Goal: Task Accomplishment & Management: Use online tool/utility

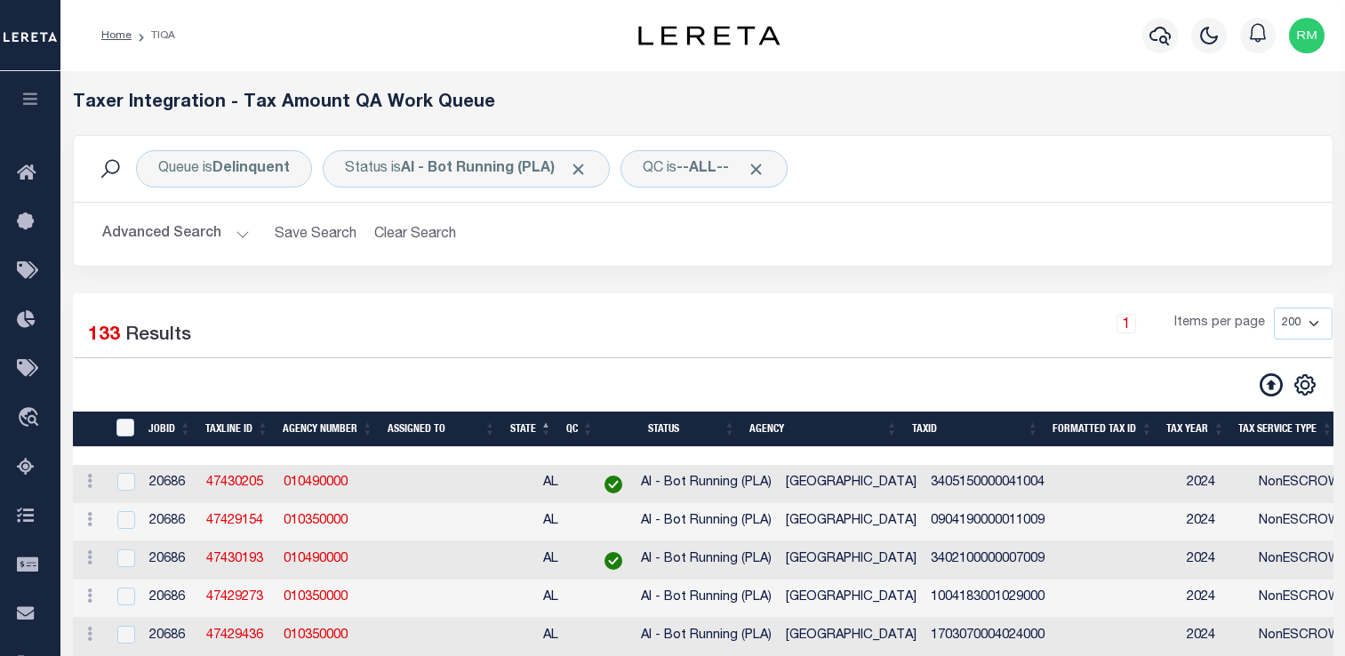
select select "200"
click at [734, 337] on div "1 Items per page 10 25 50 100 200 500 1000 2000" at bounding box center [864, 331] width 938 height 46
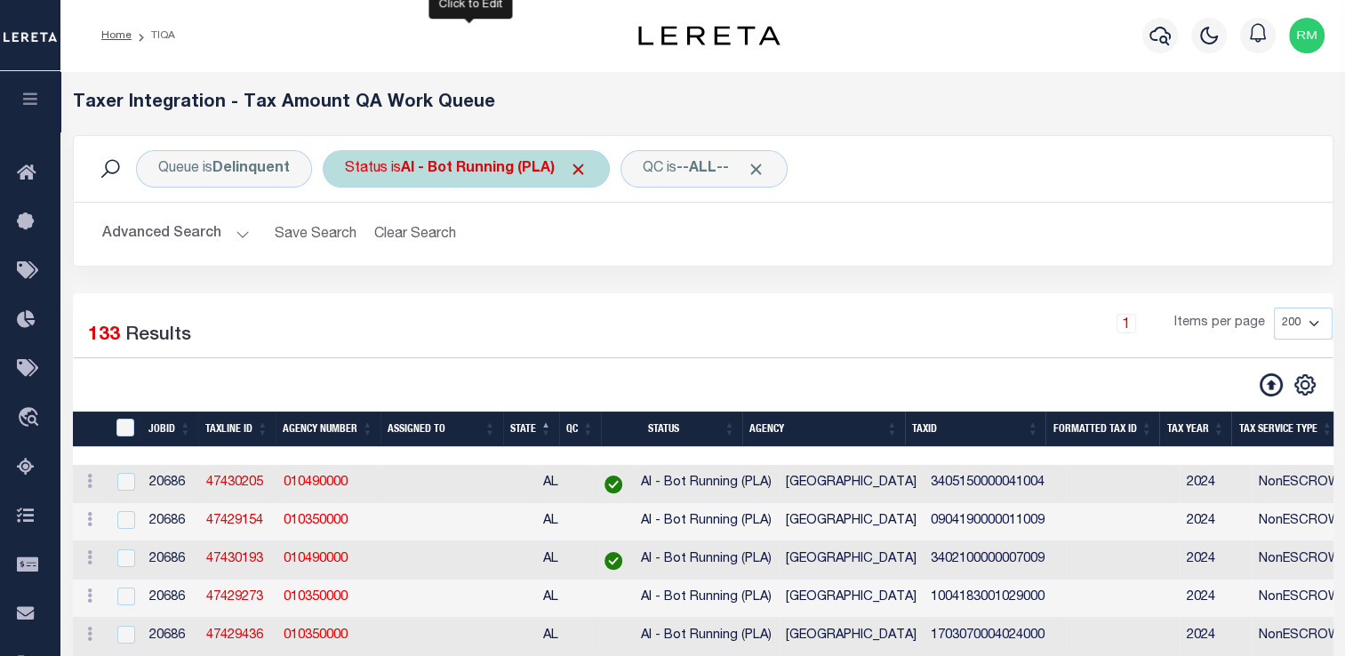
click at [444, 172] on b "AI - Bot Running (PLA)" at bounding box center [494, 169] width 187 height 14
select select "PLA"
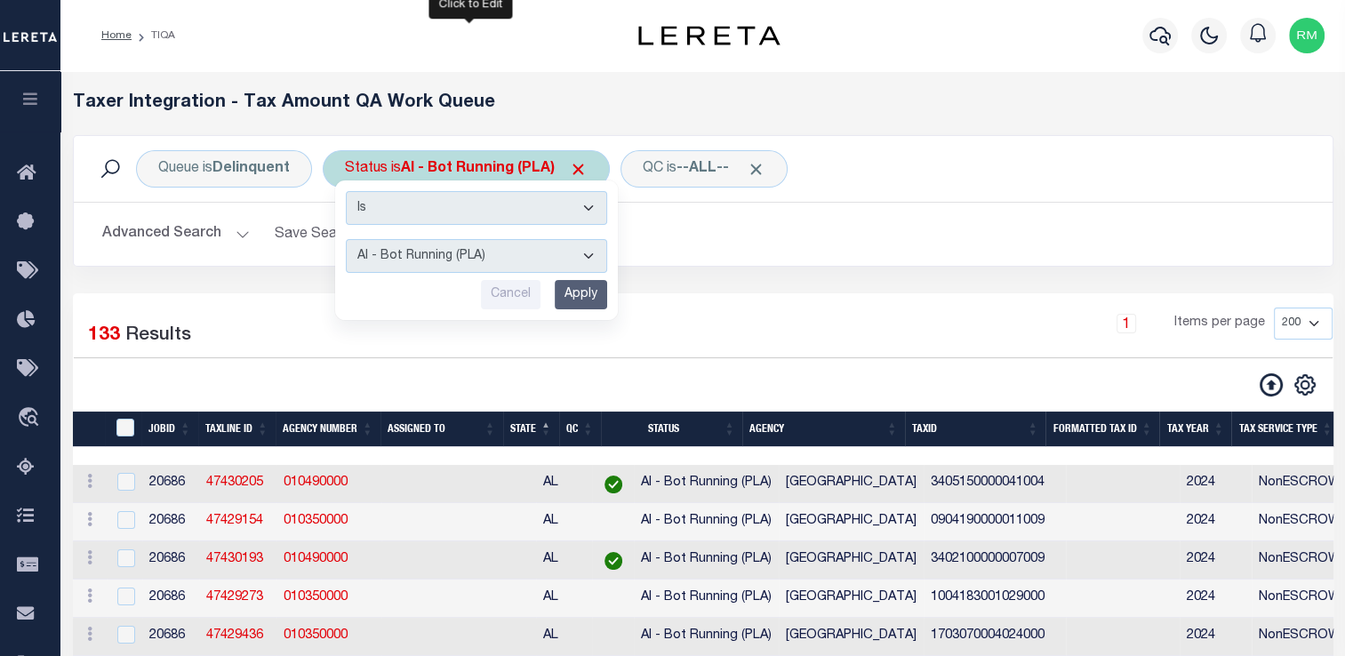
click at [459, 265] on select "AI - Bot Exception (ERR) AI - Bot Running (PLA) AI - Failed QA (FQA) AI - Prep …" at bounding box center [476, 256] width 261 height 34
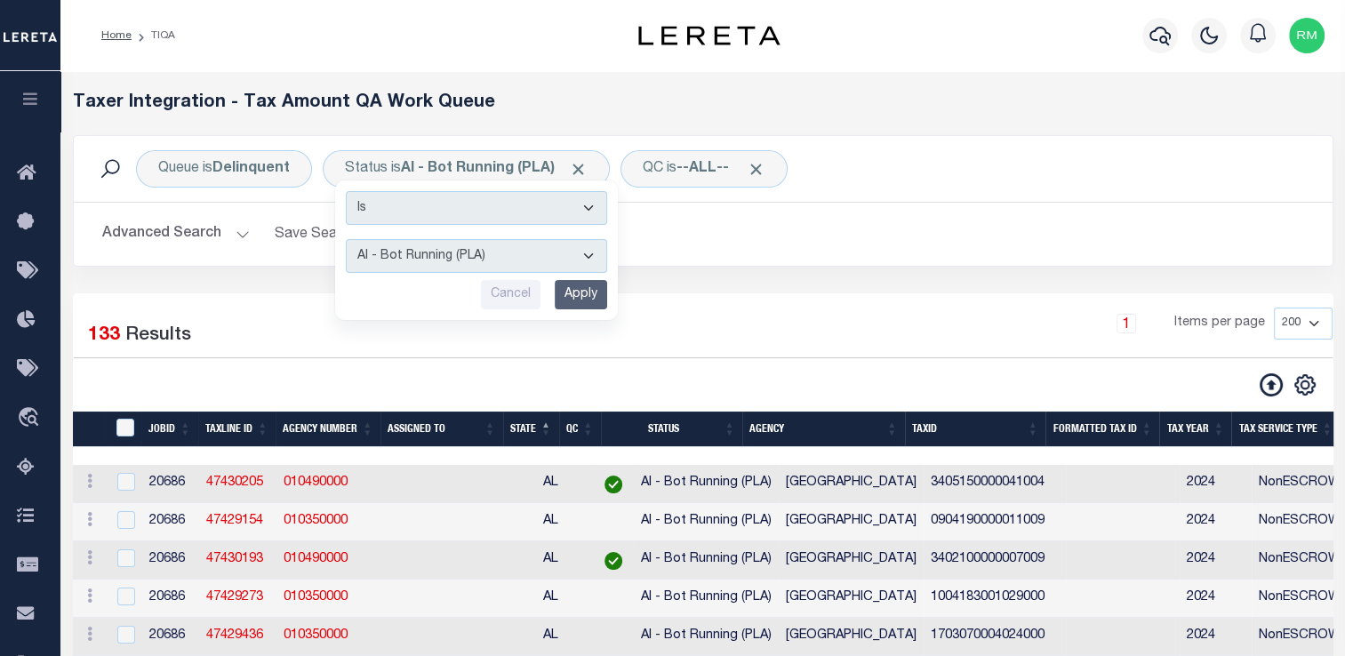
click at [900, 329] on div "1 Items per page 10 25 50 100 200 500 1000 2000" at bounding box center [864, 331] width 938 height 46
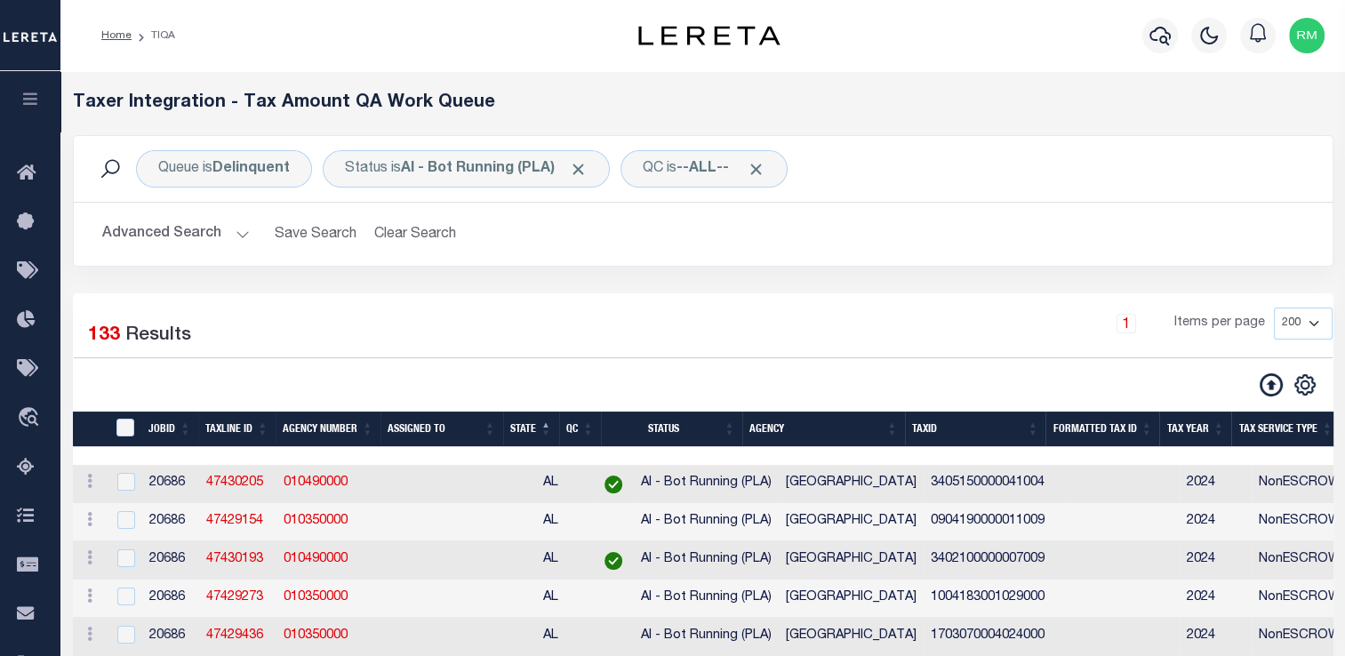
click at [178, 235] on button "Advanced Search" at bounding box center [176, 234] width 148 height 35
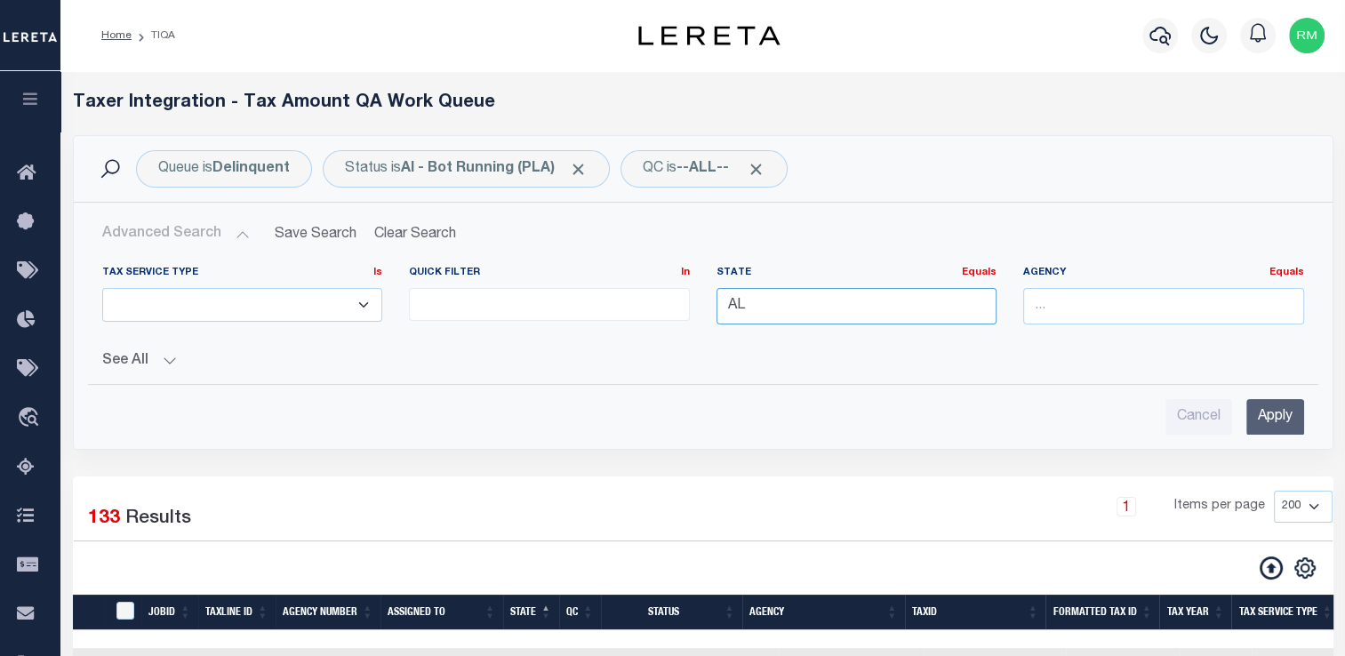
drag, startPoint x: 762, startPoint y: 303, endPoint x: 497, endPoint y: 276, distance: 266.2
click at [497, 276] on div "Tax Service Type Is Is Contains ESCROW NonESCROW Quick Filter In In View Only L…" at bounding box center [703, 302] width 1228 height 73
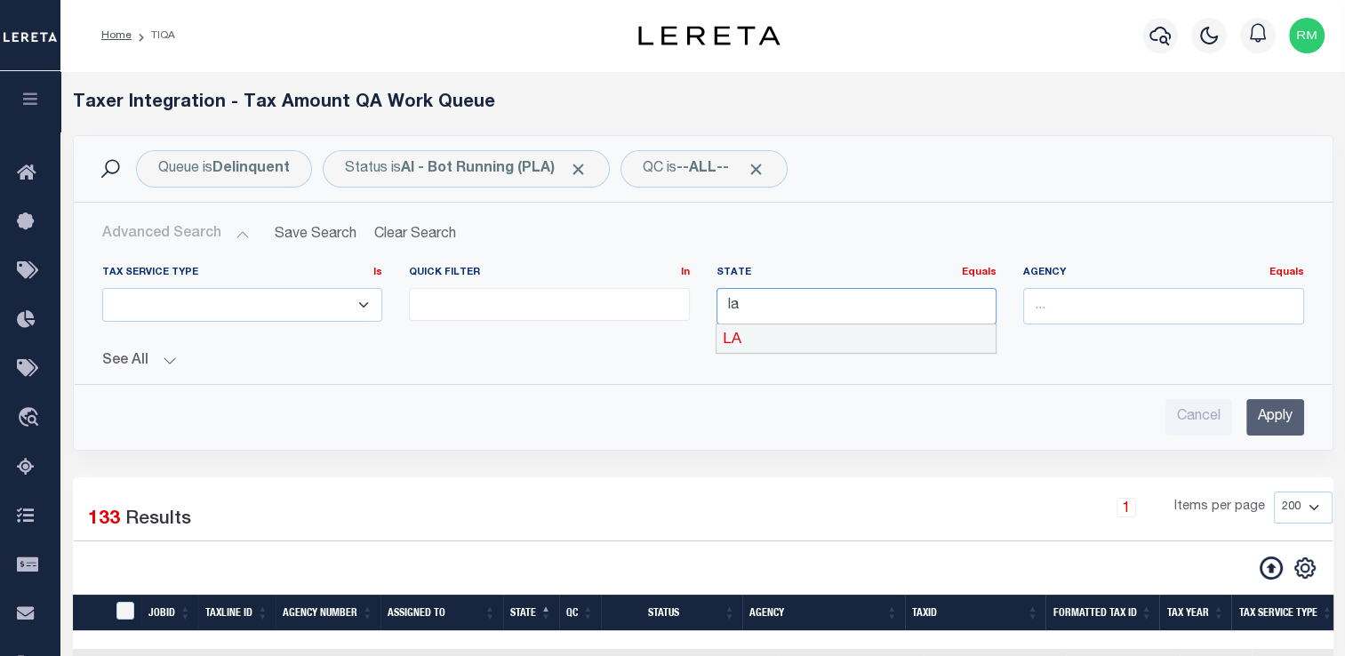
click at [775, 340] on div "LA" at bounding box center [855, 338] width 279 height 28
type input "LA"
click at [1266, 414] on input "Apply" at bounding box center [1275, 417] width 58 height 36
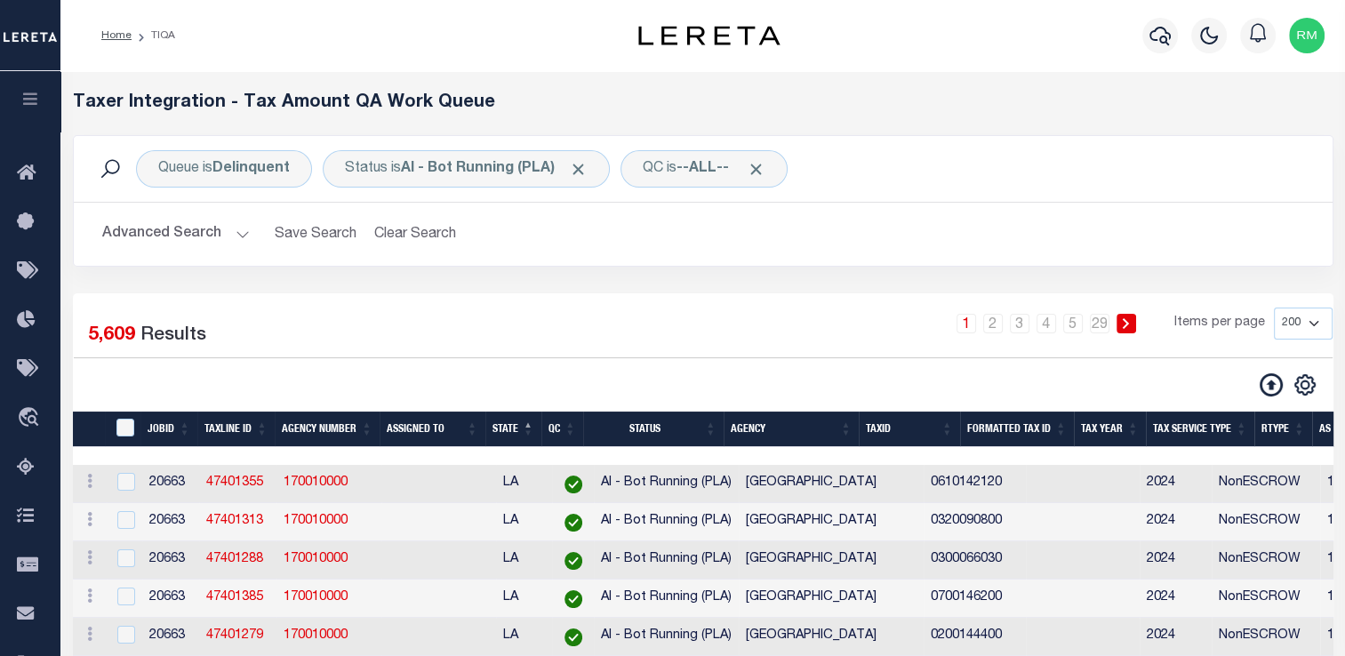
click at [685, 352] on div "1 2 3 4 5 … 29 Items per page 10 25 50 100 200 500 1000 2000" at bounding box center [864, 331] width 938 height 46
click at [164, 234] on button "Advanced Search" at bounding box center [176, 234] width 148 height 35
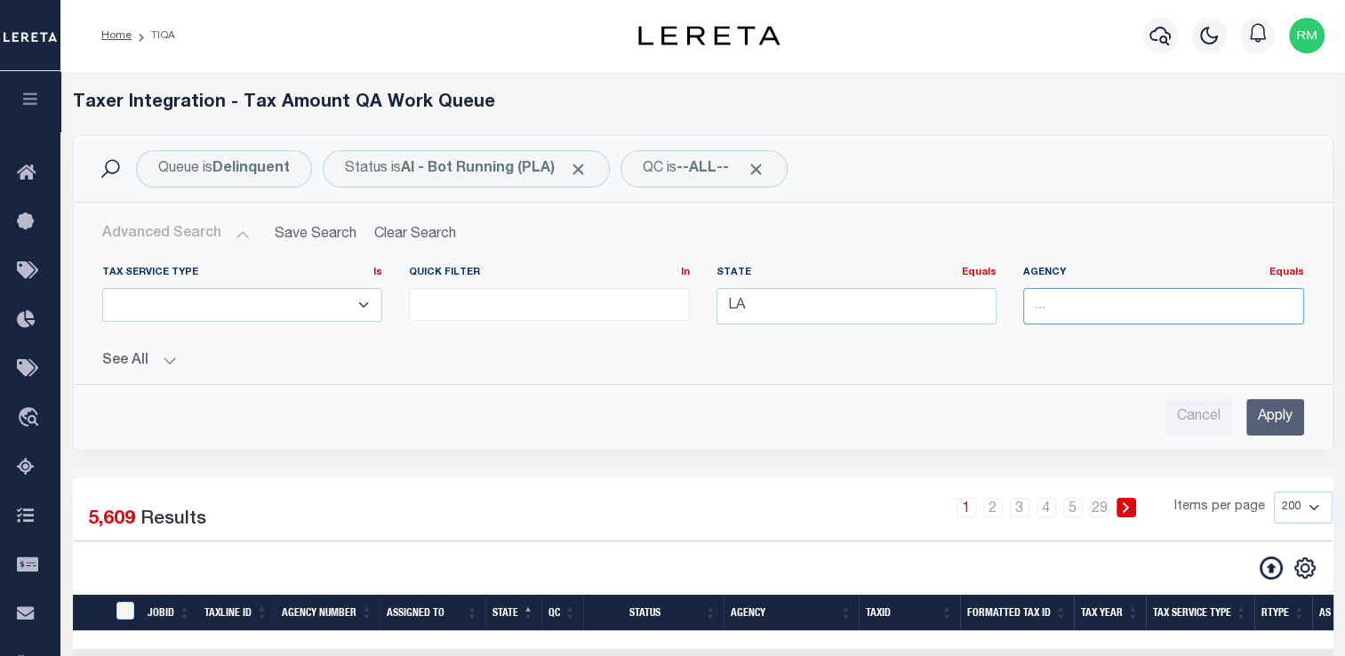
drag, startPoint x: 1108, startPoint y: 297, endPoint x: 1113, endPoint y: 278, distance: 19.2
click at [1113, 278] on div "Agency Equals Equals" at bounding box center [1163, 295] width 281 height 59
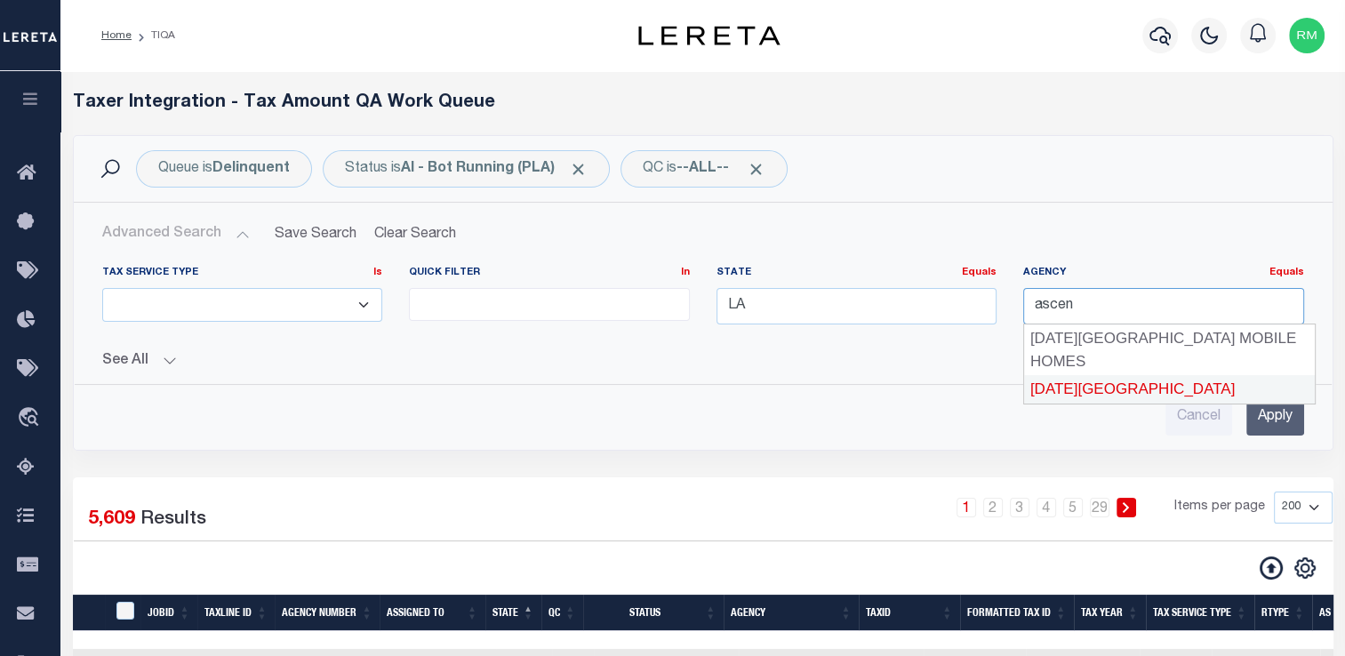
click at [1113, 375] on div "[DATE][GEOGRAPHIC_DATA]" at bounding box center [1169, 389] width 291 height 28
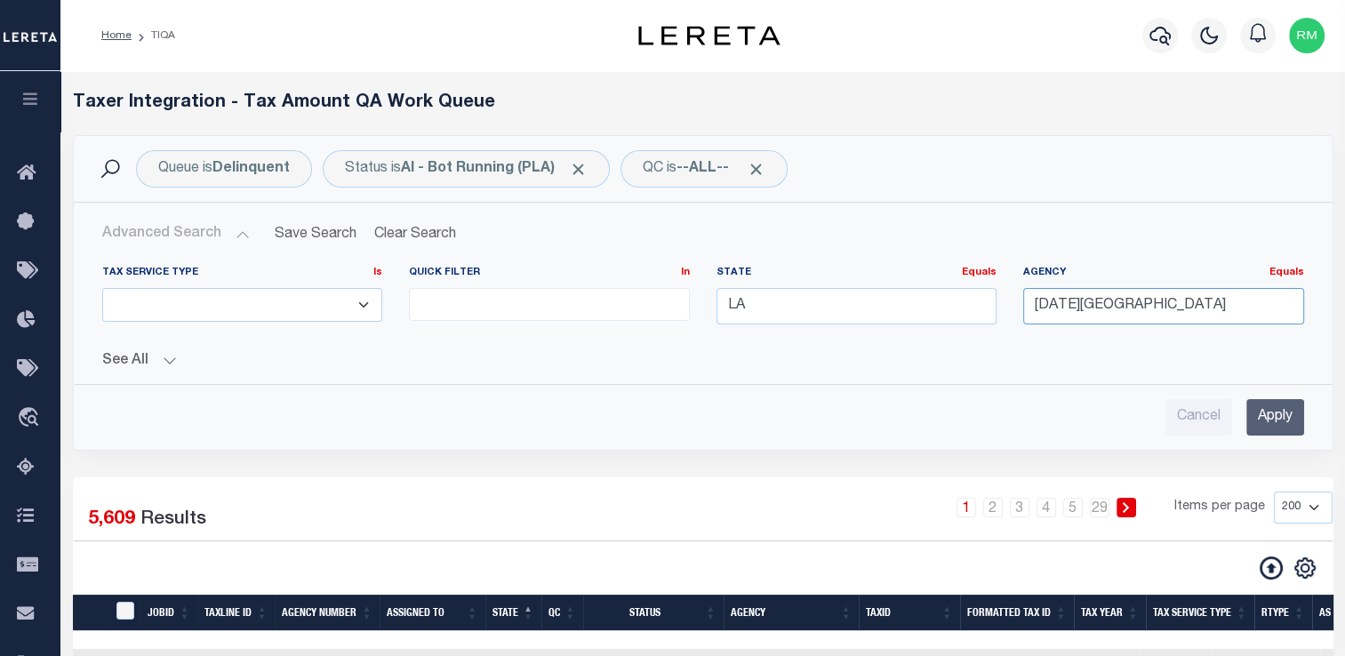
type input "[DATE][GEOGRAPHIC_DATA]"
click at [1268, 410] on input "Apply" at bounding box center [1275, 417] width 58 height 36
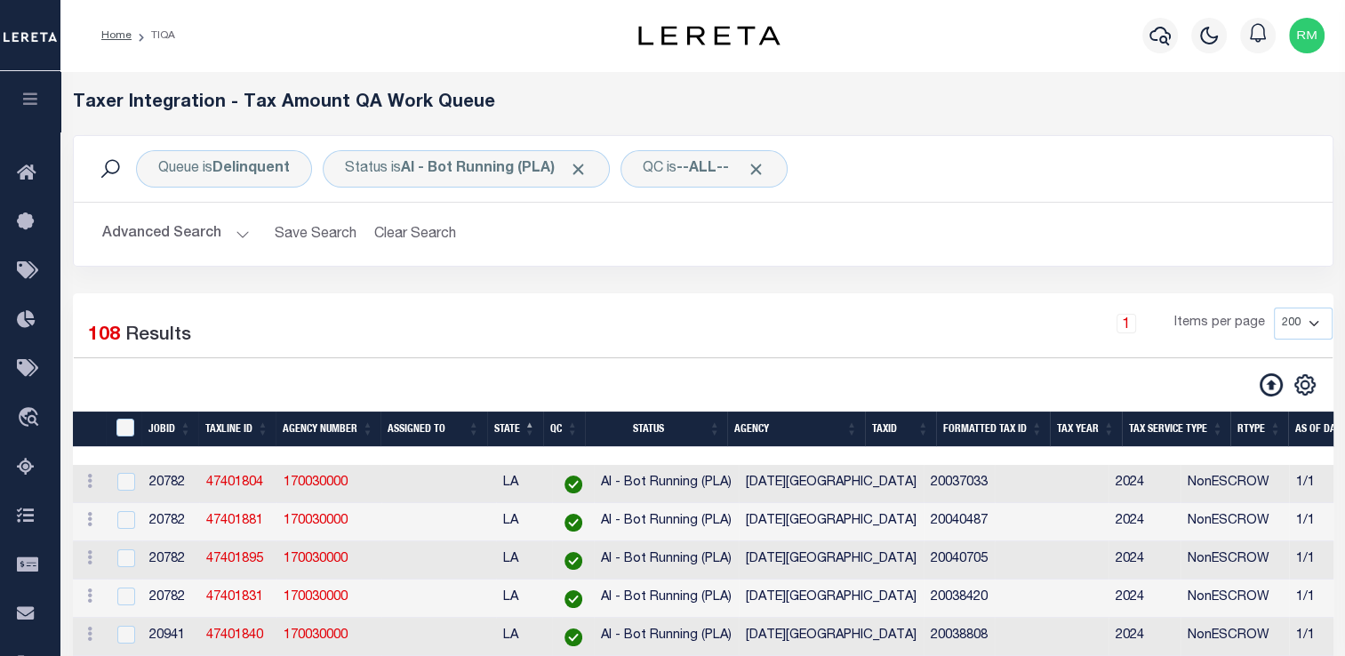
scroll to position [208, 0]
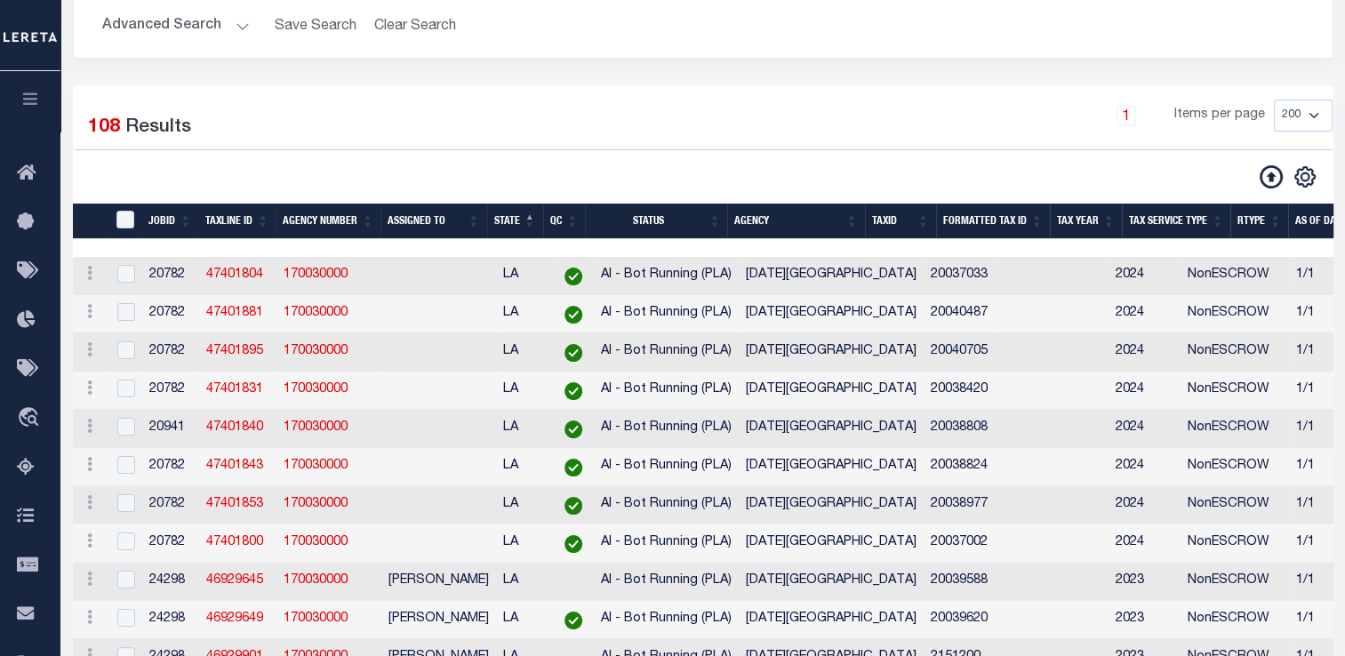
click at [788, 376] on td "[DATE][GEOGRAPHIC_DATA]" at bounding box center [831, 391] width 185 height 38
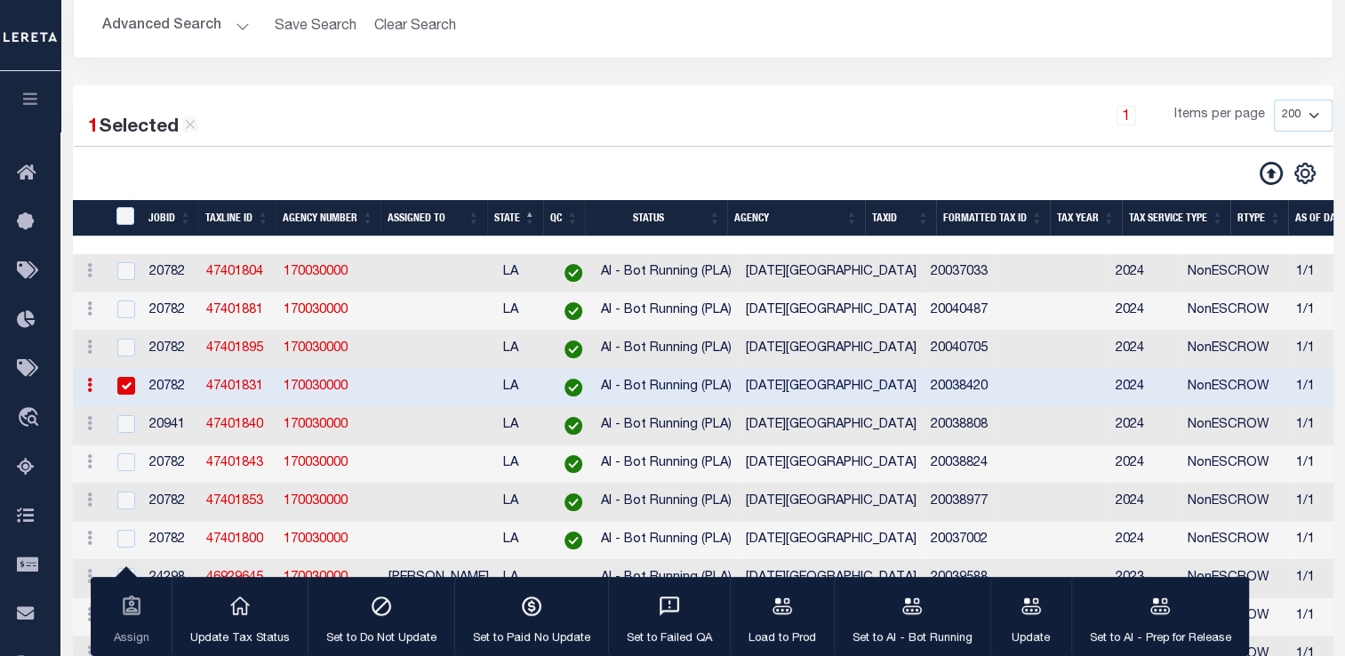
click at [116, 389] on div at bounding box center [125, 387] width 22 height 20
checkbox input "false"
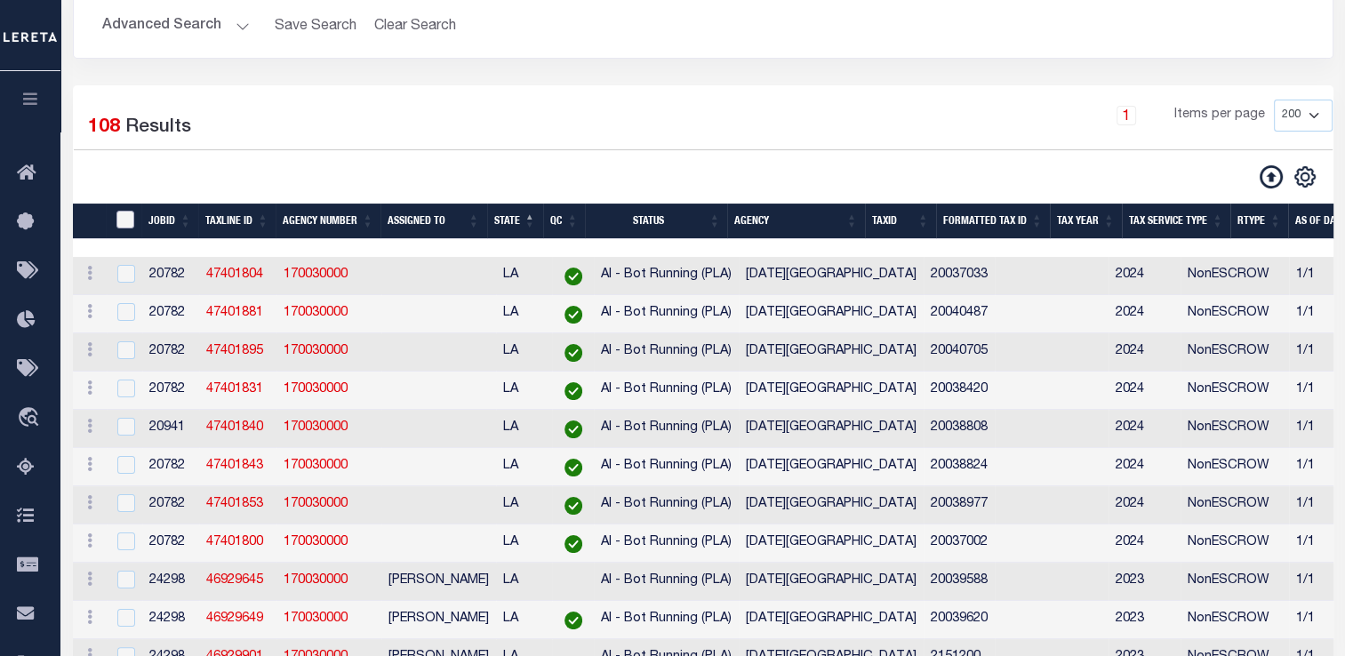
click at [121, 217] on input "TaxID" at bounding box center [125, 220] width 18 height 18
checkbox input "true"
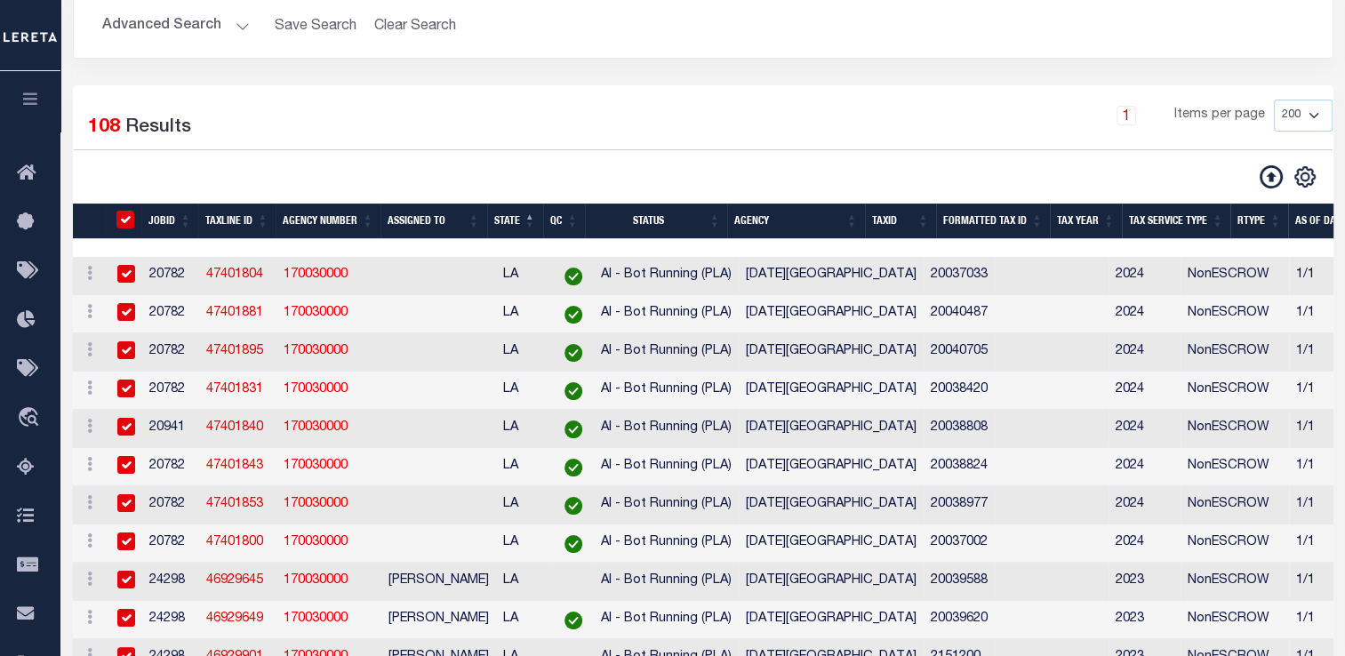
checkbox input "true"
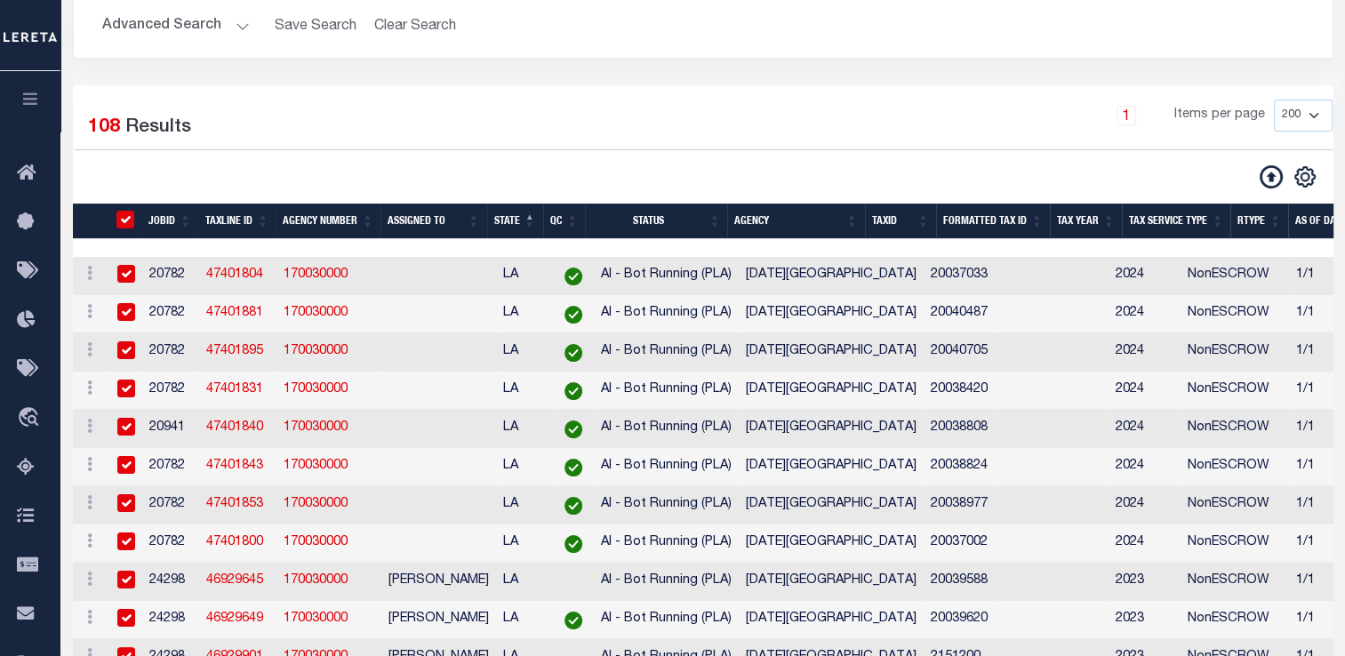
checkbox input "true"
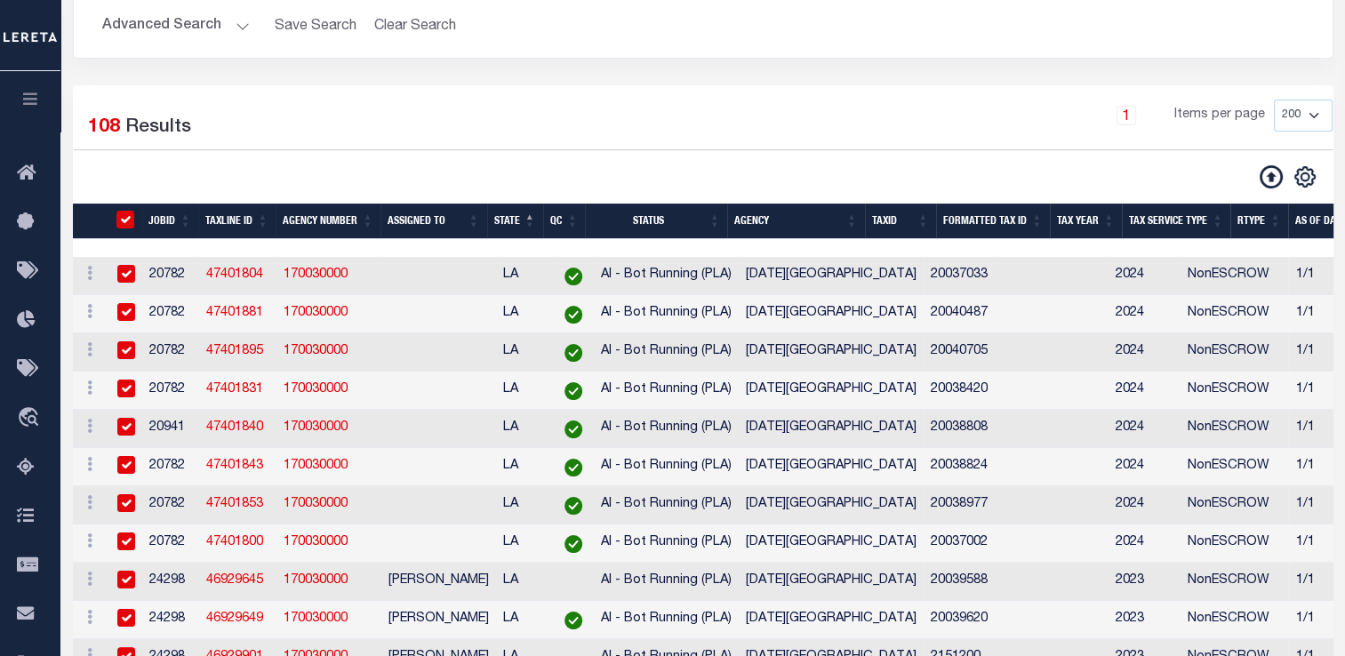
checkbox input "true"
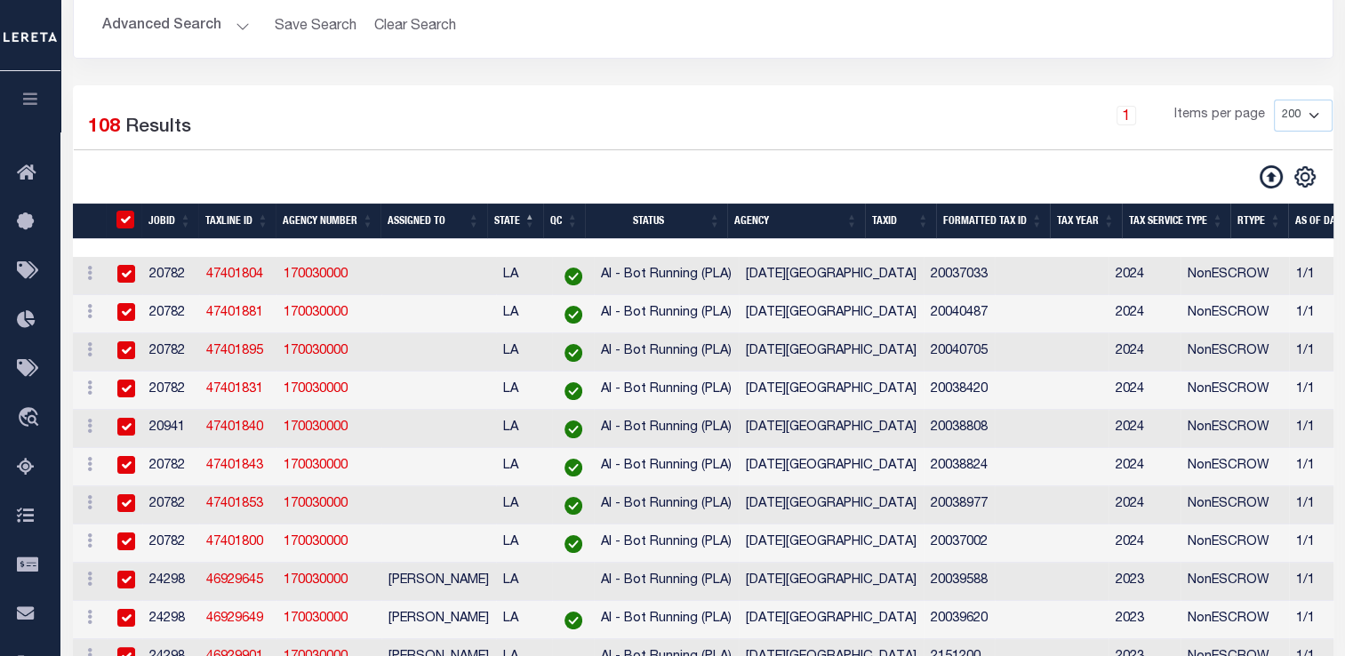
checkbox input "true"
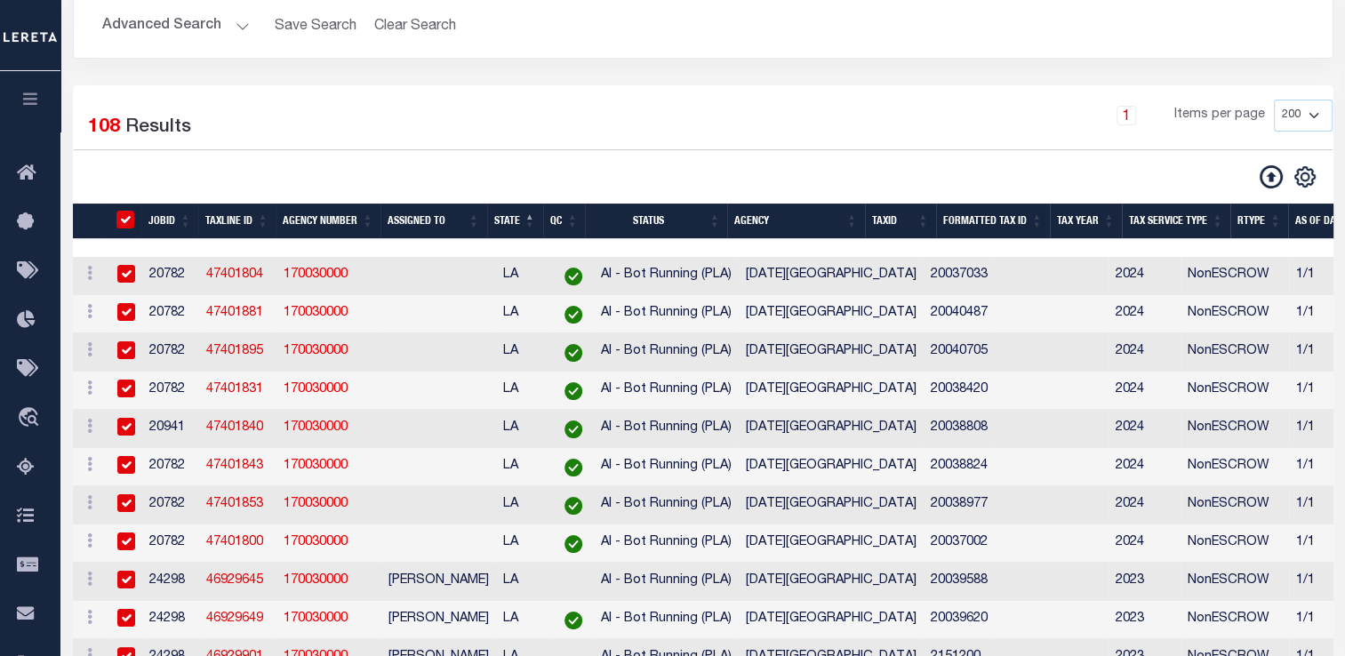
checkbox input "true"
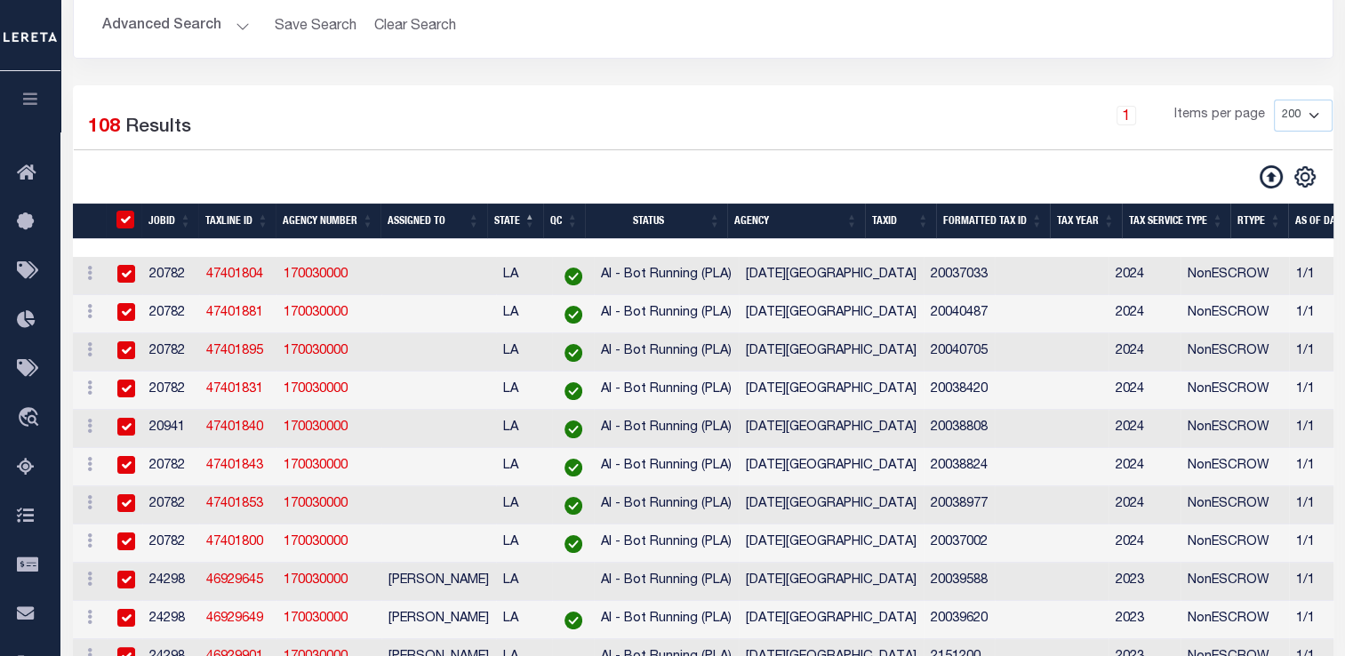
checkbox input "true"
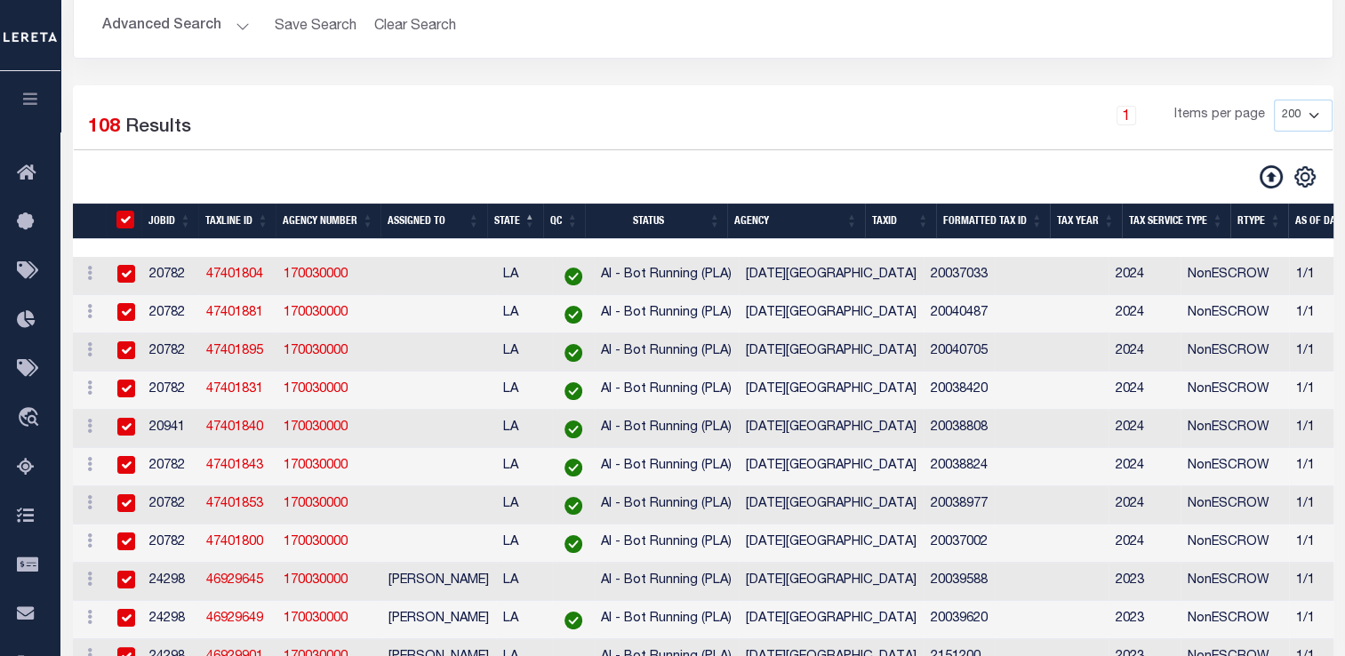
checkbox input "true"
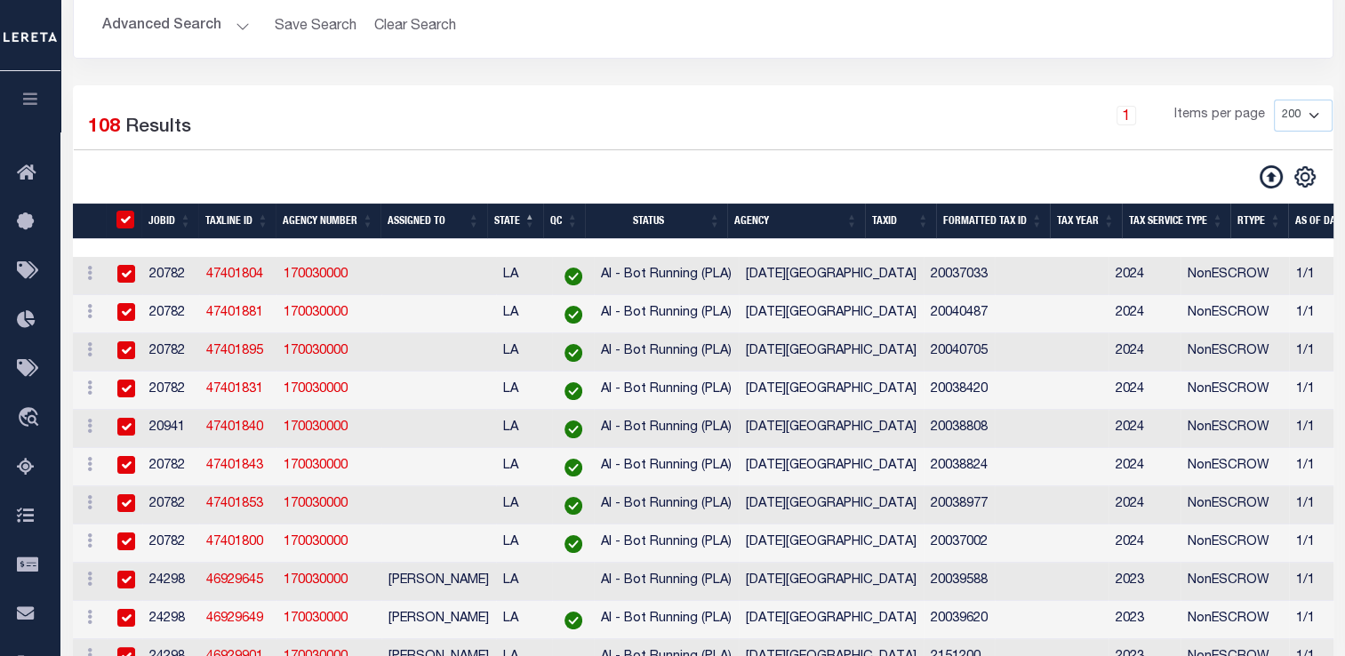
checkbox input "true"
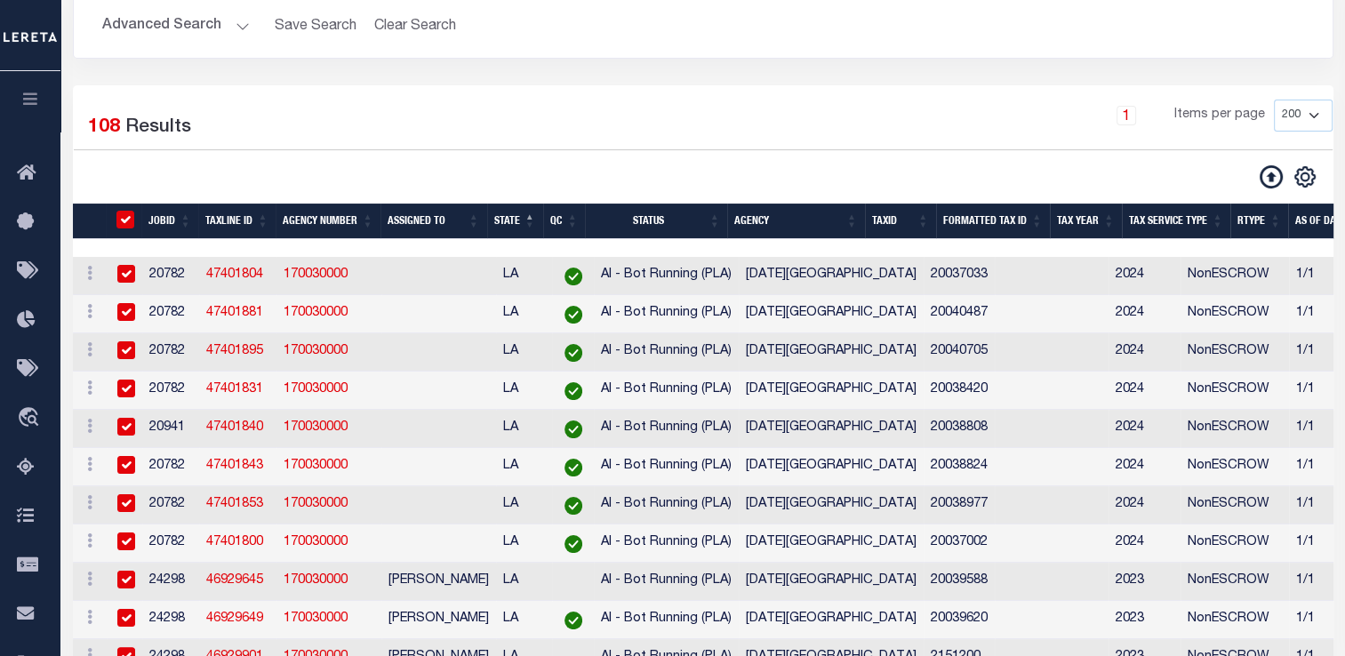
checkbox input "true"
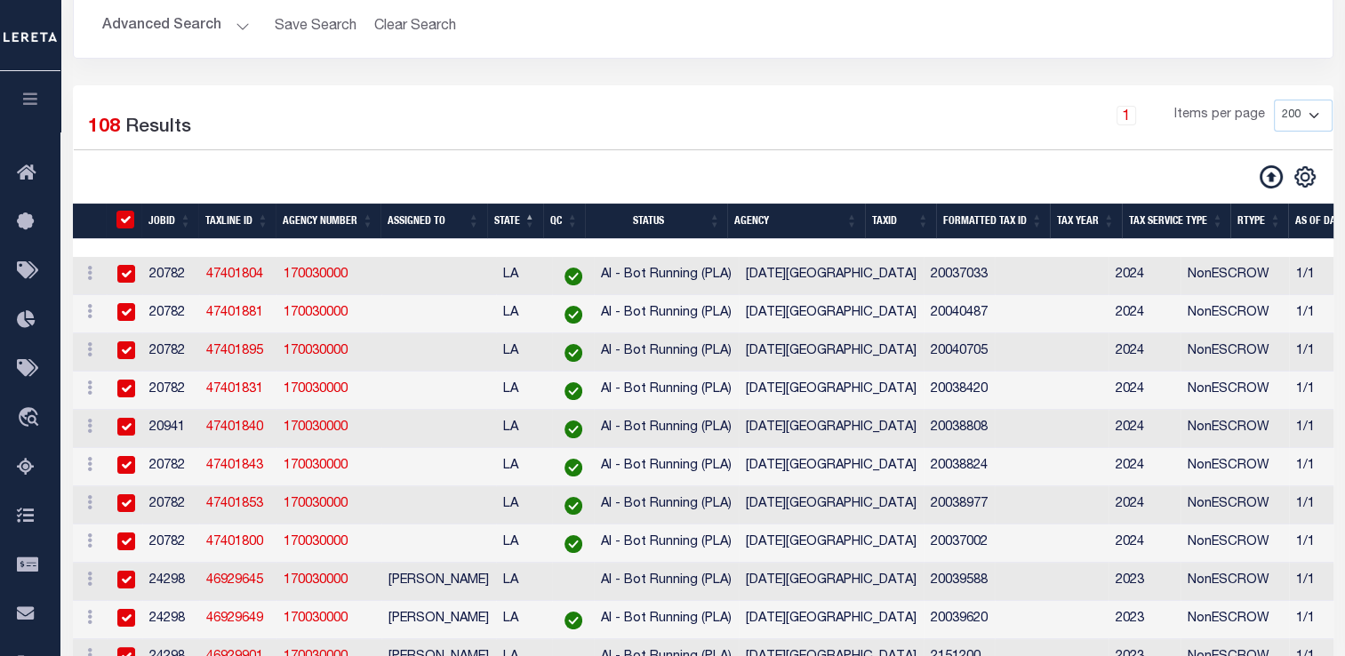
checkbox input "true"
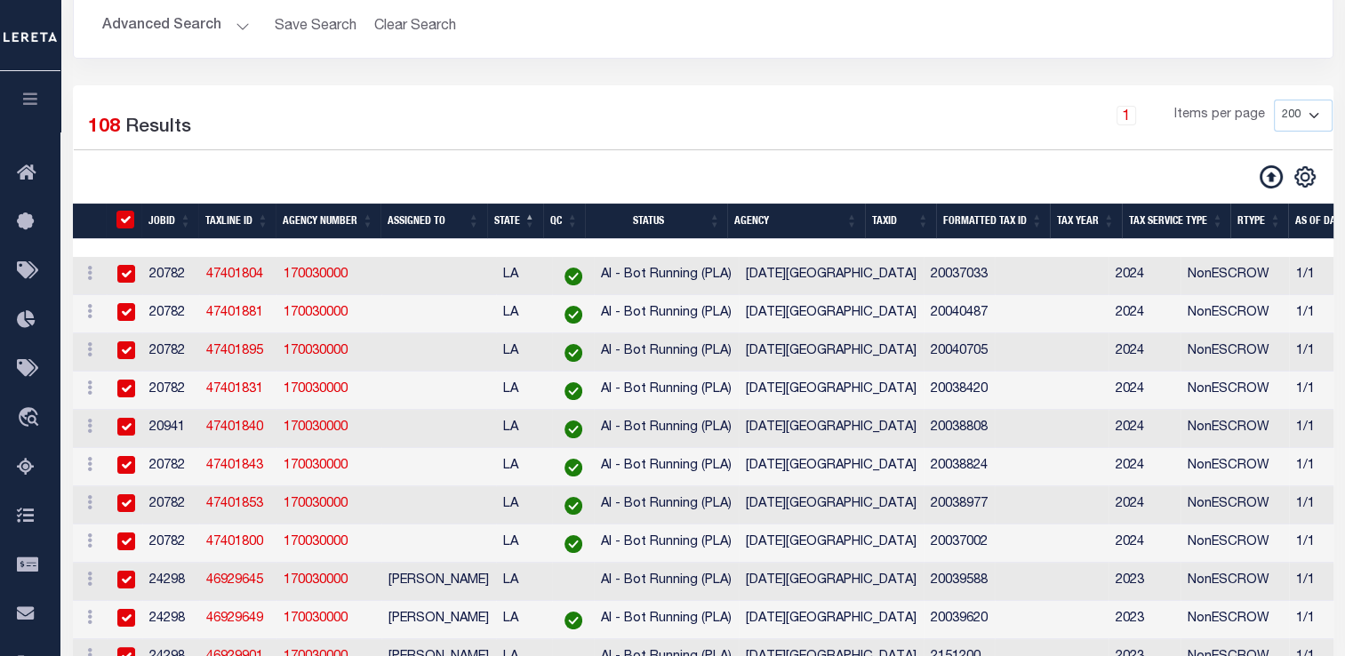
checkbox input "true"
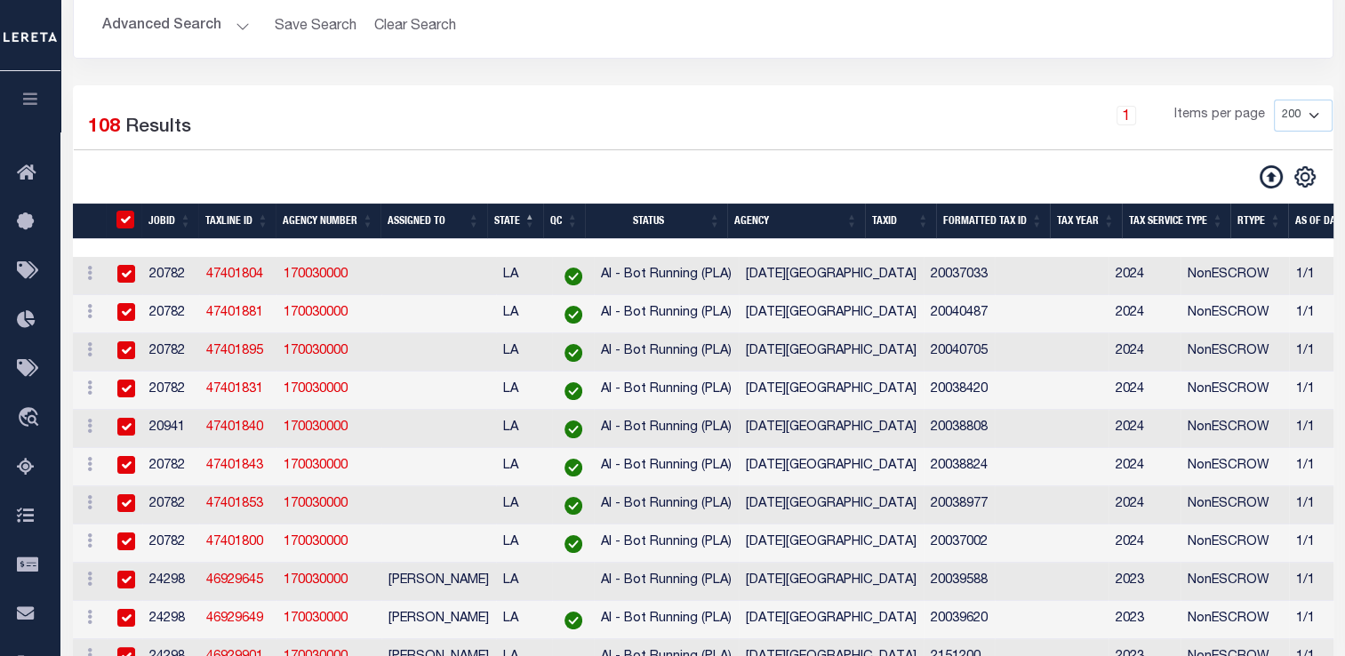
checkbox input "true"
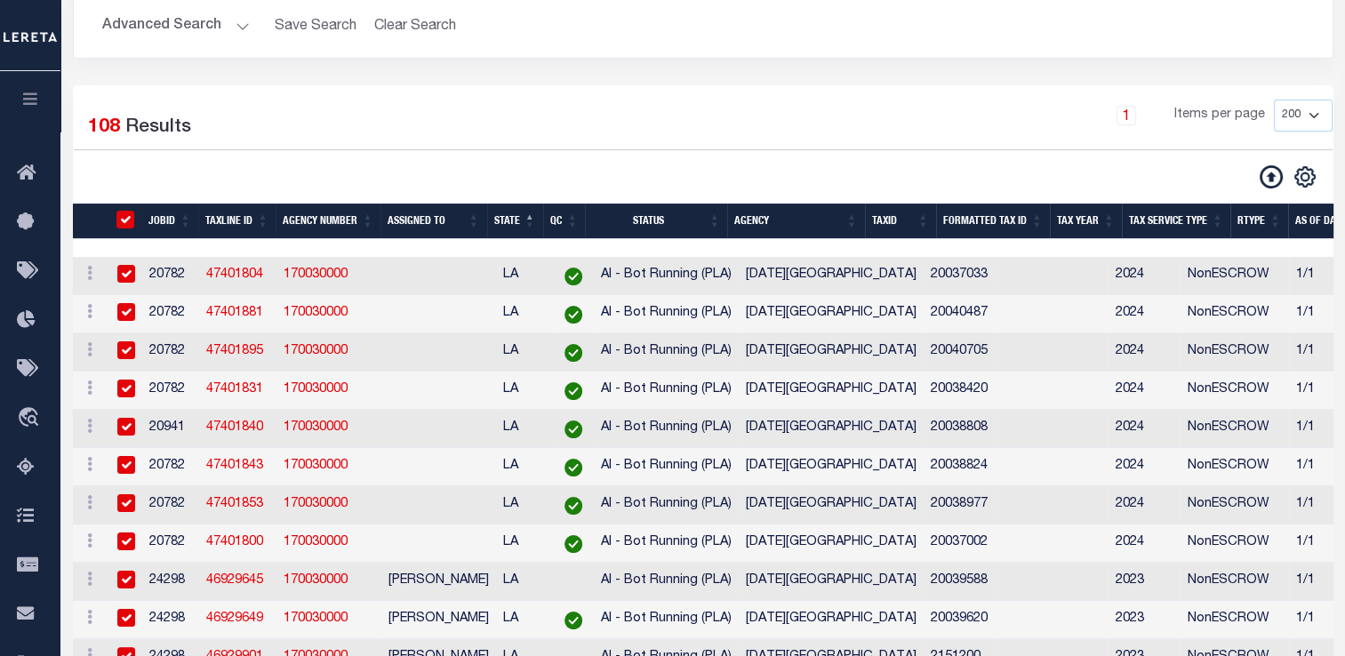
checkbox input "true"
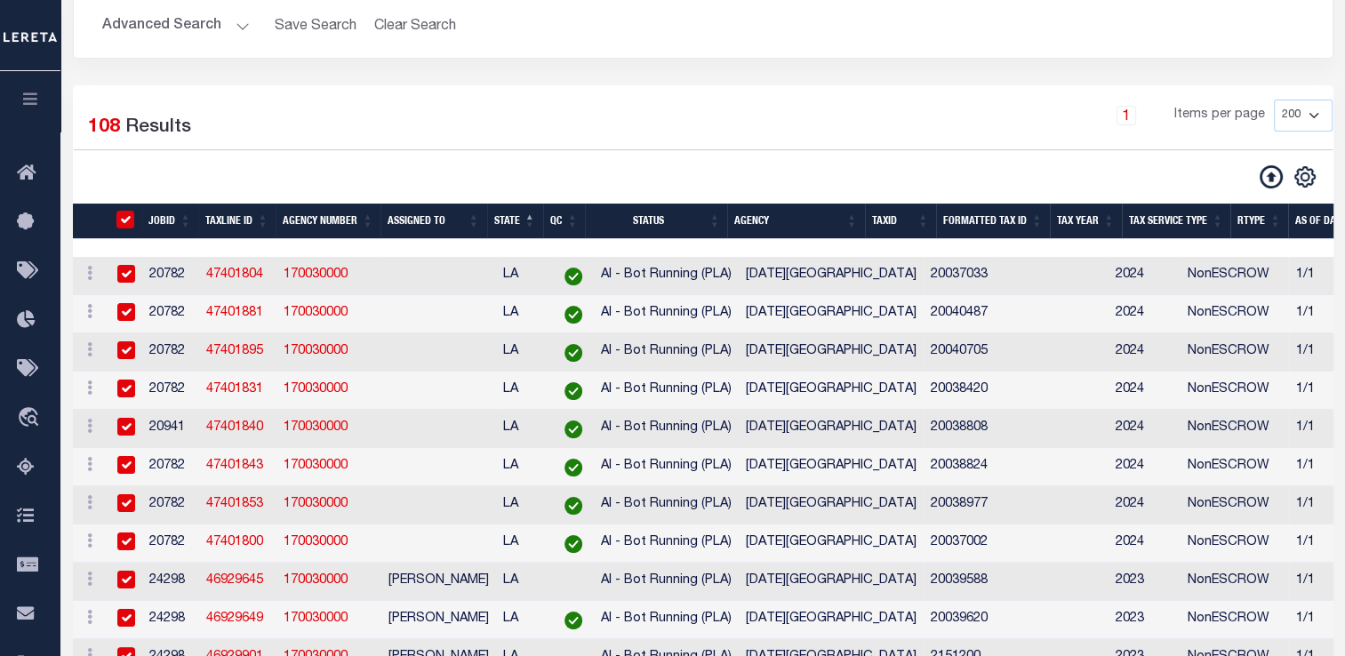
checkbox input "true"
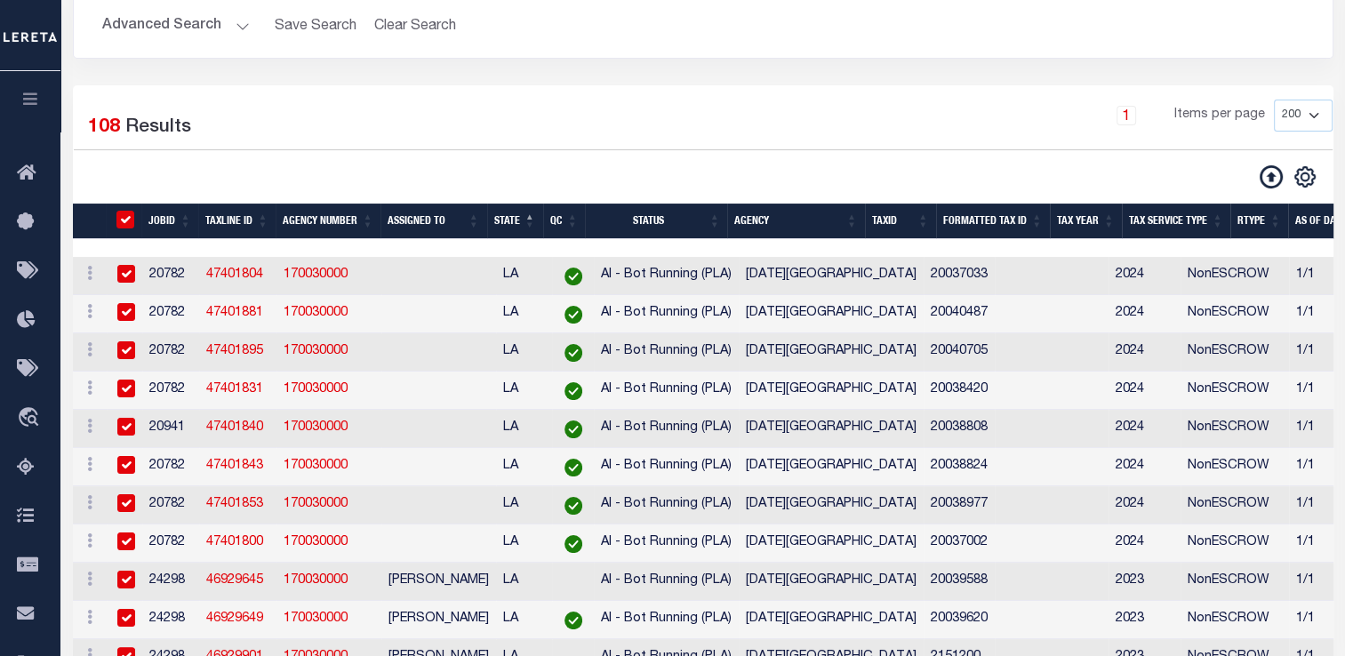
checkbox input "true"
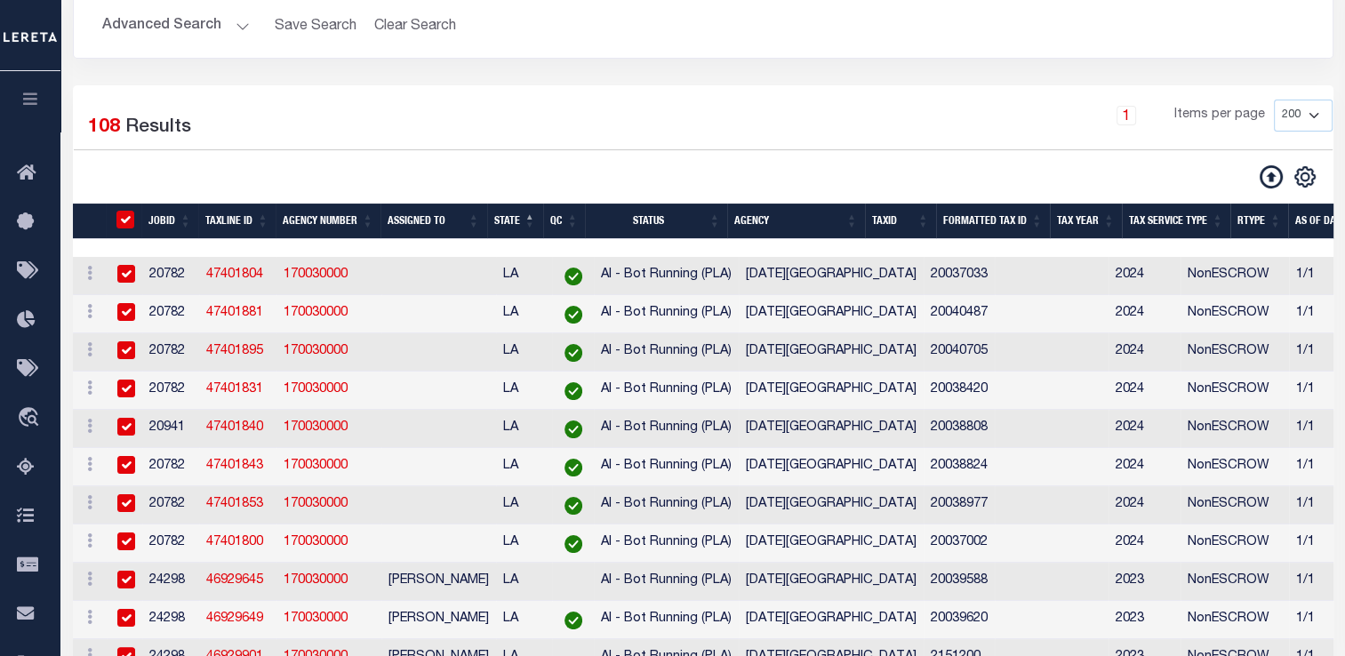
checkbox input "true"
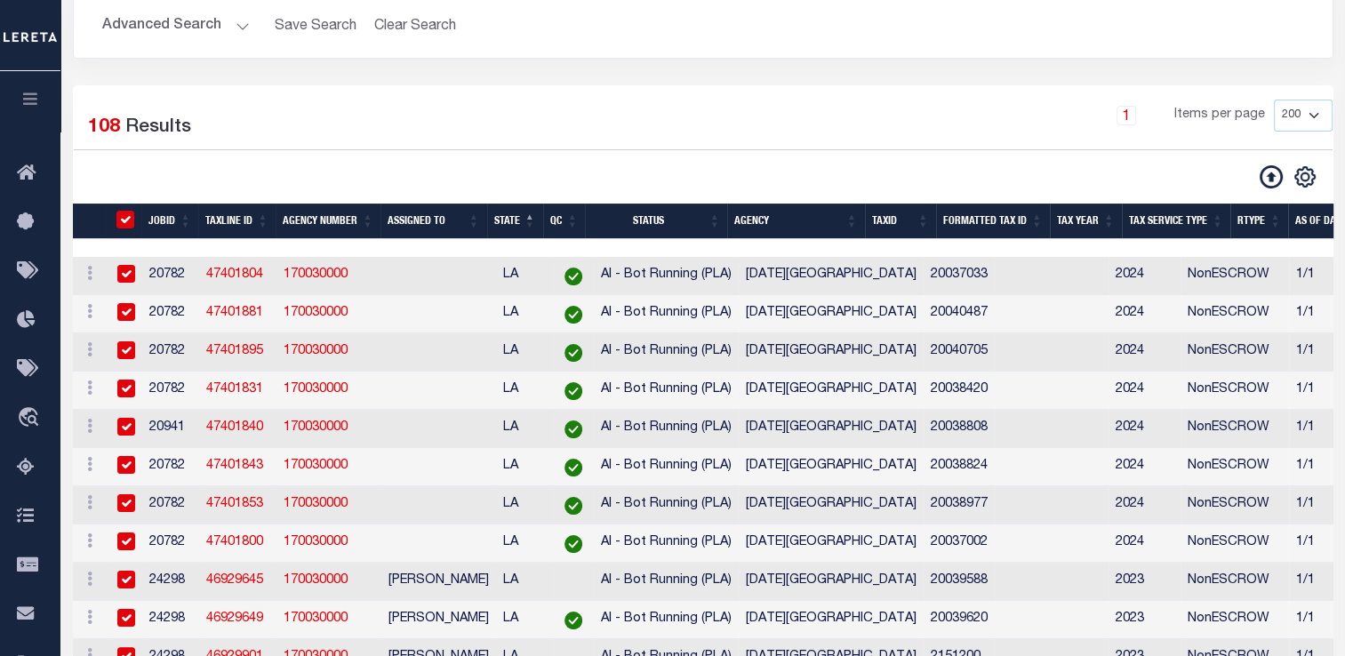
checkbox input "true"
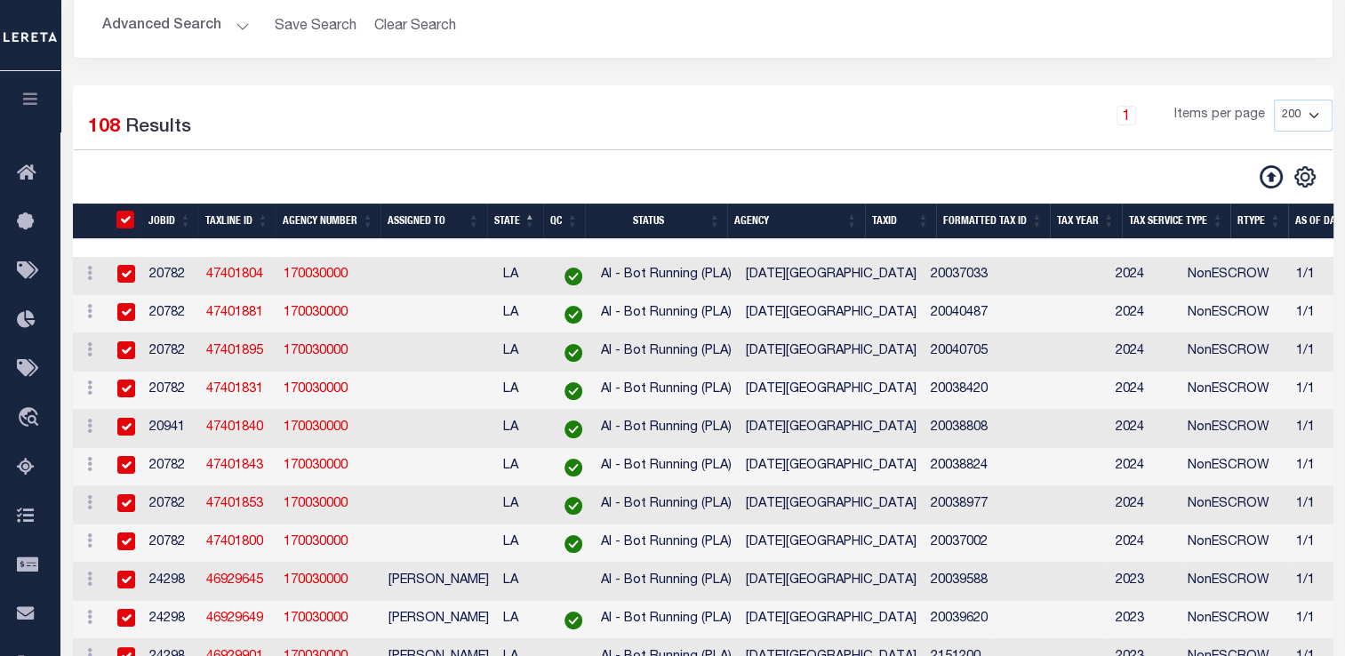
checkbox input "true"
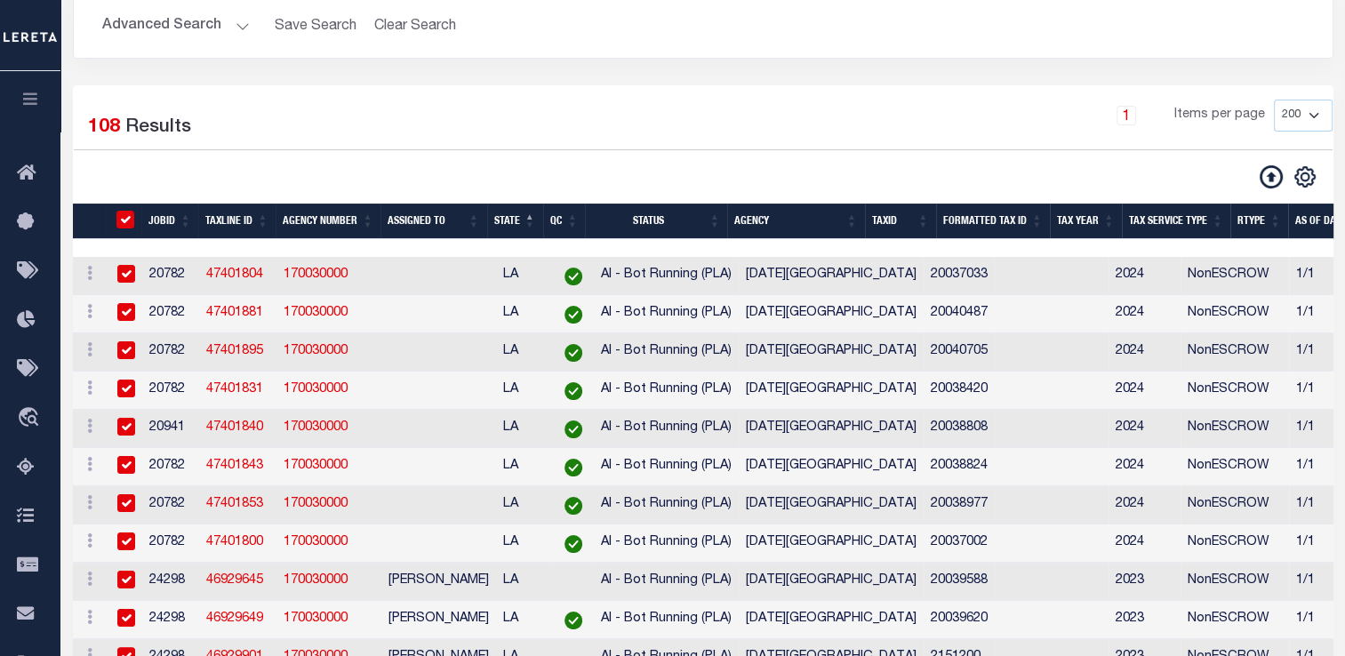
checkbox input "true"
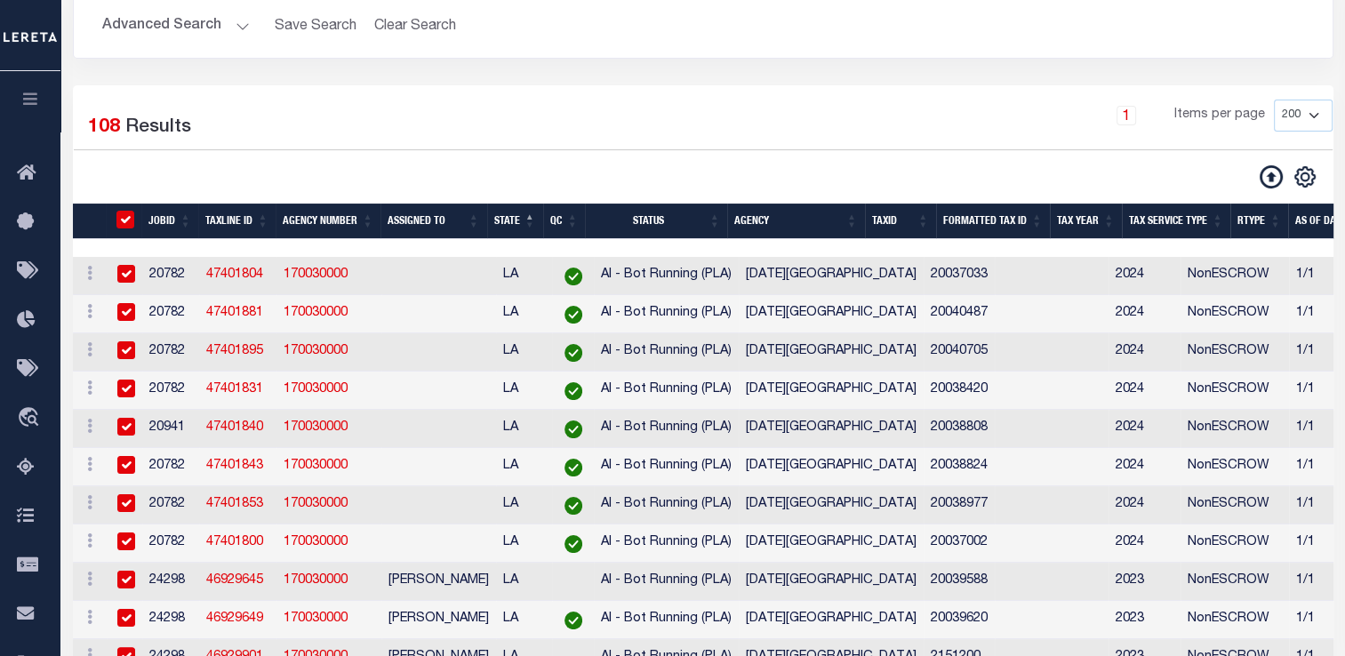
checkbox input "true"
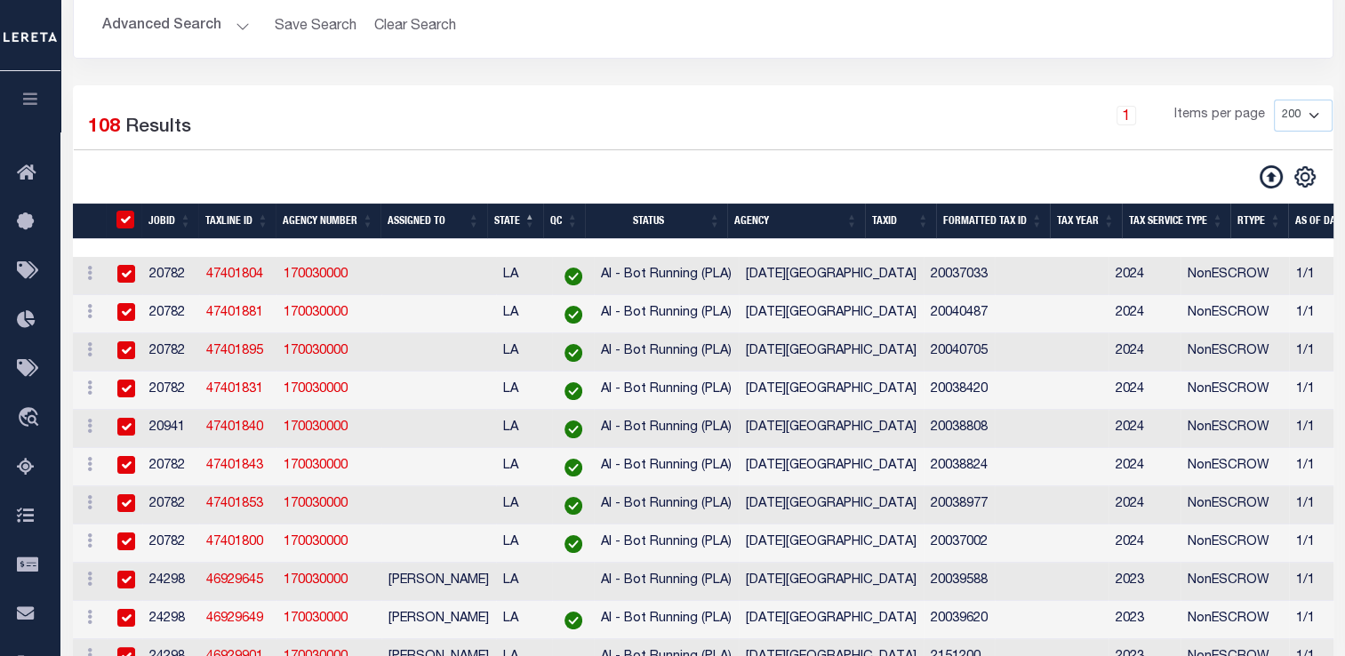
checkbox input "true"
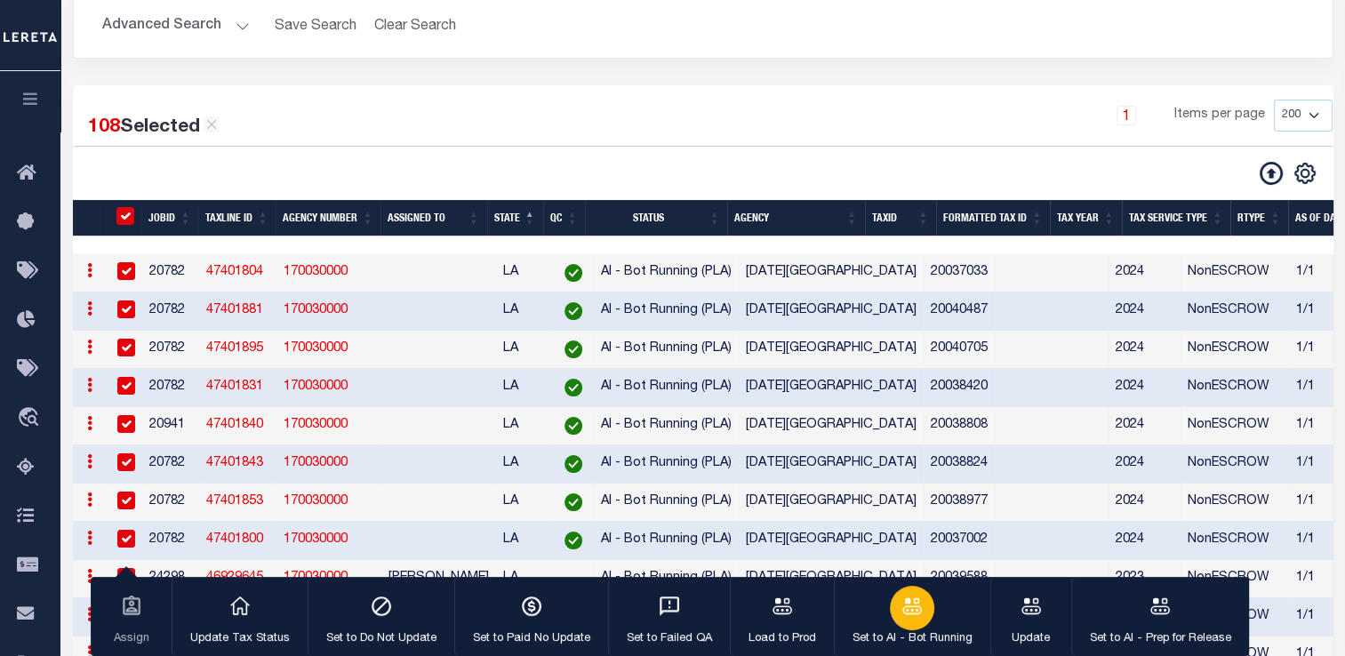
click at [913, 611] on icon "button" at bounding box center [912, 605] width 20 height 16
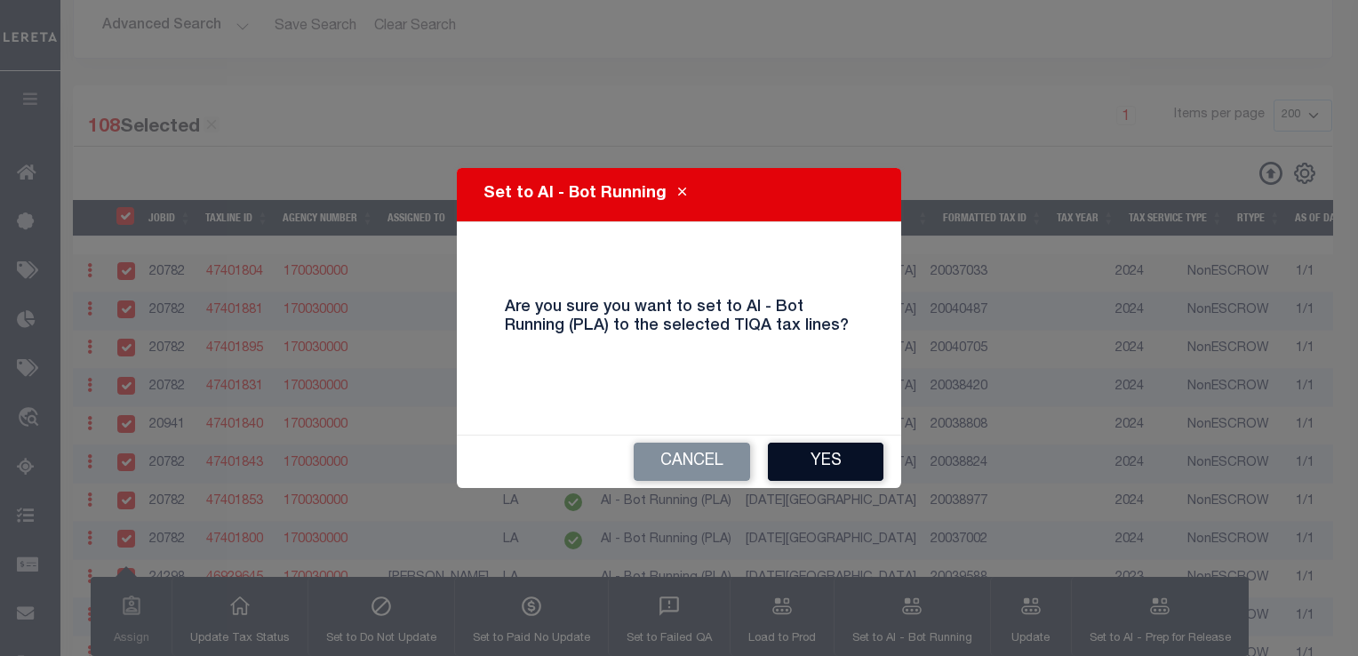
click at [821, 460] on button "Yes" at bounding box center [826, 462] width 116 height 38
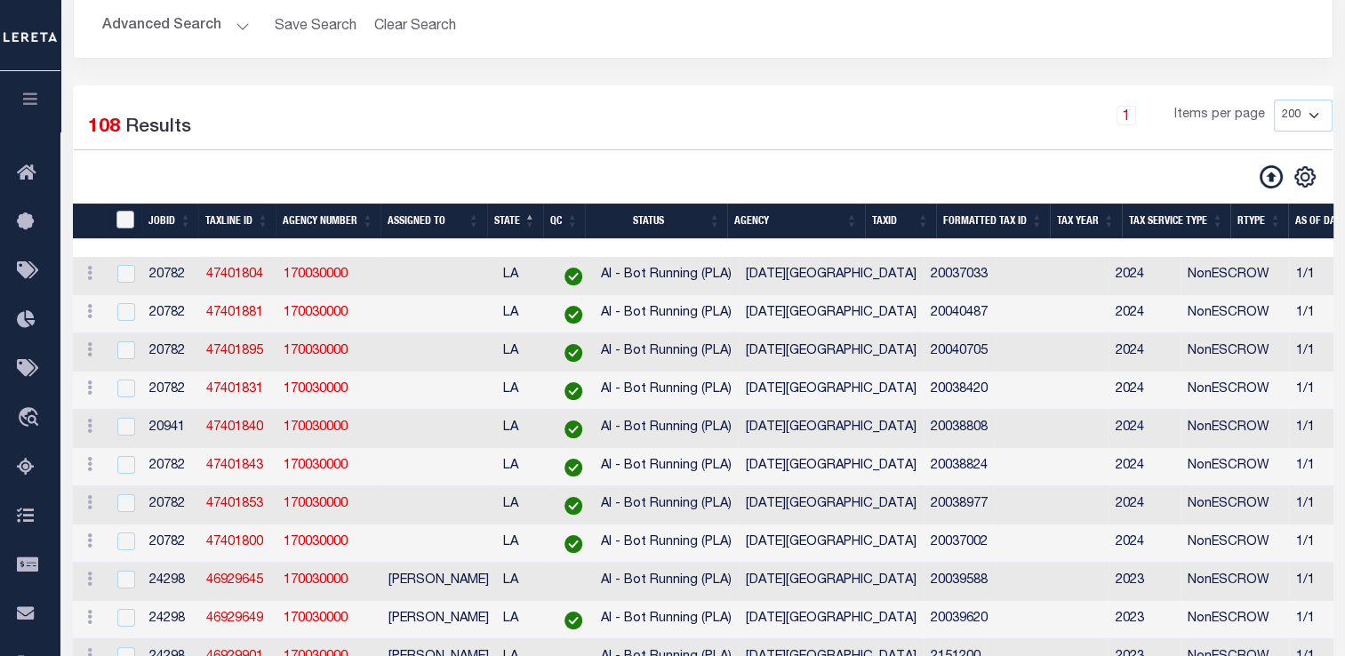
click at [121, 219] on input "TaxID" at bounding box center [125, 220] width 18 height 18
checkbox input "true"
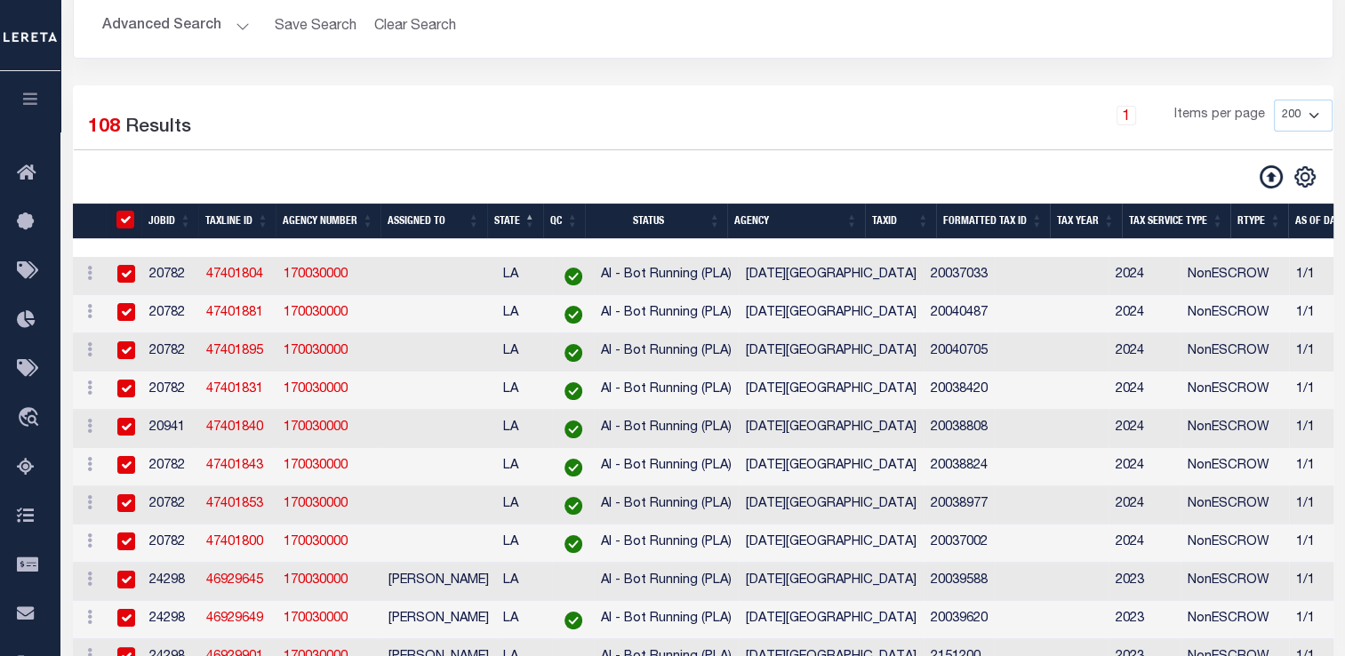
checkbox input "true"
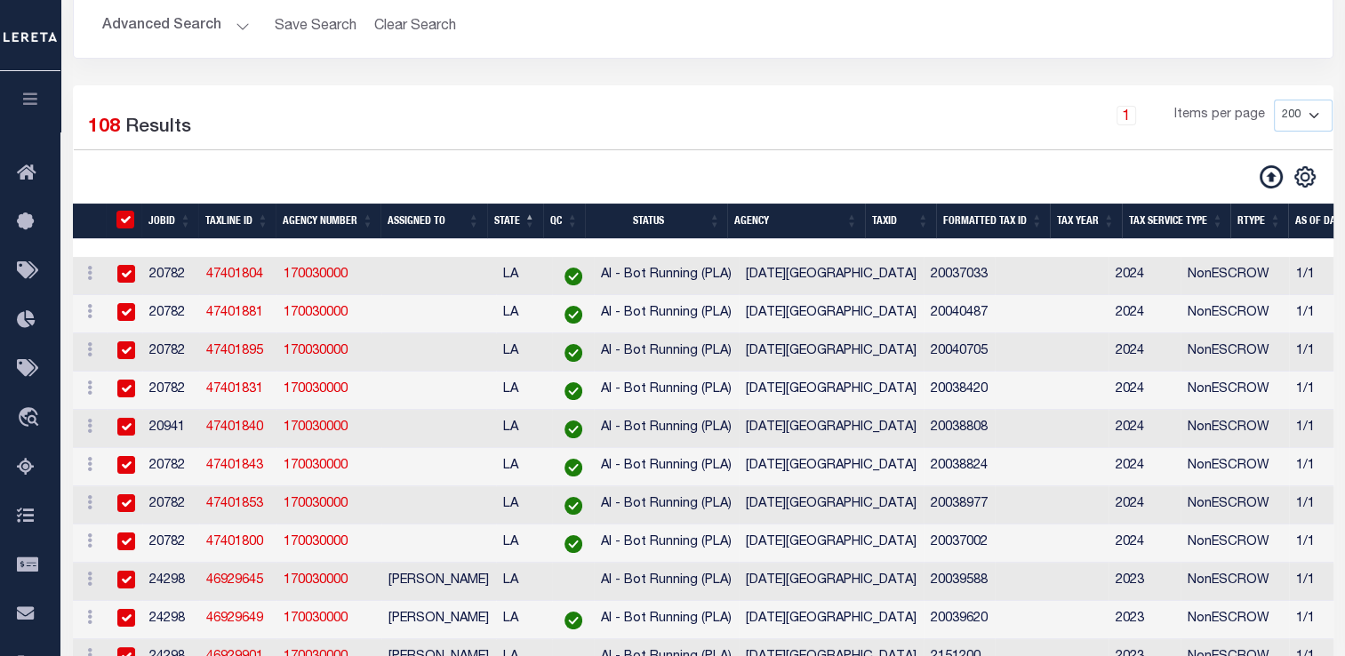
checkbox input "true"
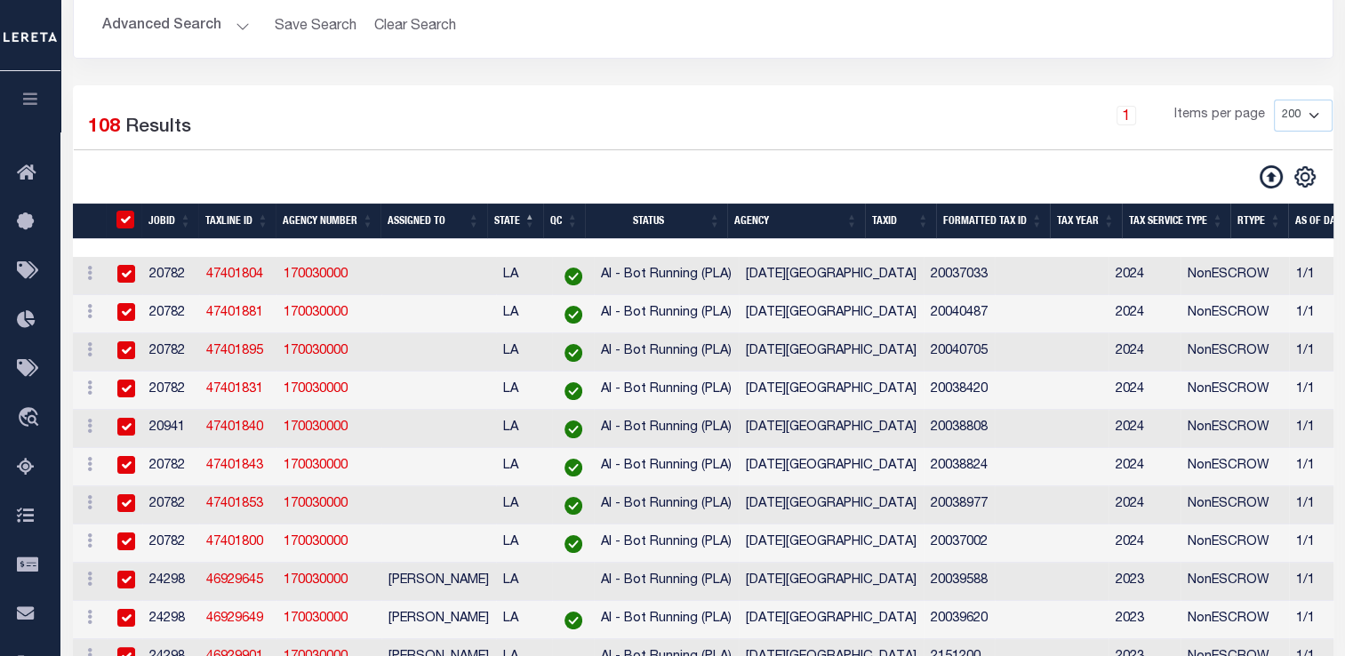
checkbox input "true"
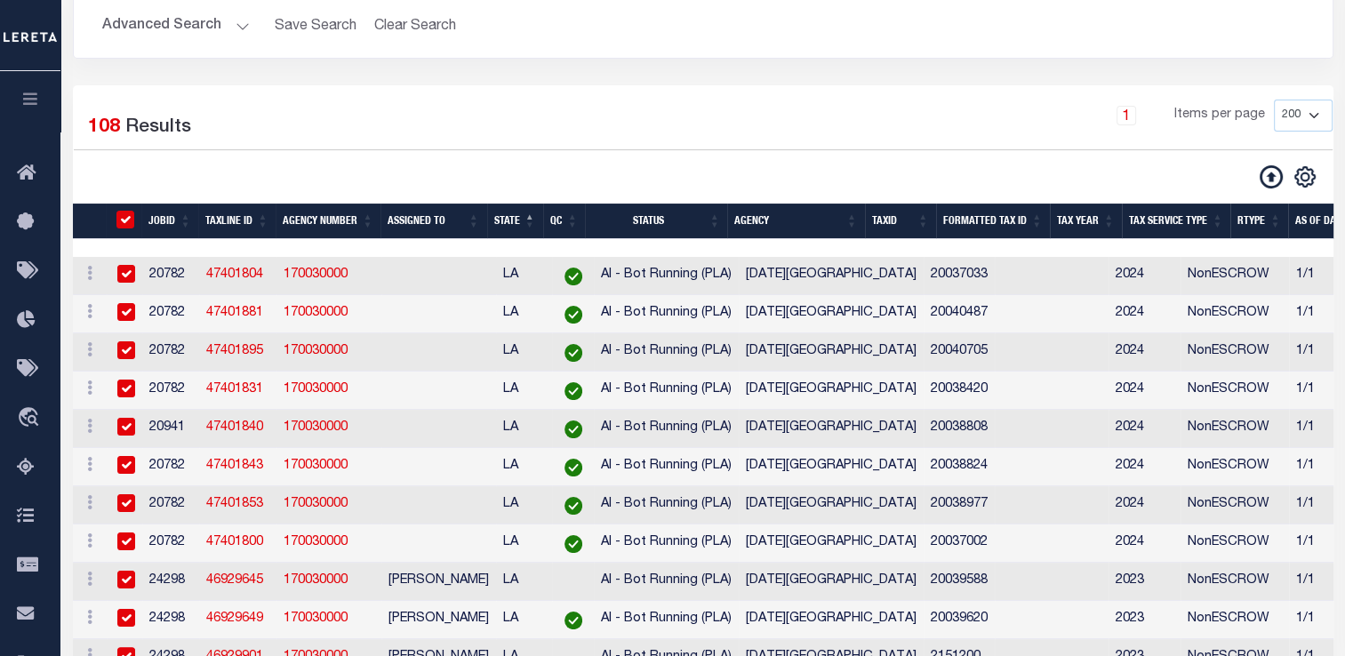
checkbox input "true"
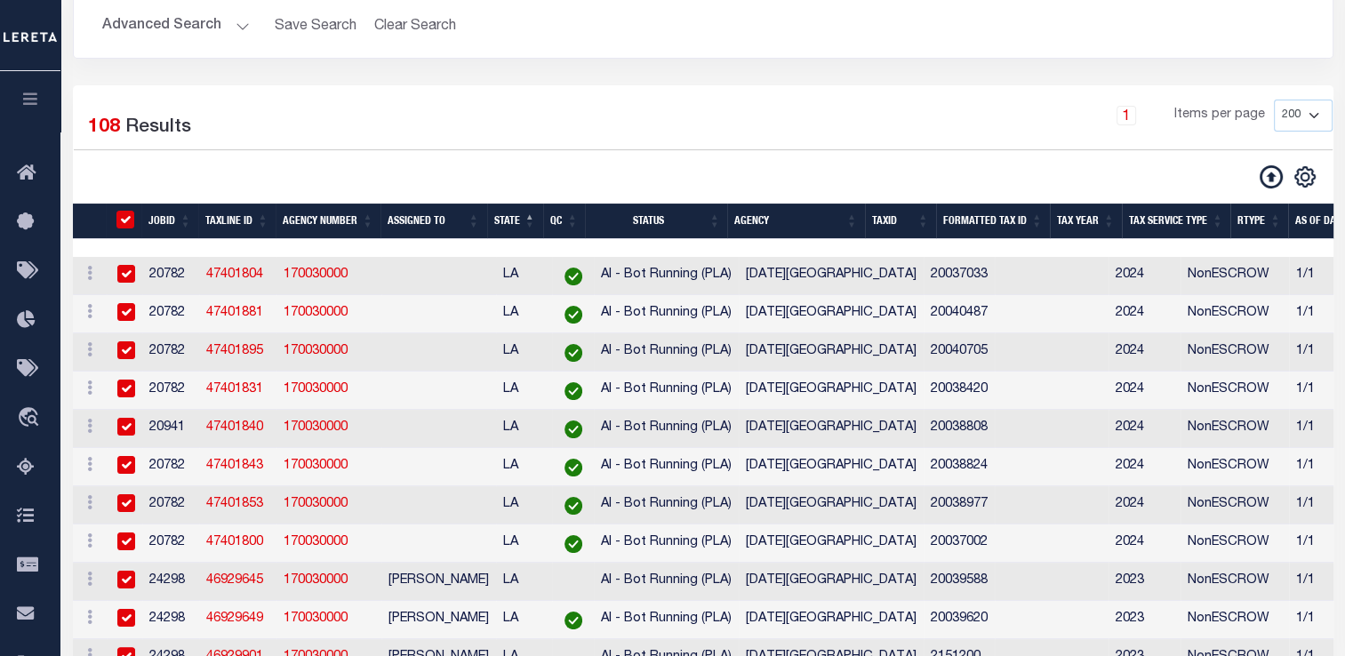
checkbox input "true"
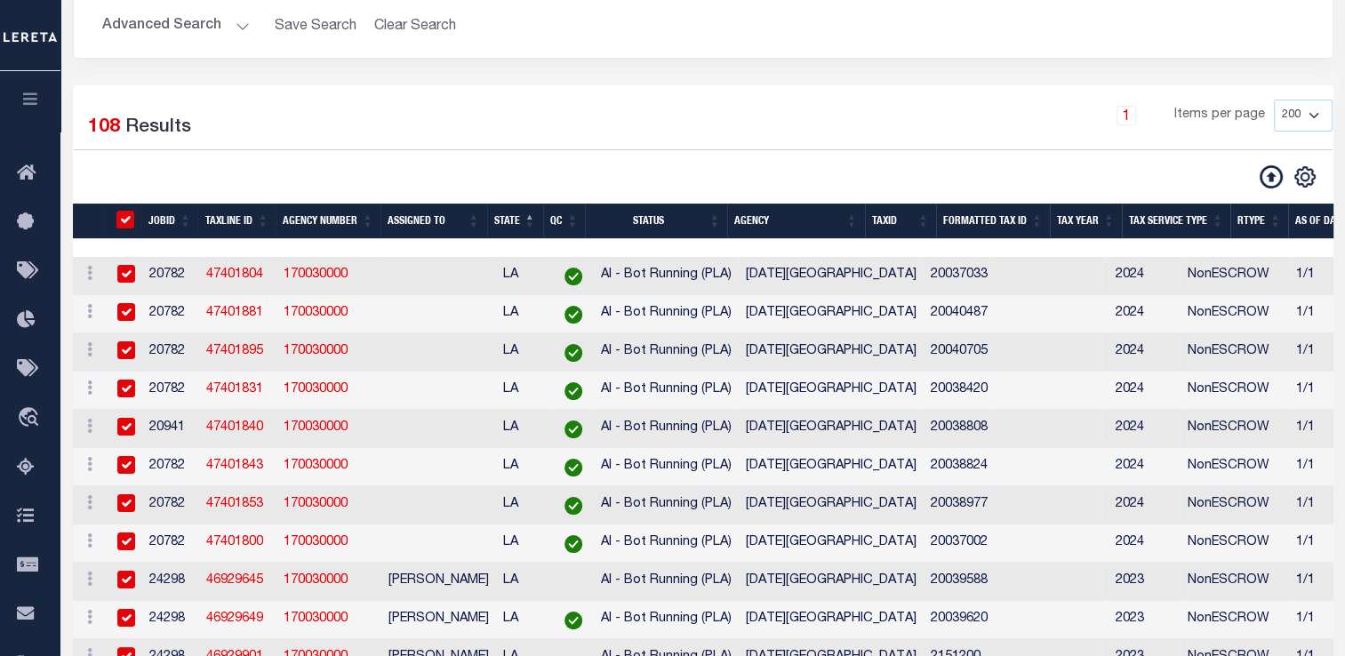
checkbox input "true"
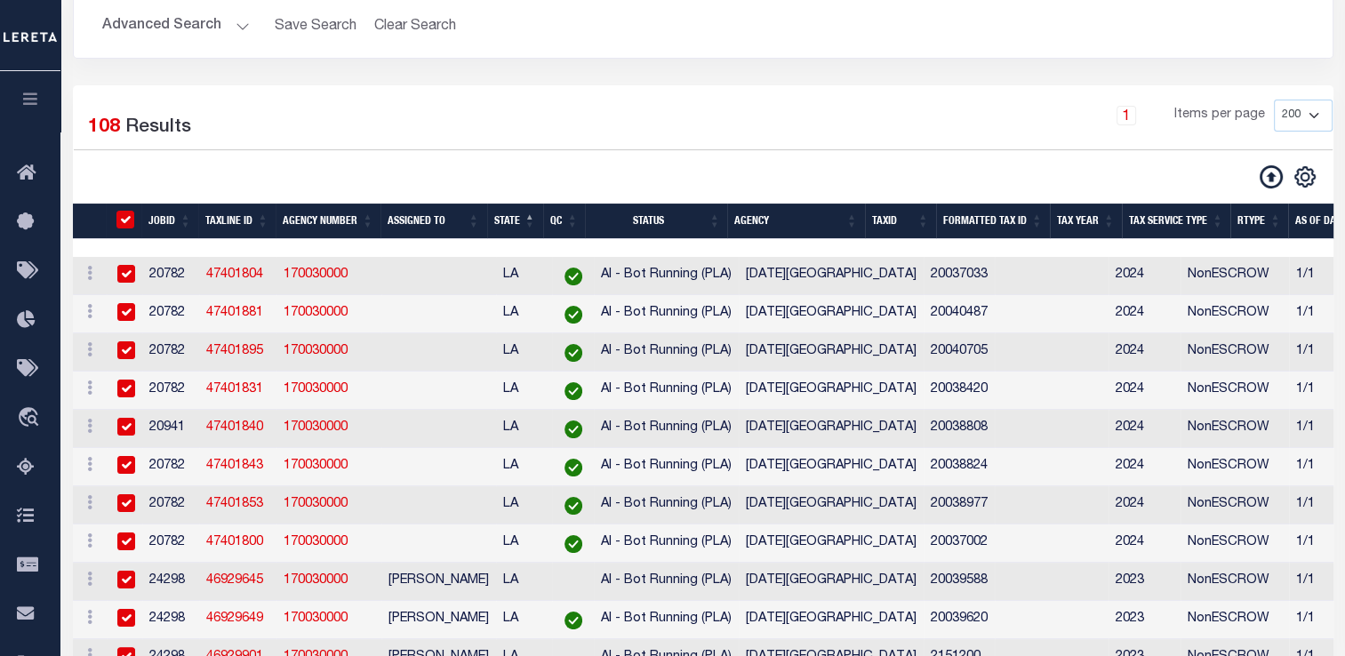
checkbox input "true"
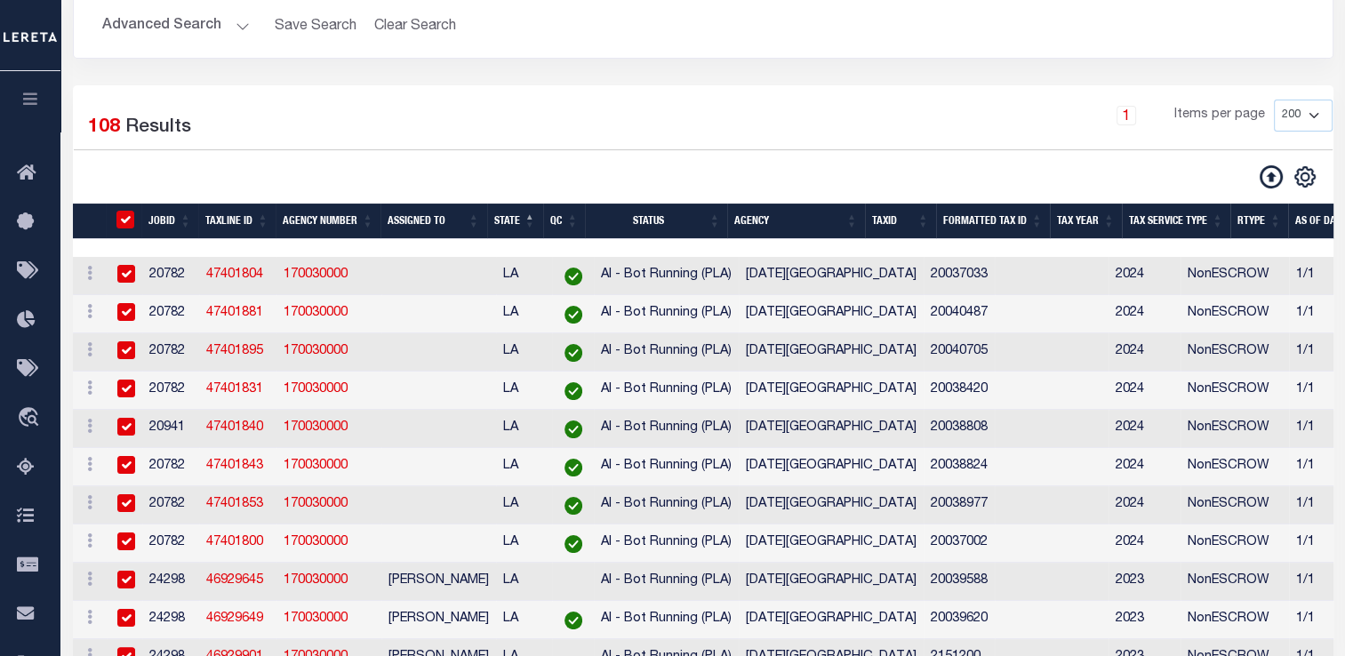
checkbox input "true"
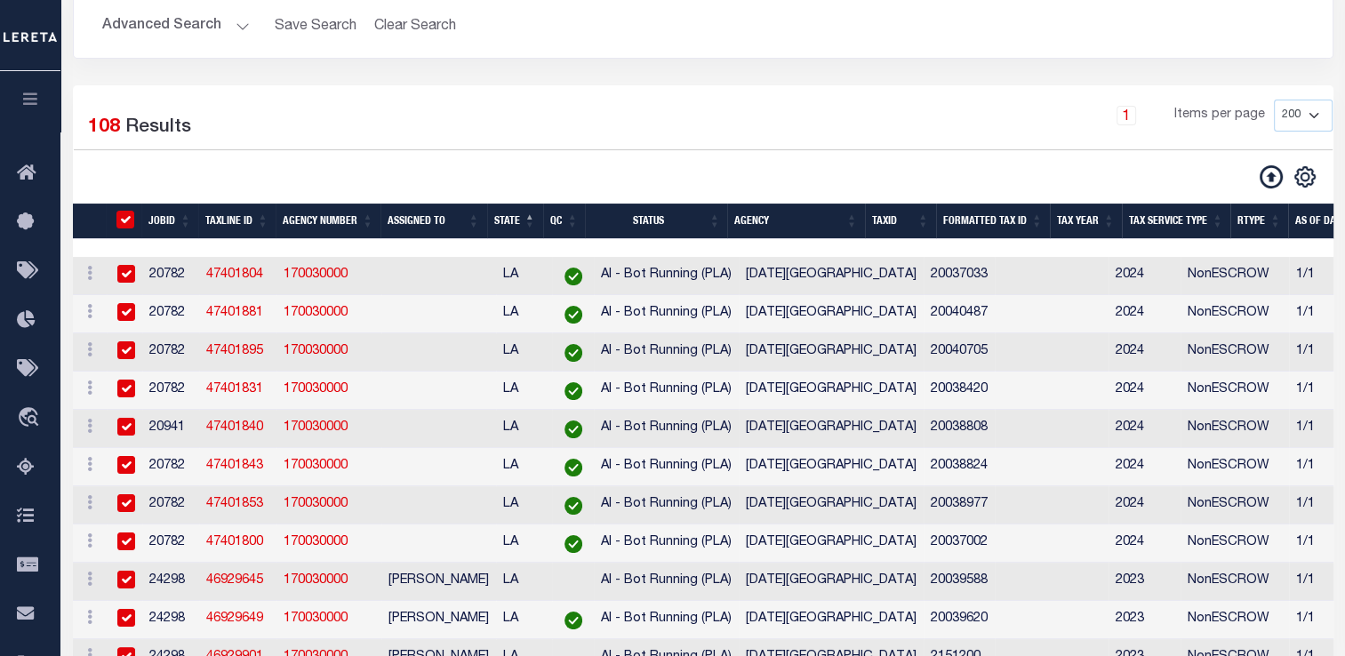
checkbox input "true"
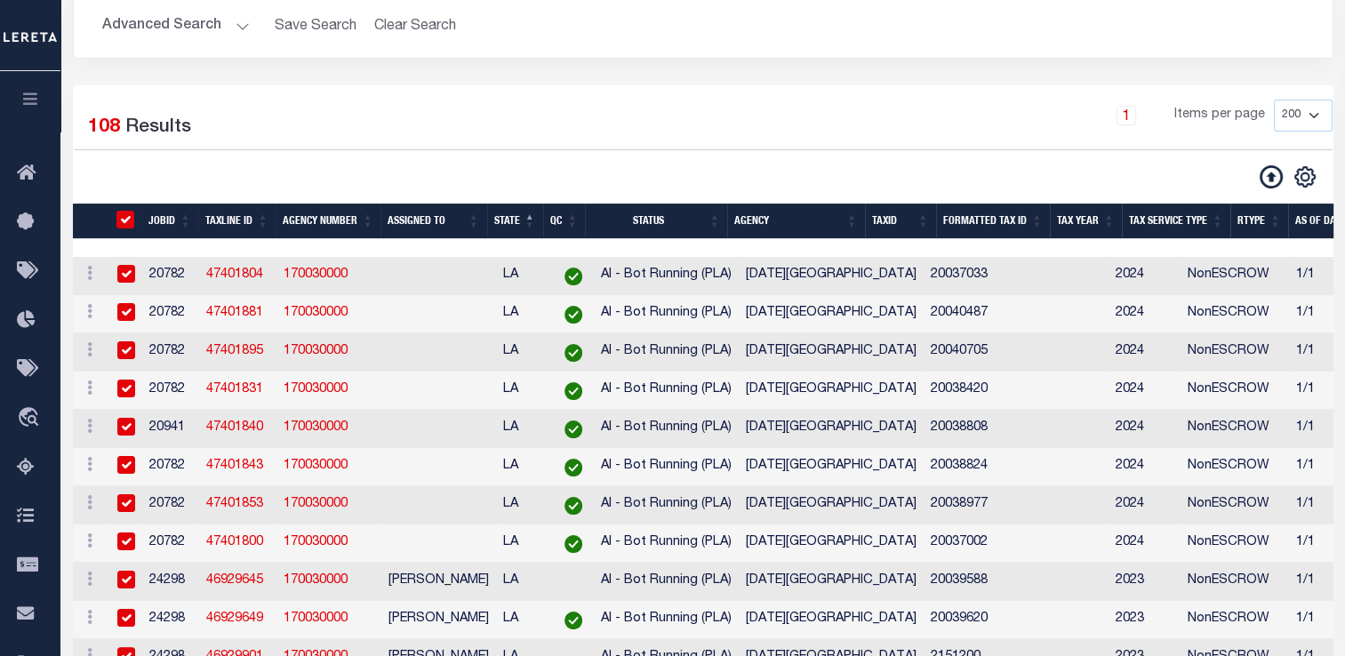
checkbox input "true"
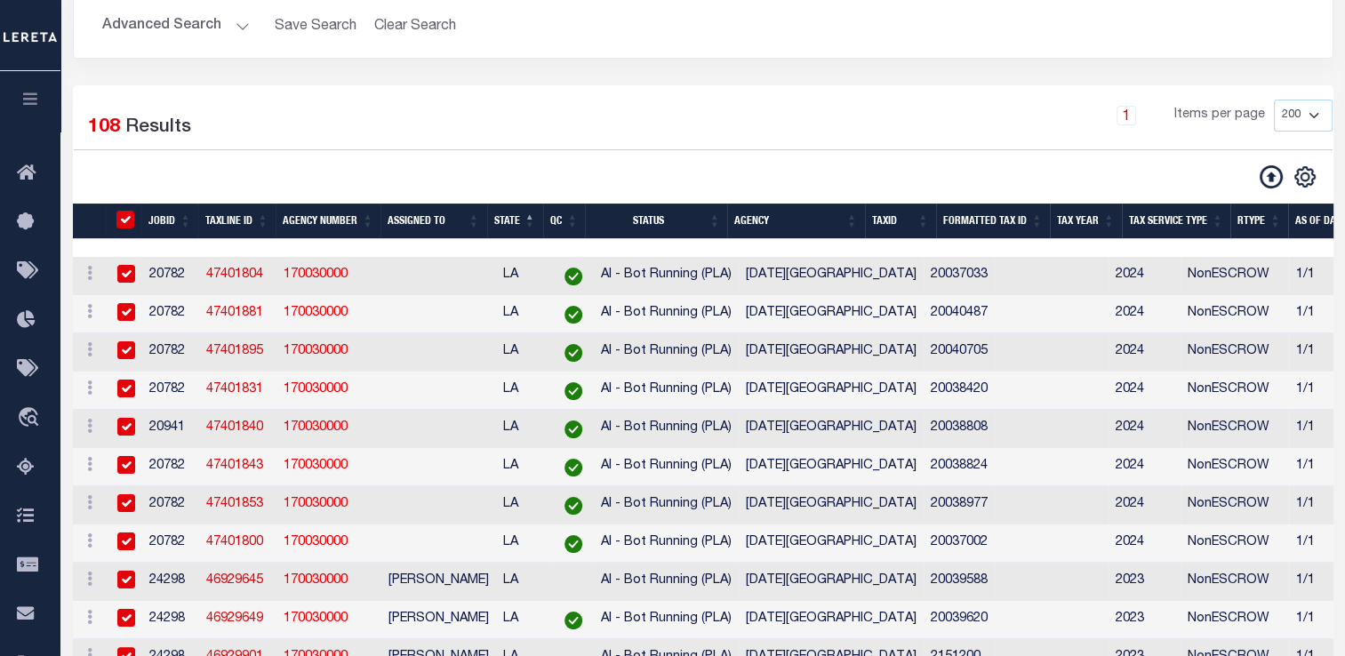
checkbox input "true"
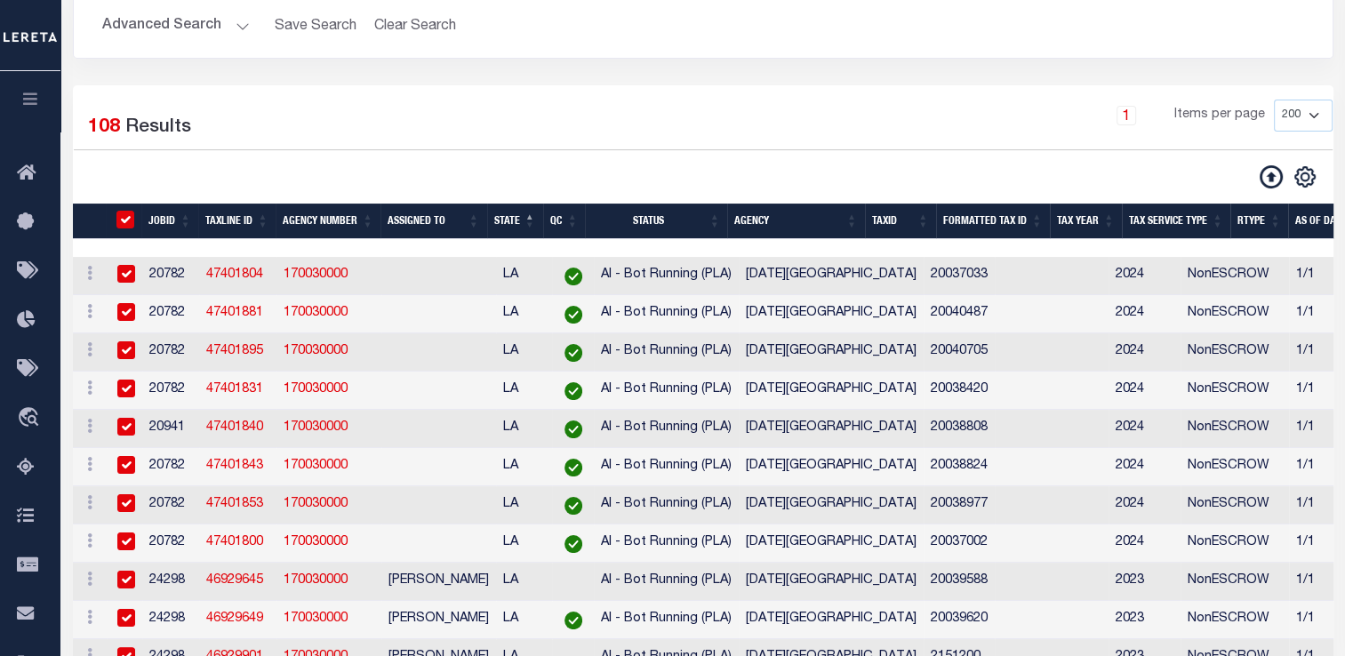
checkbox input "true"
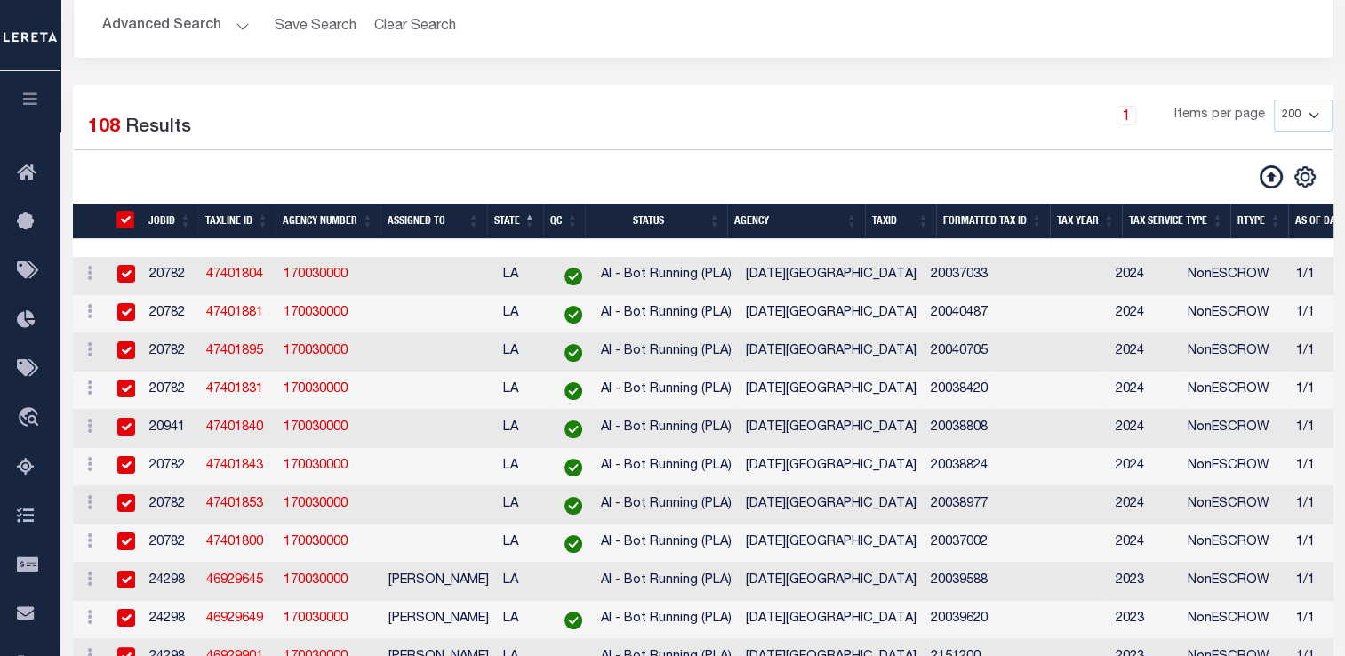
checkbox input "true"
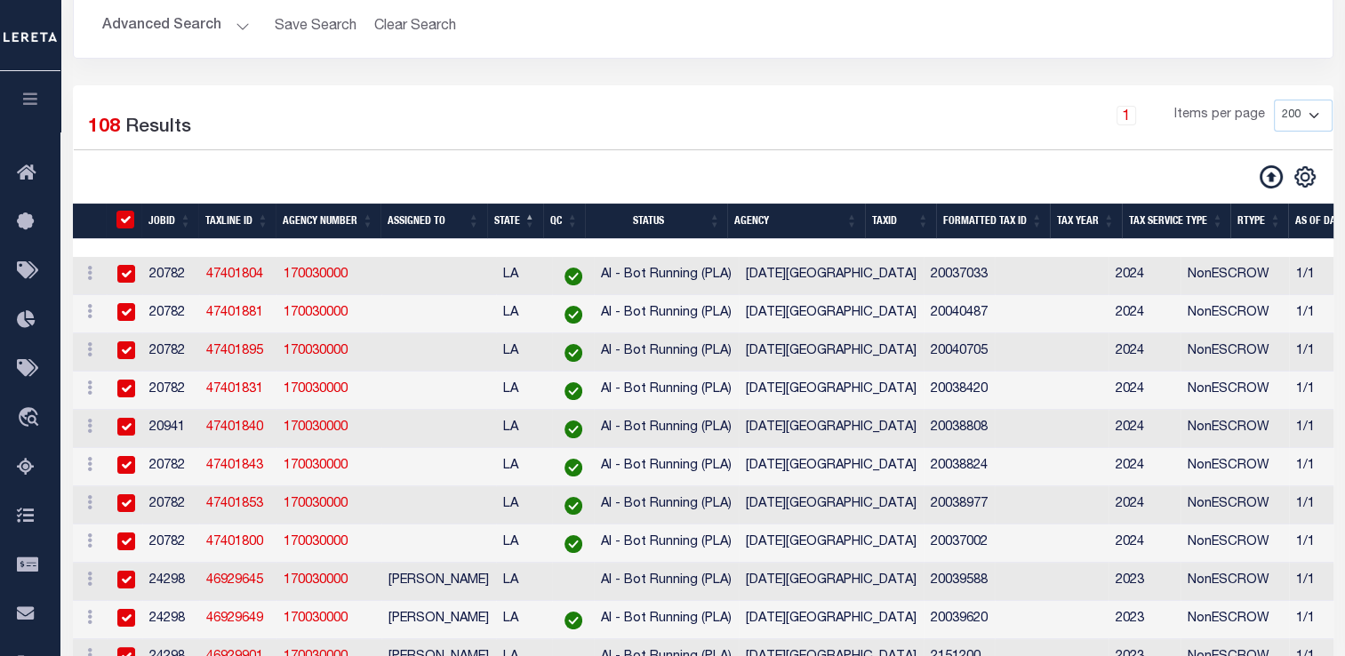
checkbox input "true"
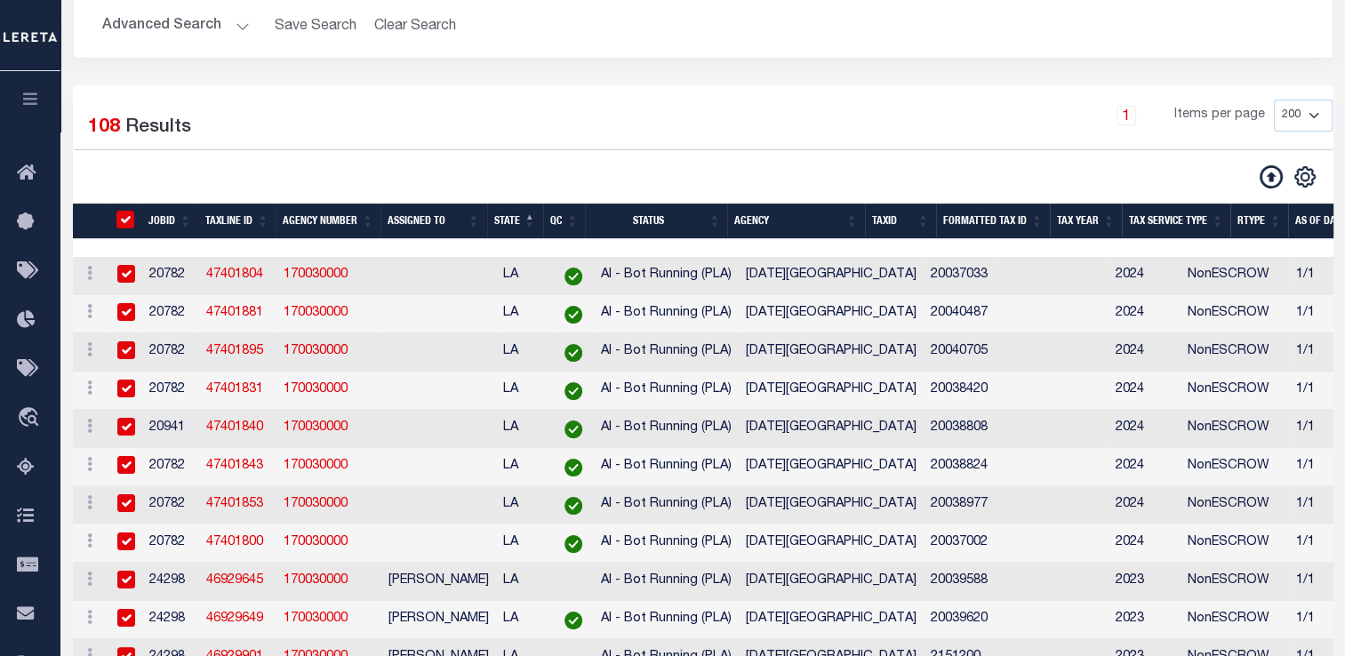
checkbox input "true"
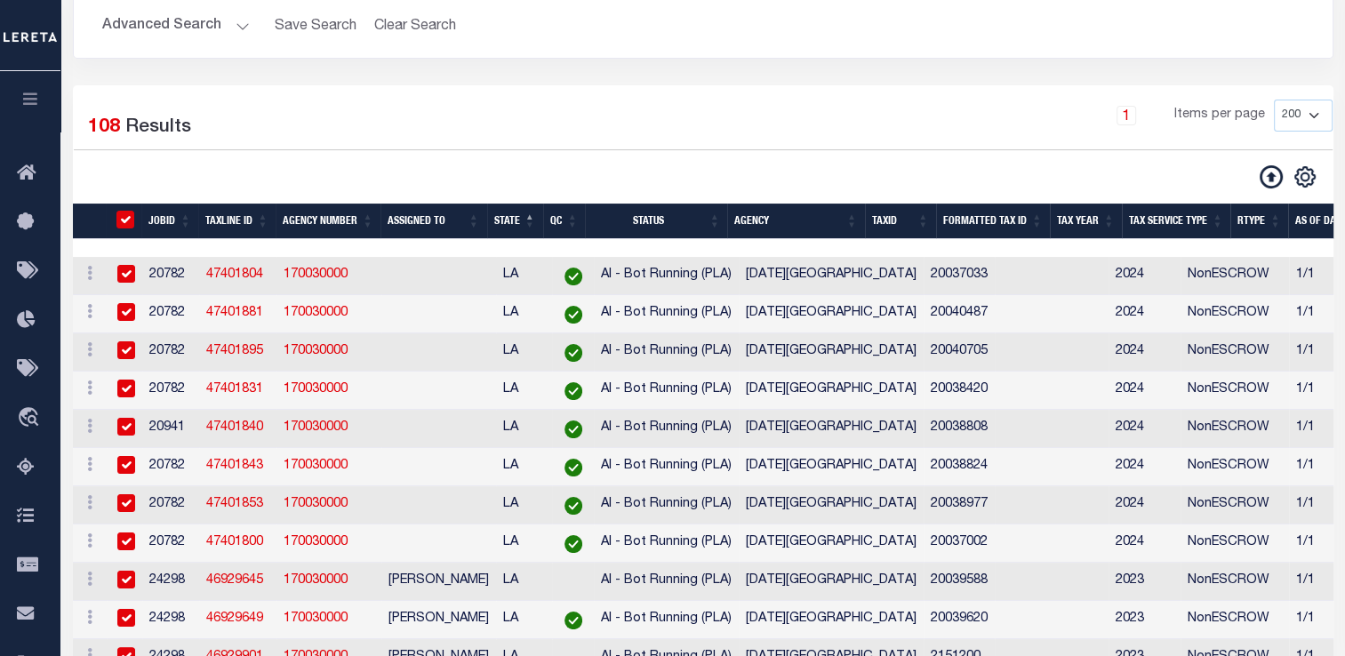
checkbox input "true"
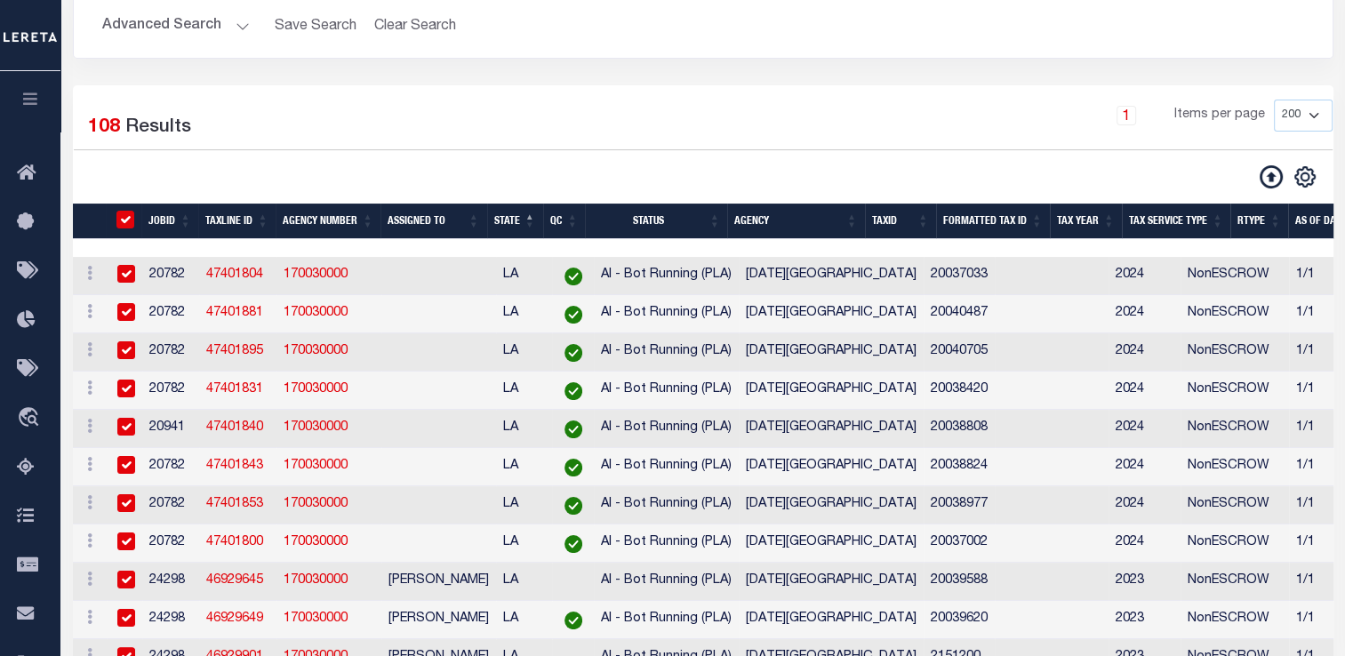
checkbox input "true"
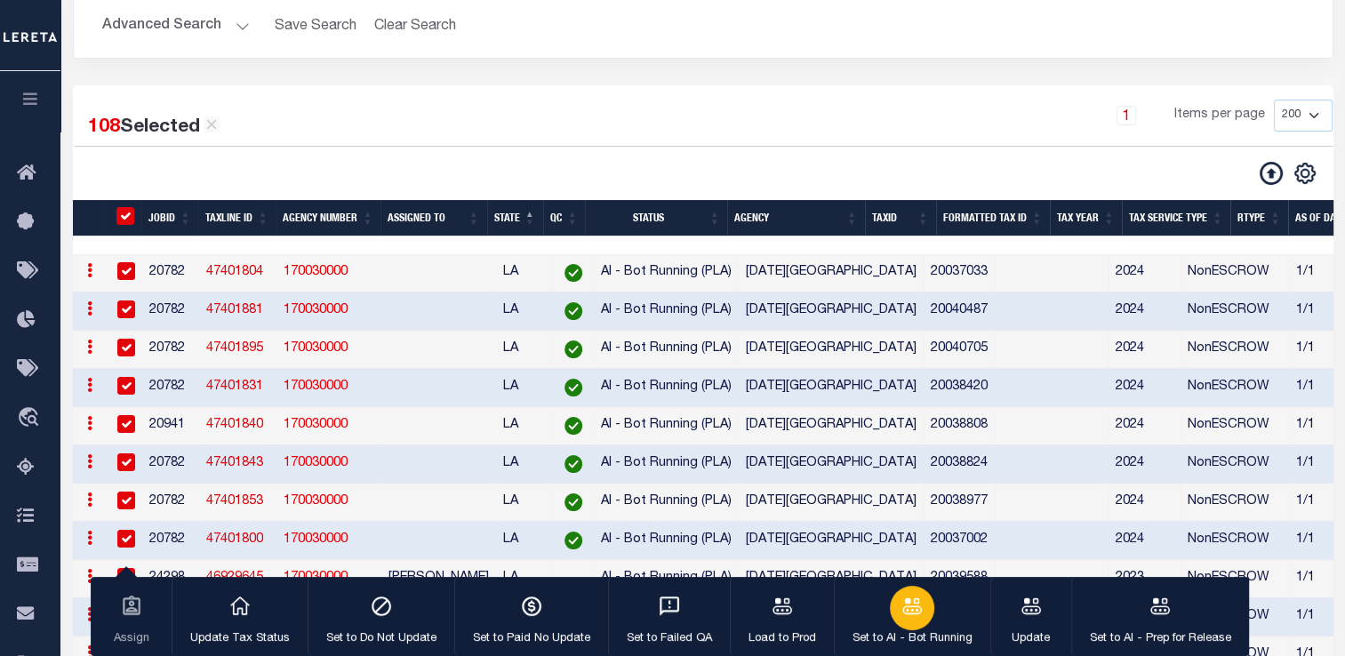
click at [911, 599] on icon "button" at bounding box center [911, 606] width 23 height 23
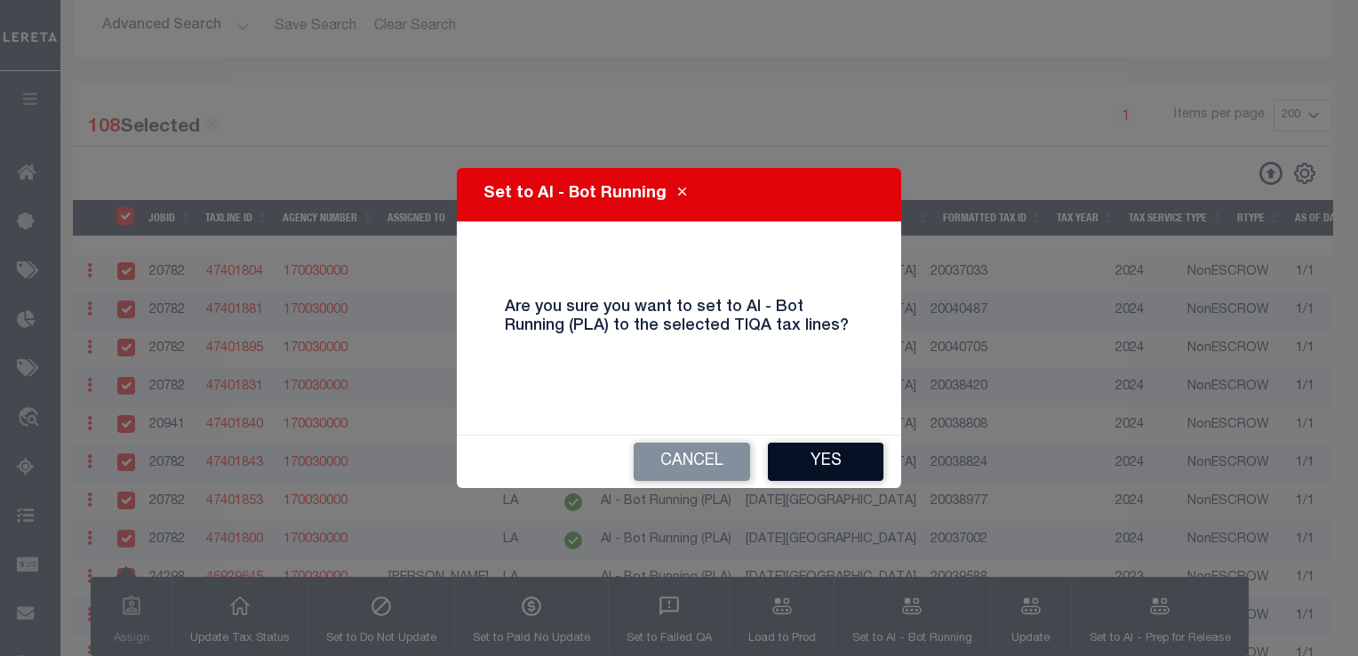
click at [832, 456] on button "Yes" at bounding box center [826, 462] width 116 height 38
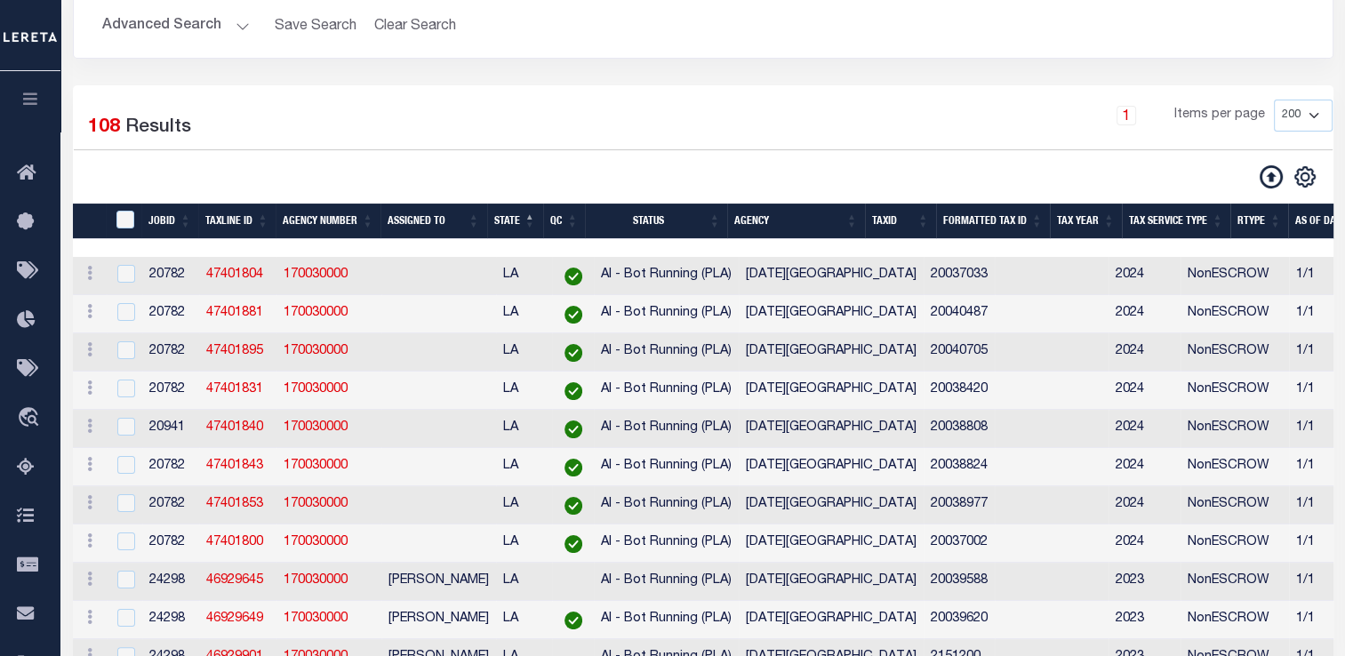
click at [245, 26] on button "Advanced Search" at bounding box center [176, 26] width 148 height 35
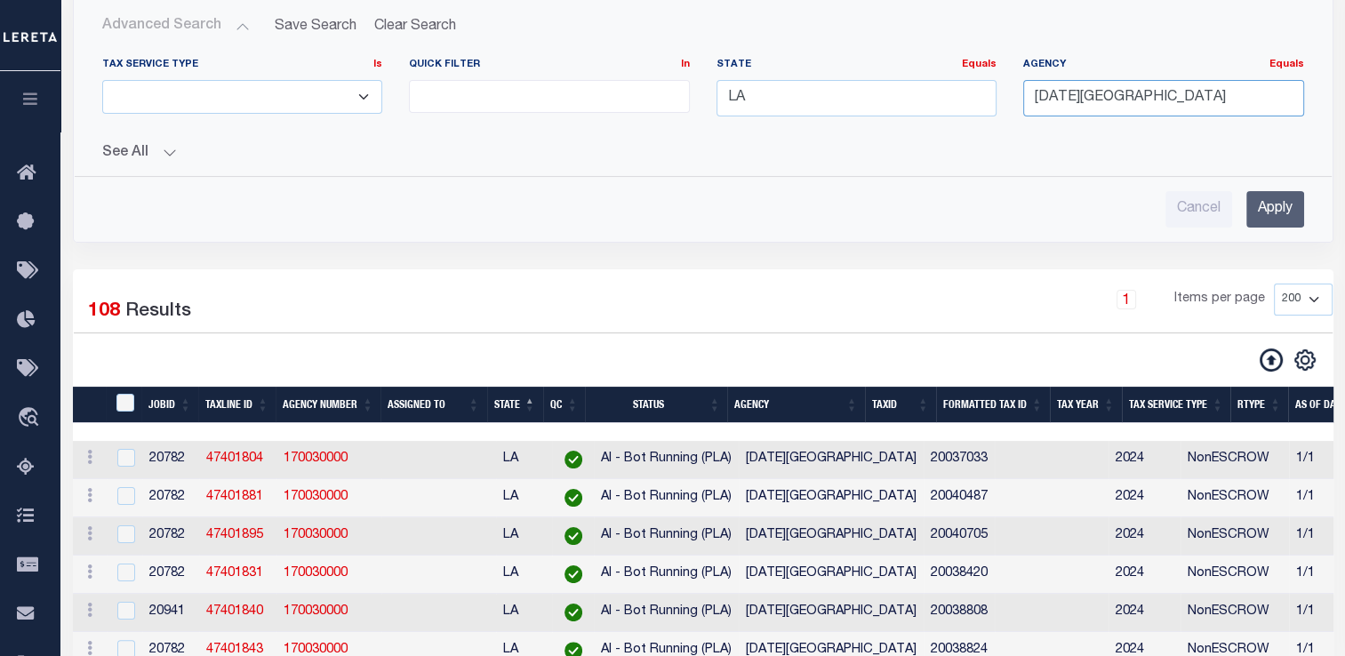
drag, startPoint x: 1170, startPoint y: 84, endPoint x: 1091, endPoint y: 76, distance: 79.4
click at [1091, 76] on div "Agency Equals Equals [DATE][GEOGRAPHIC_DATA]" at bounding box center [1163, 87] width 281 height 59
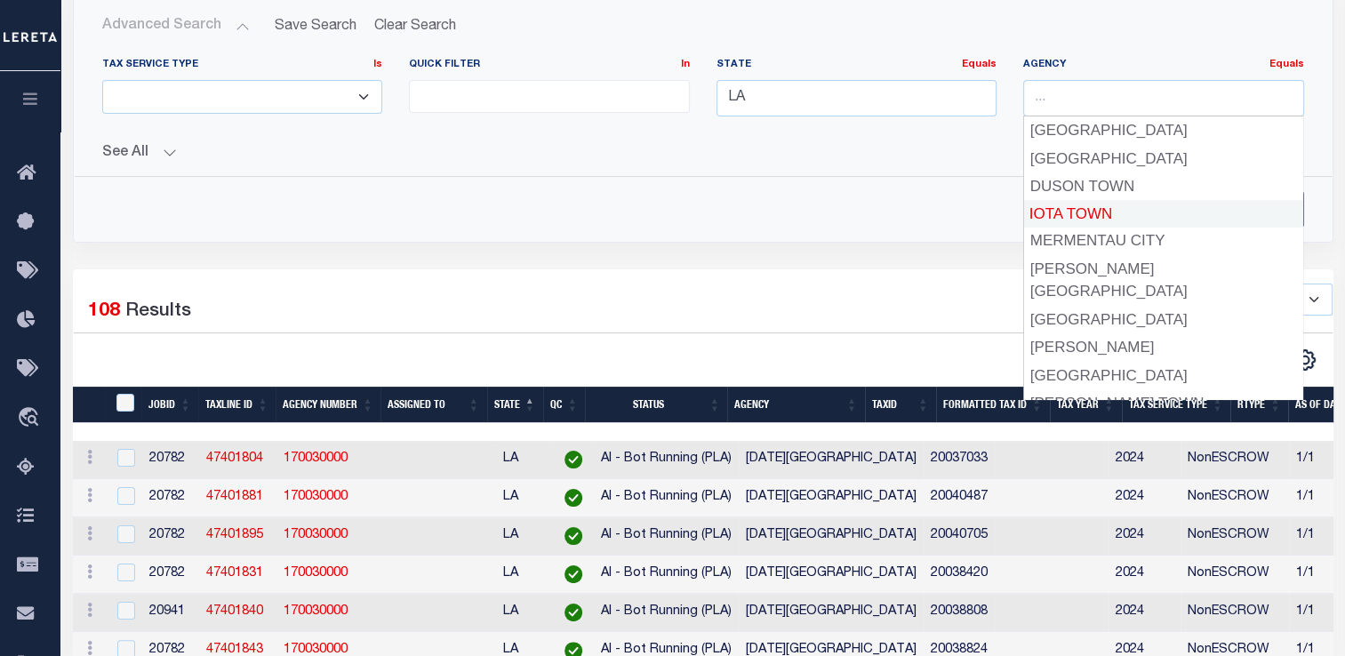
click at [1337, 205] on div "Queue is Delinquent Status is AI - Bot Running (PLA) Is Contains AI - Bot Excep…" at bounding box center [703, 98] width 1287 height 342
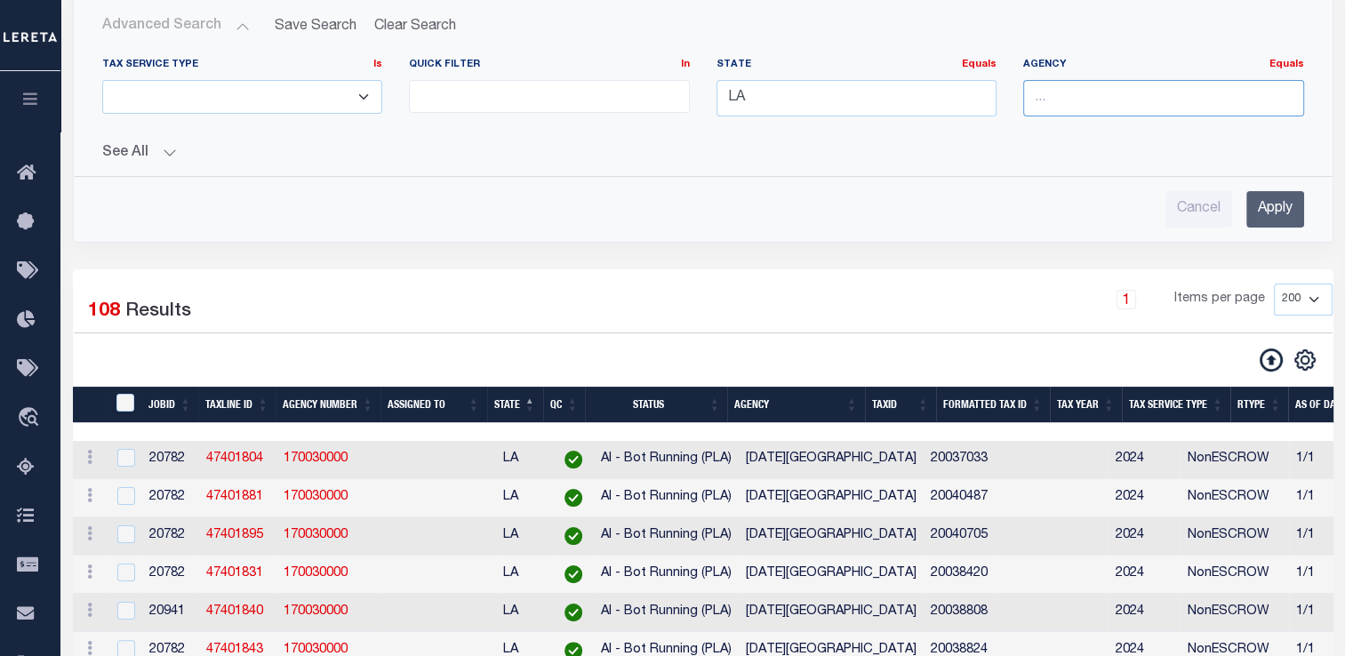
click at [1056, 101] on input "text" at bounding box center [1163, 98] width 281 height 36
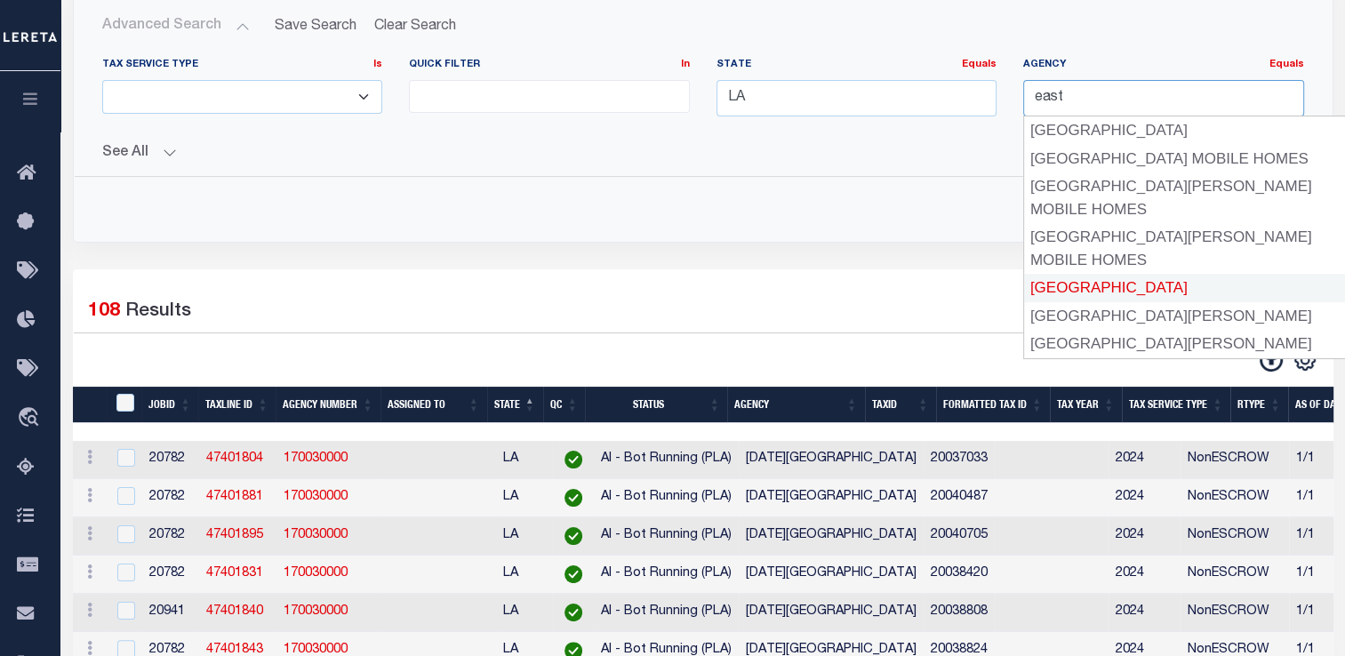
click at [1124, 296] on div "[GEOGRAPHIC_DATA]" at bounding box center [1184, 288] width 321 height 28
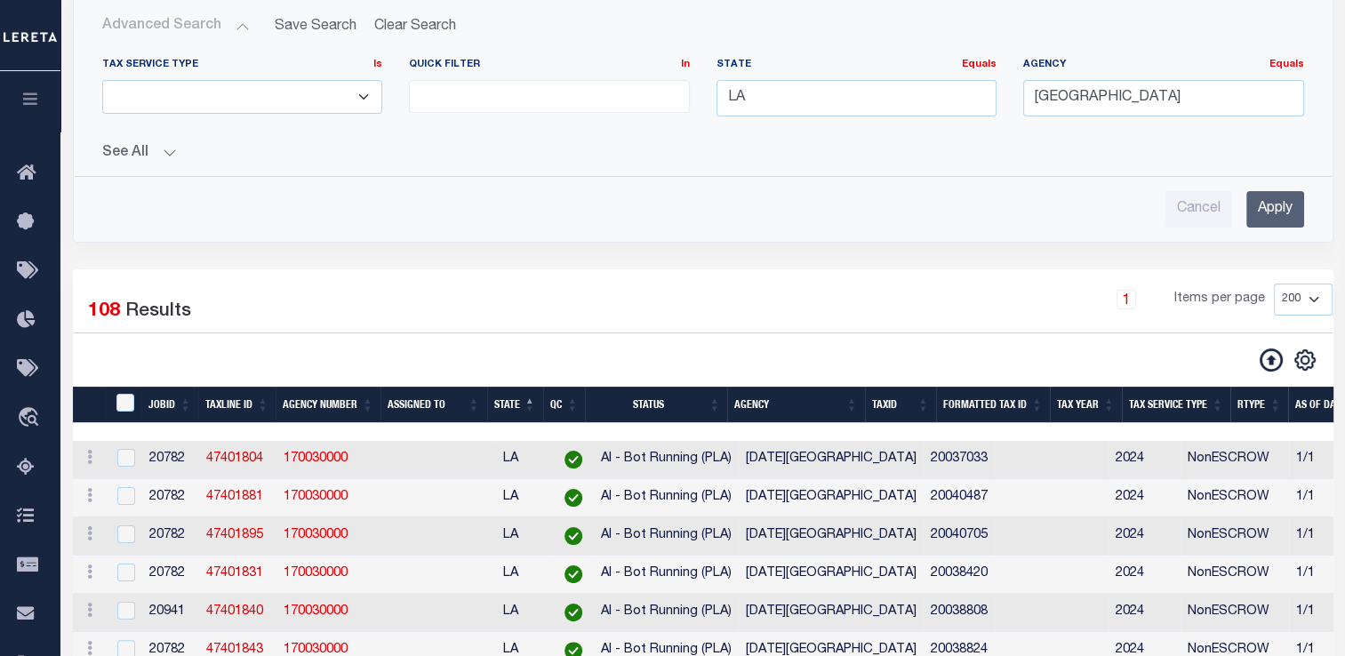
click at [1276, 200] on input "Apply" at bounding box center [1275, 209] width 58 height 36
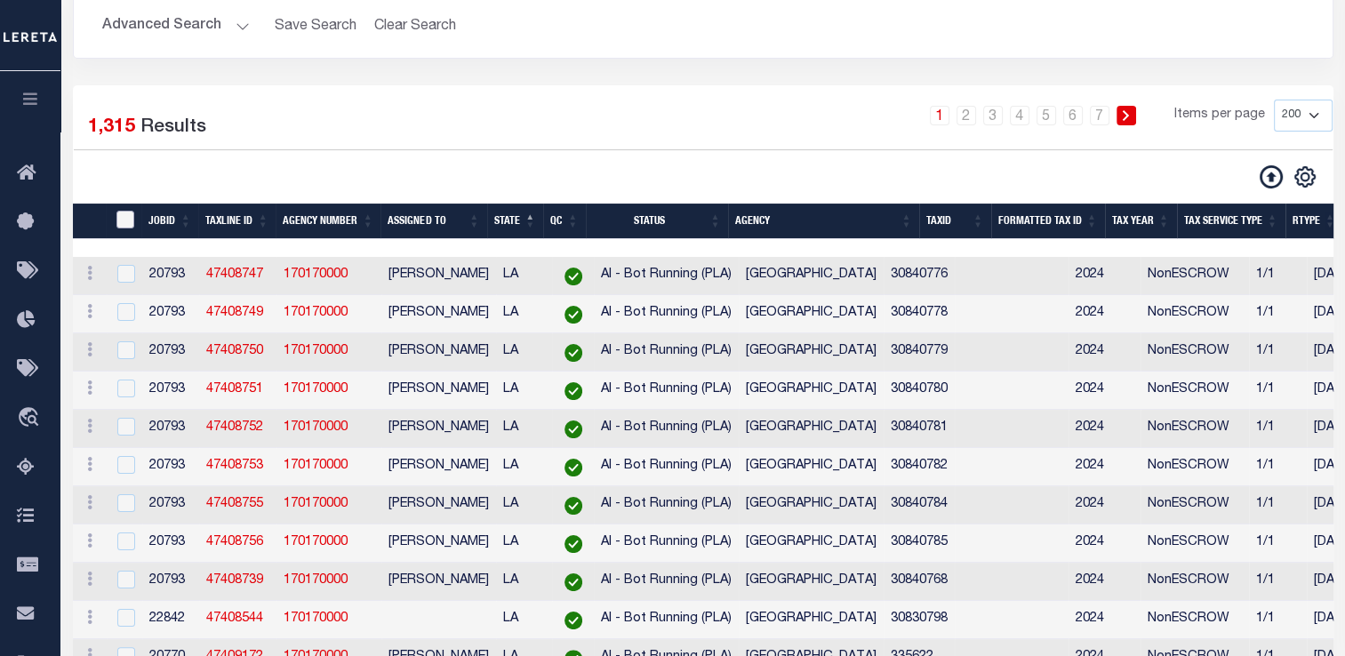
click at [127, 221] on input "TaxID" at bounding box center [125, 220] width 18 height 18
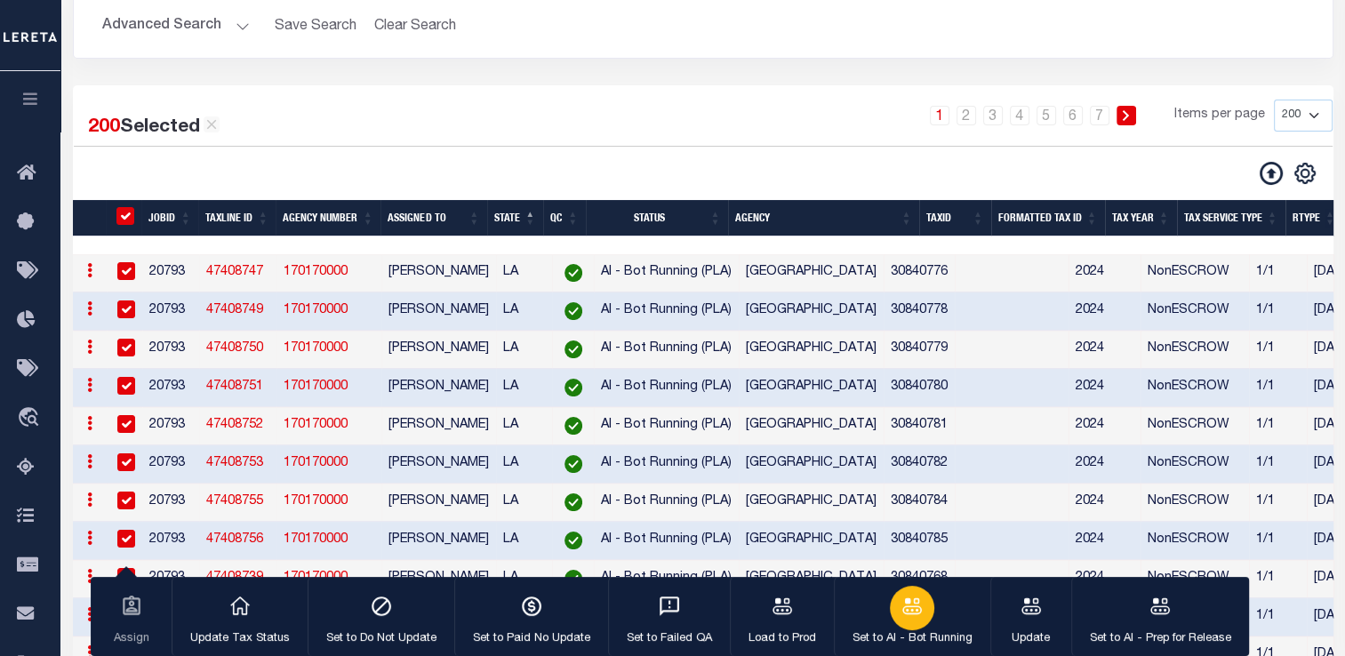
click at [909, 611] on icon "button" at bounding box center [911, 606] width 23 height 23
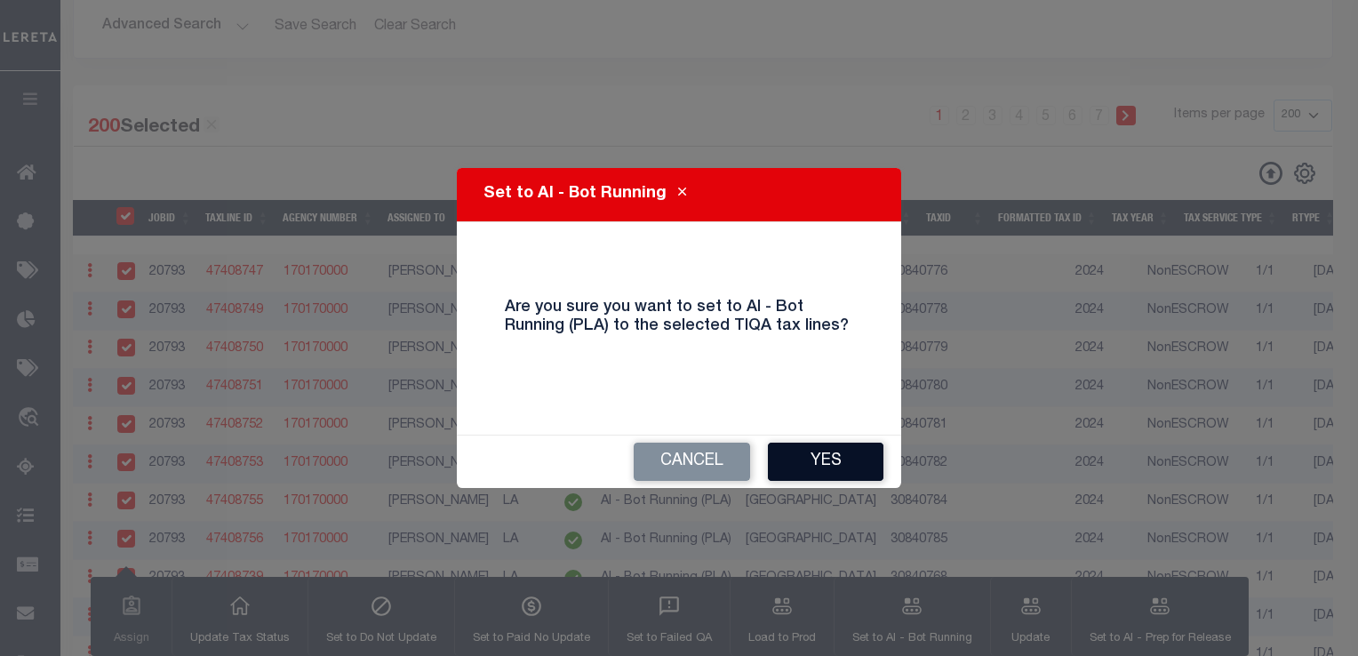
click at [824, 468] on button "Yes" at bounding box center [826, 462] width 116 height 38
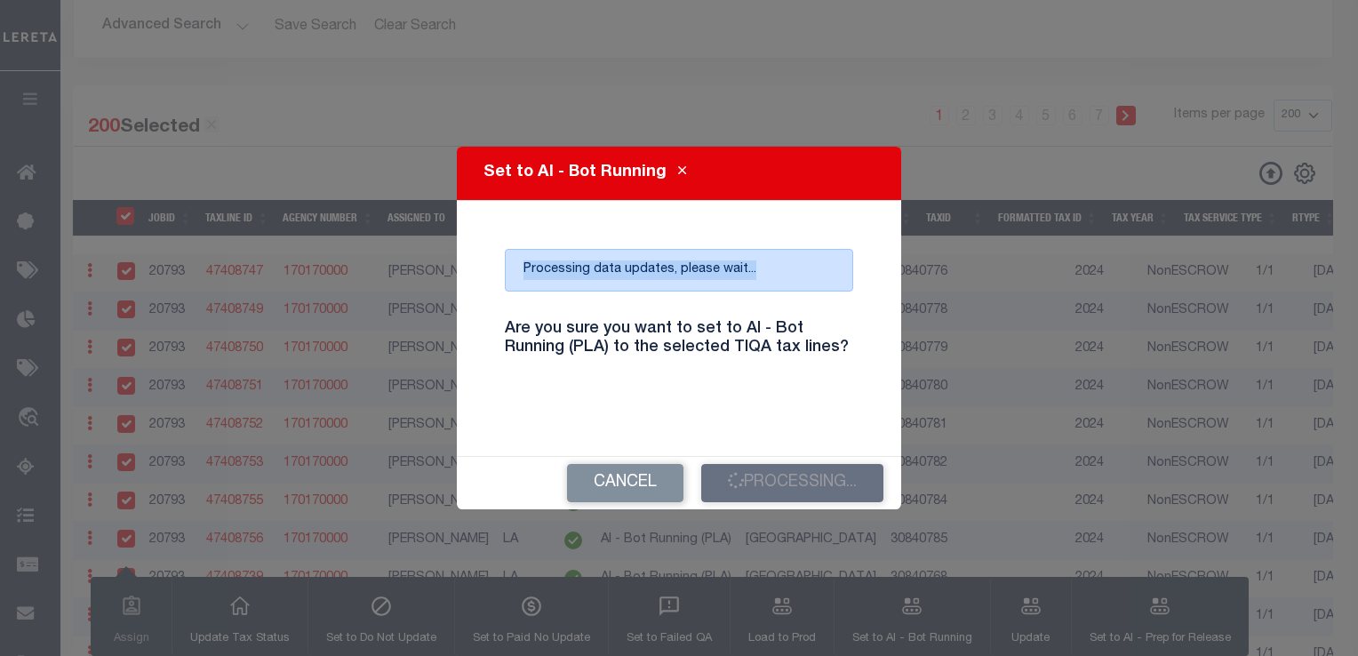
drag, startPoint x: 753, startPoint y: 268, endPoint x: 494, endPoint y: 286, distance: 259.3
click at [494, 286] on div "Processing data updates, please wait... Are you sure you want to set to AI - Bo…" at bounding box center [679, 328] width 402 height 212
click at [535, 294] on div "Processing data updates, please wait... Are you sure you want to set to AI - Bo…" at bounding box center [679, 328] width 402 height 212
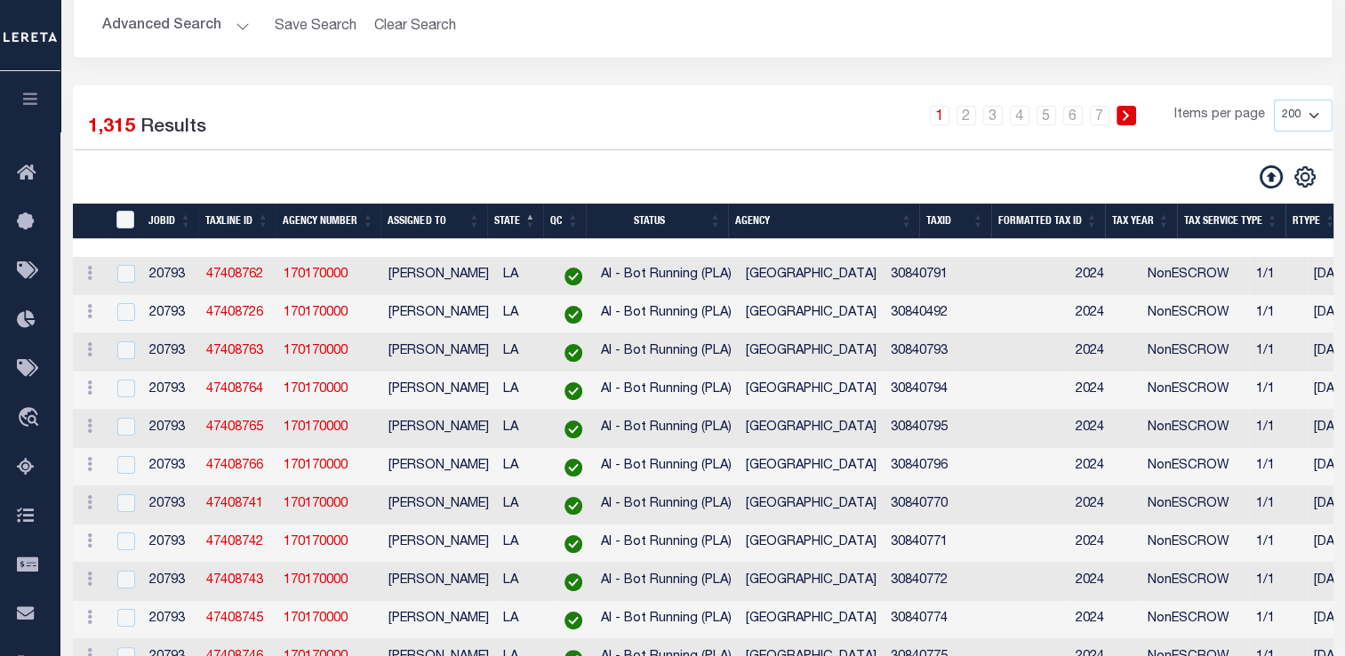
click at [535, 294] on td "LA" at bounding box center [524, 276] width 56 height 38
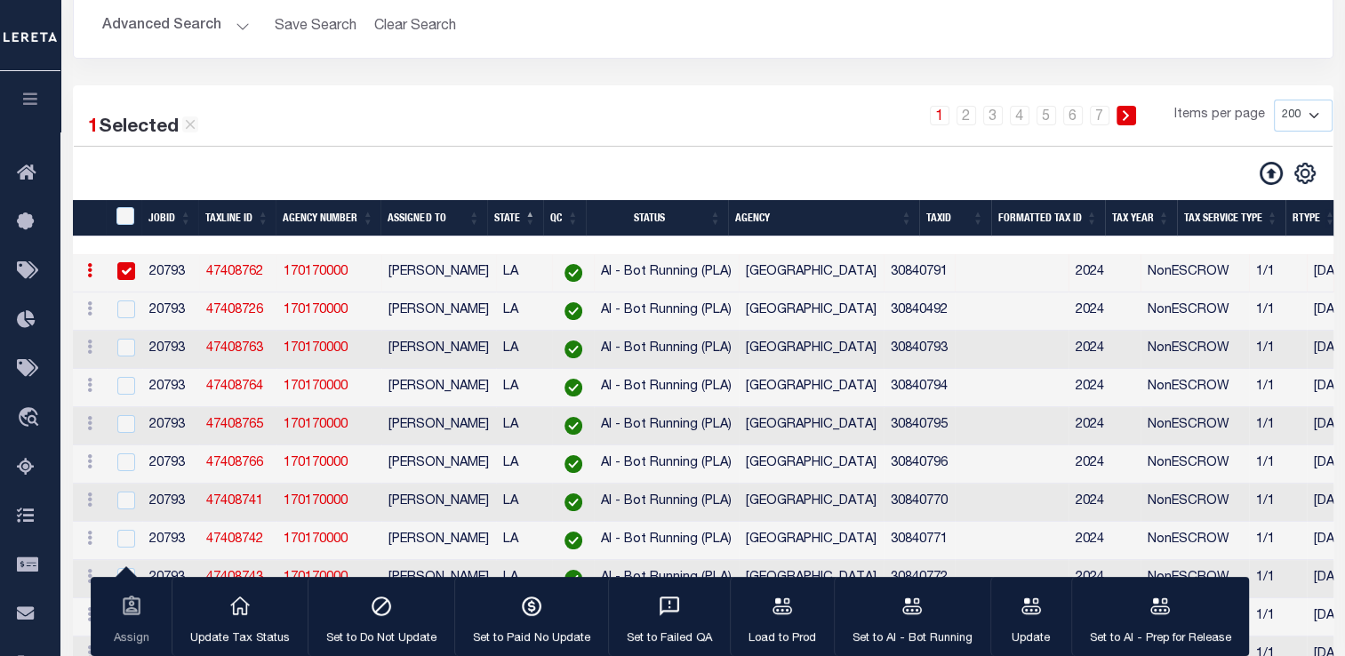
click at [131, 272] on input "checkbox" at bounding box center [126, 271] width 18 height 18
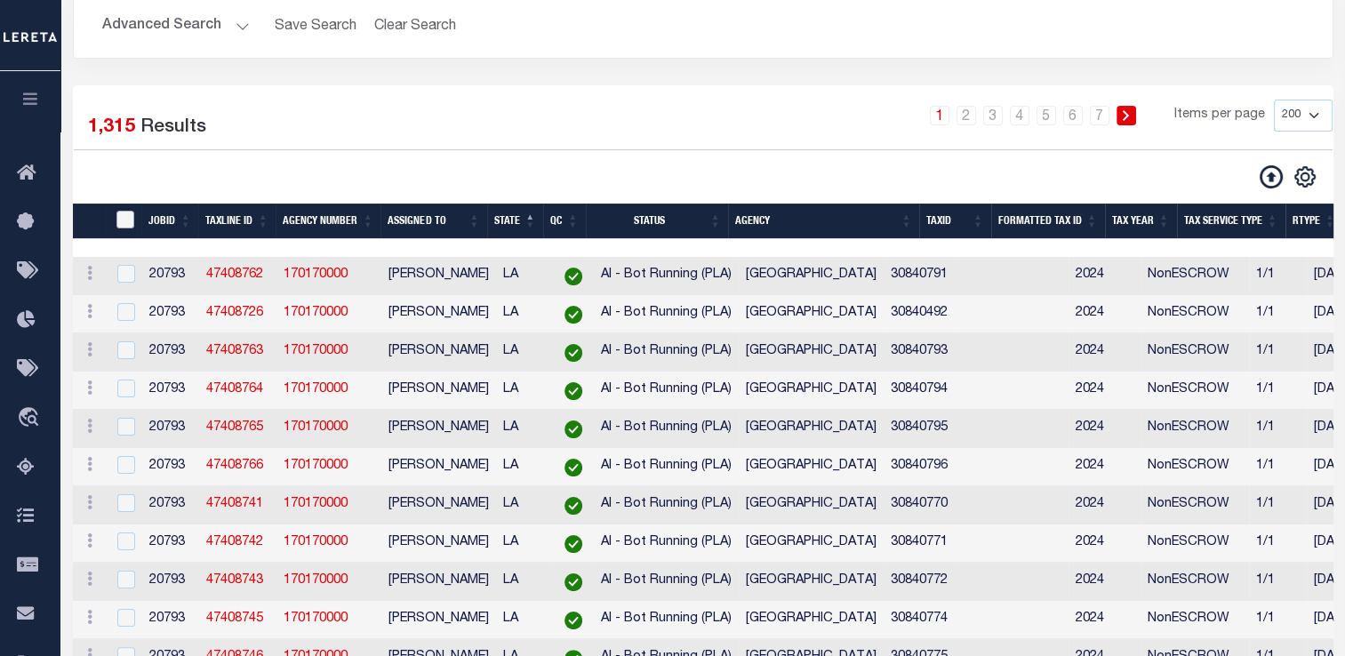
click at [124, 225] on input "TaxID" at bounding box center [125, 220] width 18 height 18
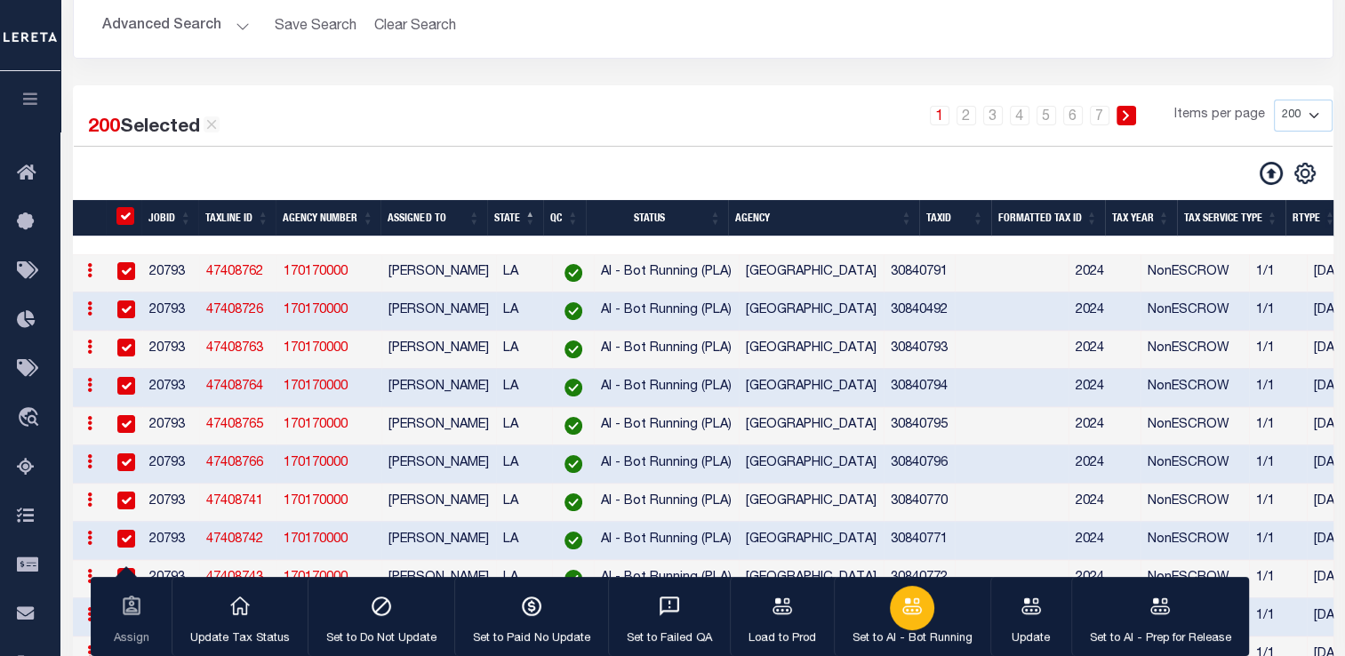
click at [910, 599] on icon "button" at bounding box center [911, 606] width 23 height 23
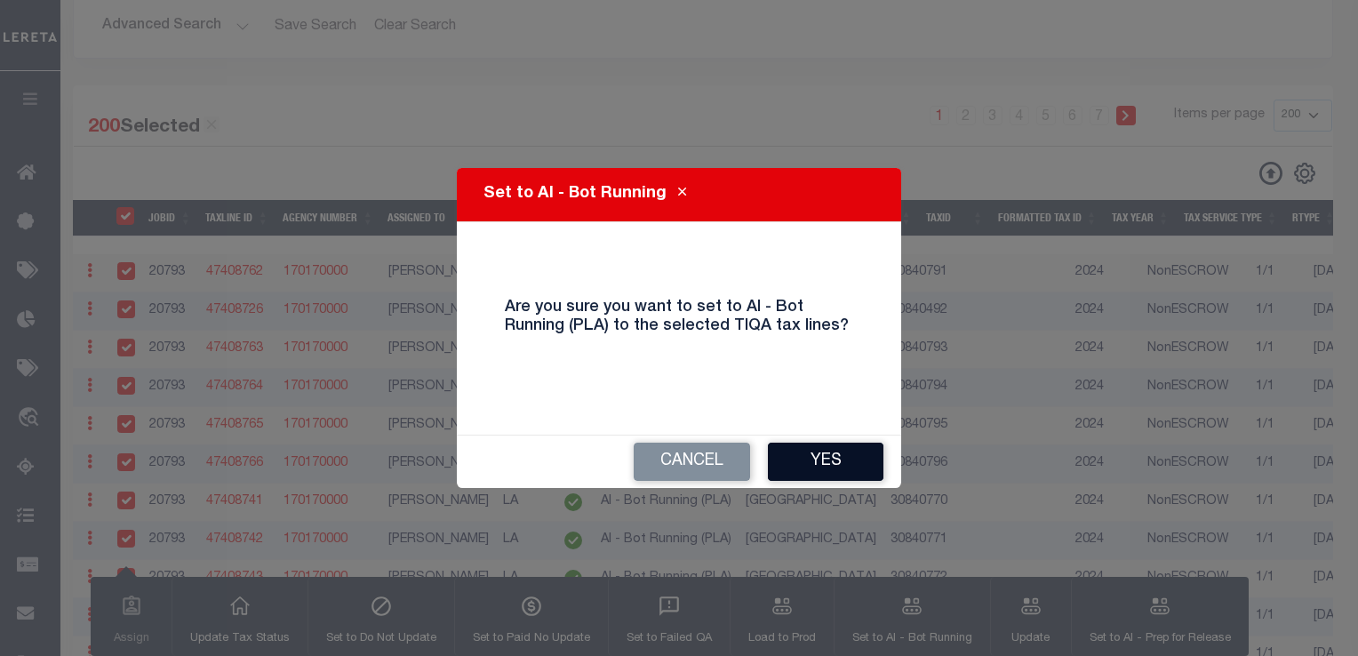
click at [846, 444] on button "Yes" at bounding box center [826, 462] width 116 height 38
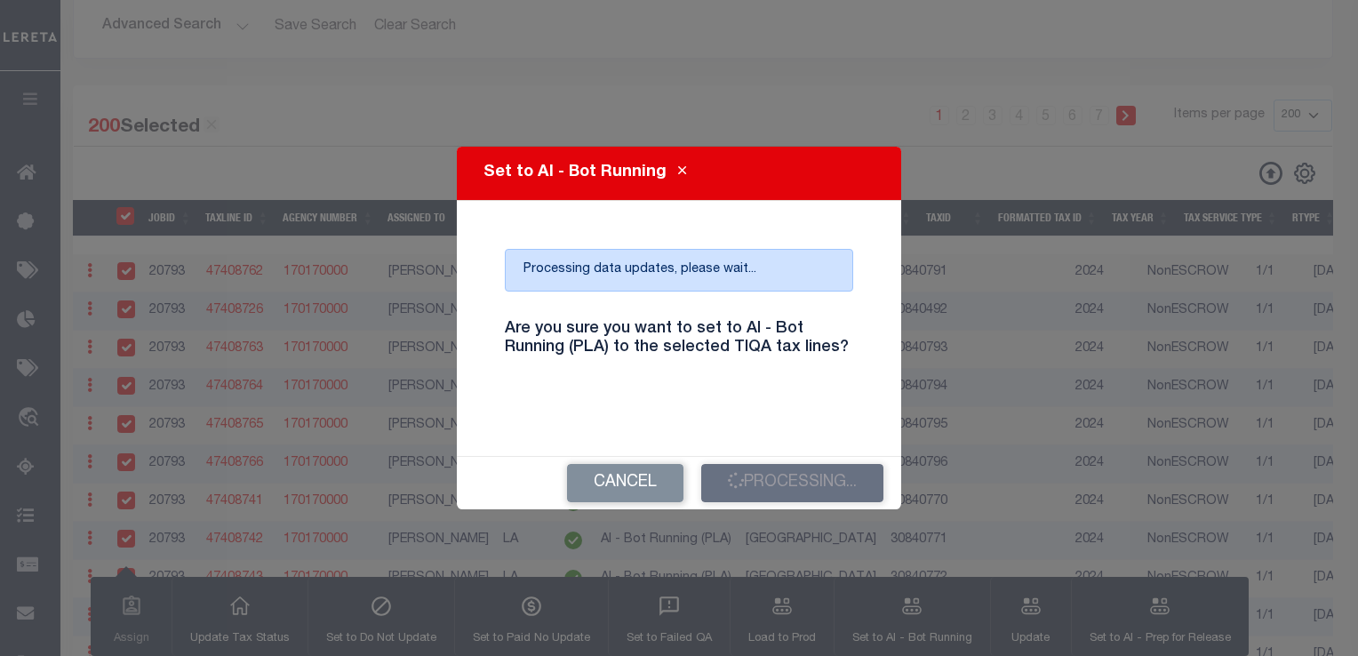
click at [853, 352] on h4 "Are you sure you want to set to AI - Bot Running (PLA) to the selected TIQA tax…" at bounding box center [679, 339] width 375 height 38
click at [661, 351] on h4 "Are you sure you want to set to AI - Bot Running (PLA) to the selected TIQA tax…" at bounding box center [679, 339] width 375 height 38
click at [671, 354] on h4 "Are you sure you want to set to AI - Bot Running (PLA) to the selected TIQA tax…" at bounding box center [679, 339] width 375 height 38
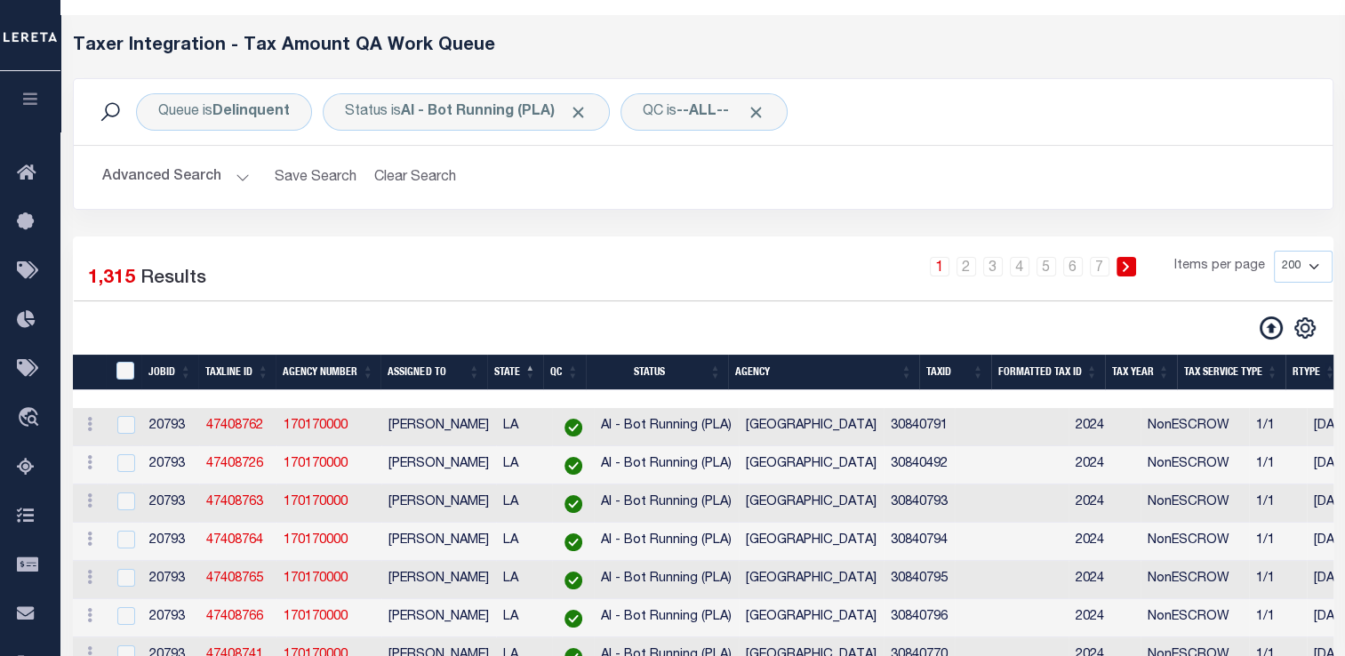
scroll to position [57, 0]
click at [174, 180] on button "Advanced Search" at bounding box center [176, 177] width 148 height 35
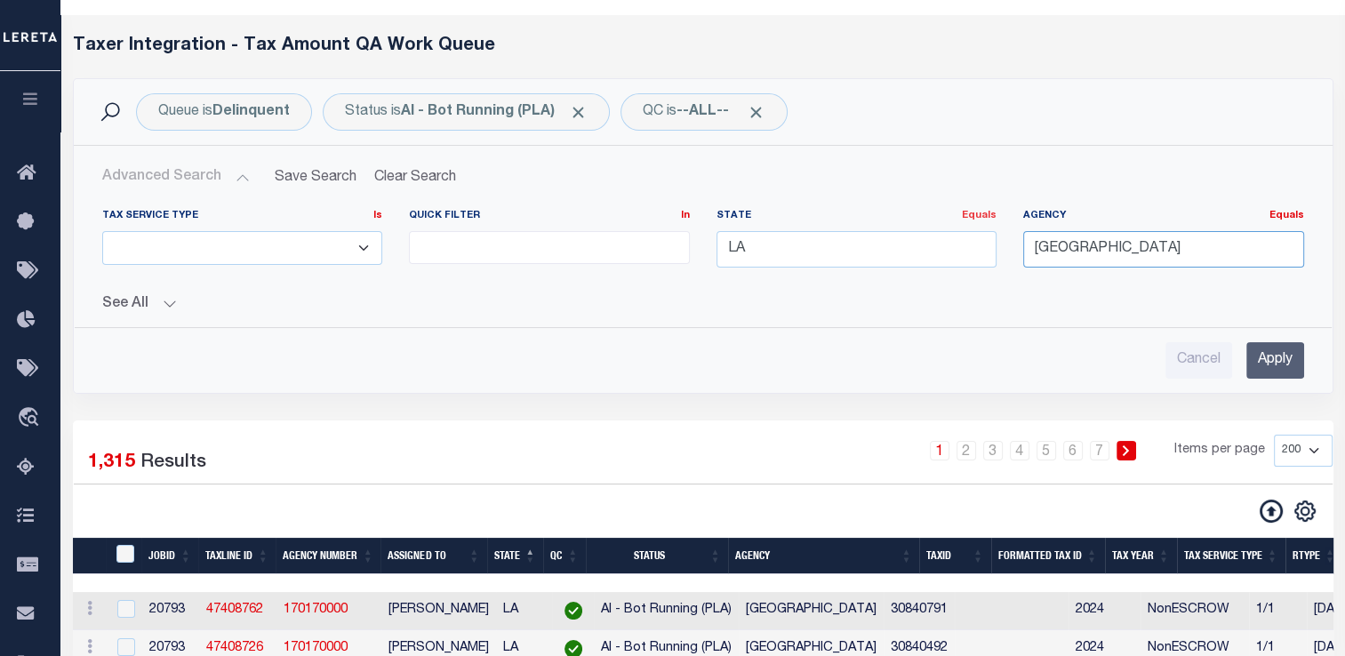
drag, startPoint x: 1218, startPoint y: 244, endPoint x: 988, endPoint y: 215, distance: 232.1
click at [988, 215] on div "Tax Service Type Is Is Contains ESCROW NonESCROW Quick Filter In In View Only L…" at bounding box center [703, 245] width 1228 height 73
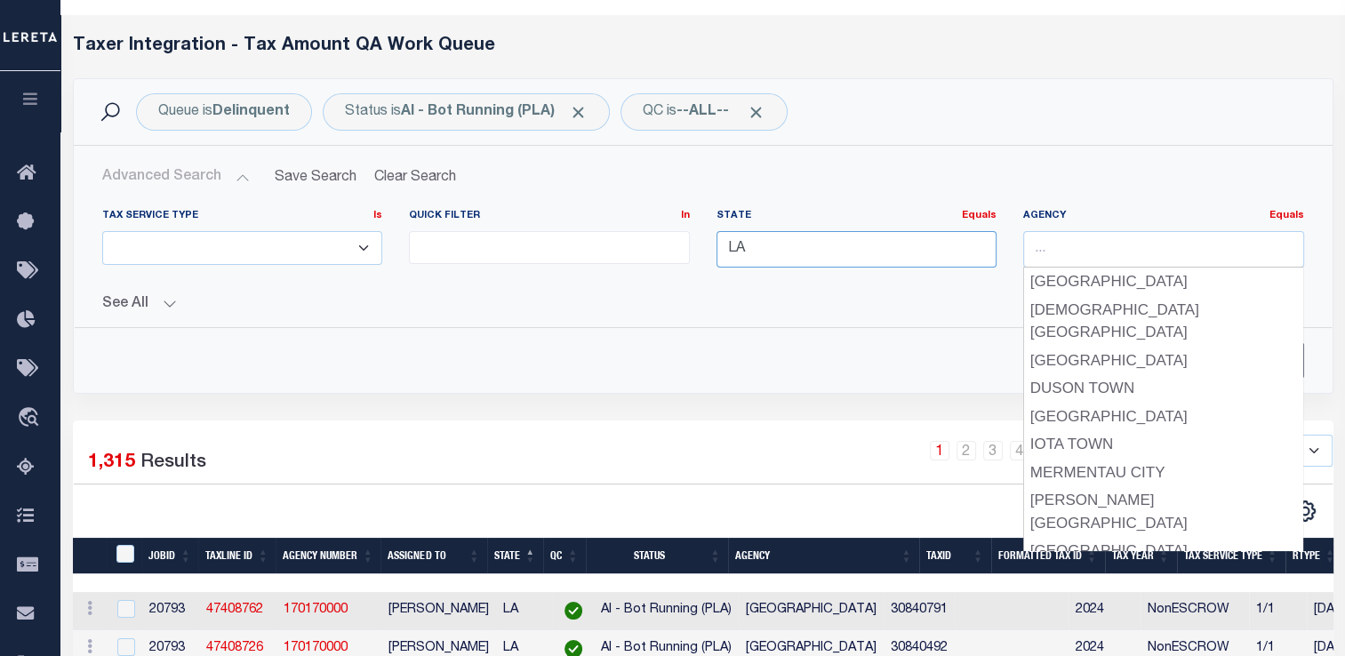
click at [803, 254] on input "LA" at bounding box center [856, 249] width 281 height 36
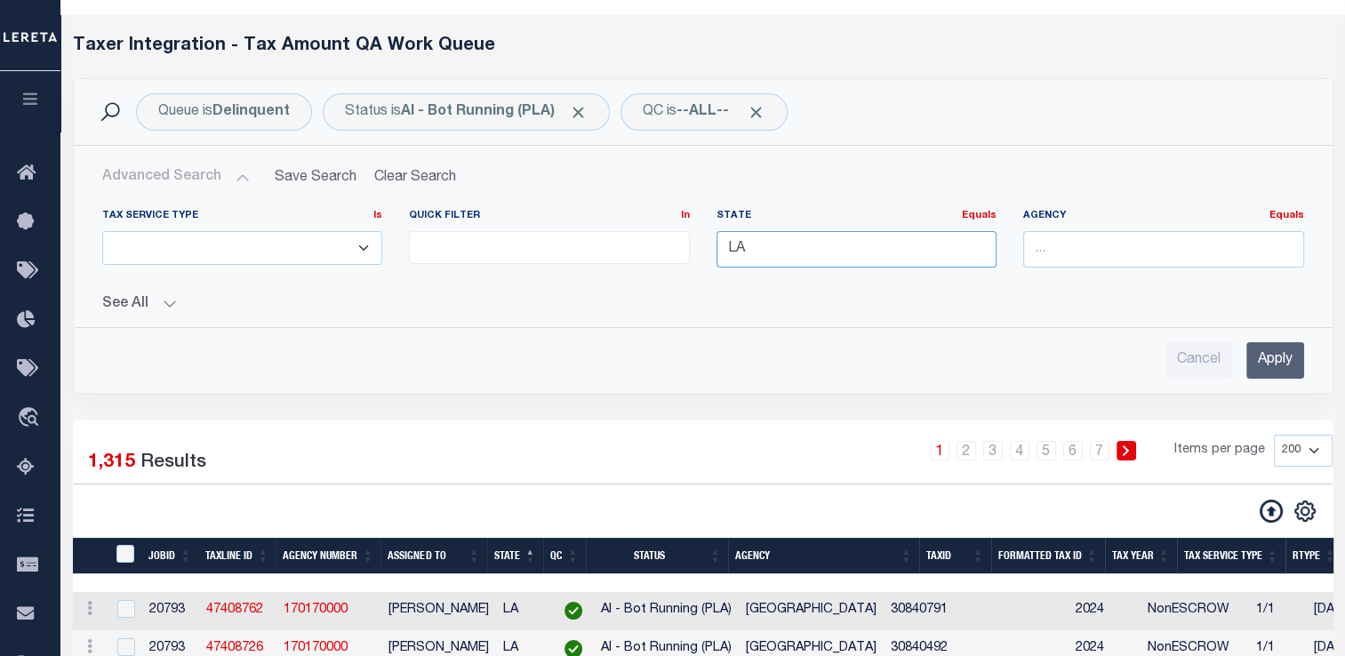
drag, startPoint x: 803, startPoint y: 254, endPoint x: 676, endPoint y: 254, distance: 126.2
click at [676, 254] on div "Tax Service Type Is Is Contains ESCROW NonESCROW Quick Filter In In View Only L…" at bounding box center [703, 245] width 1228 height 73
click at [1259, 350] on input "Apply" at bounding box center [1275, 360] width 58 height 36
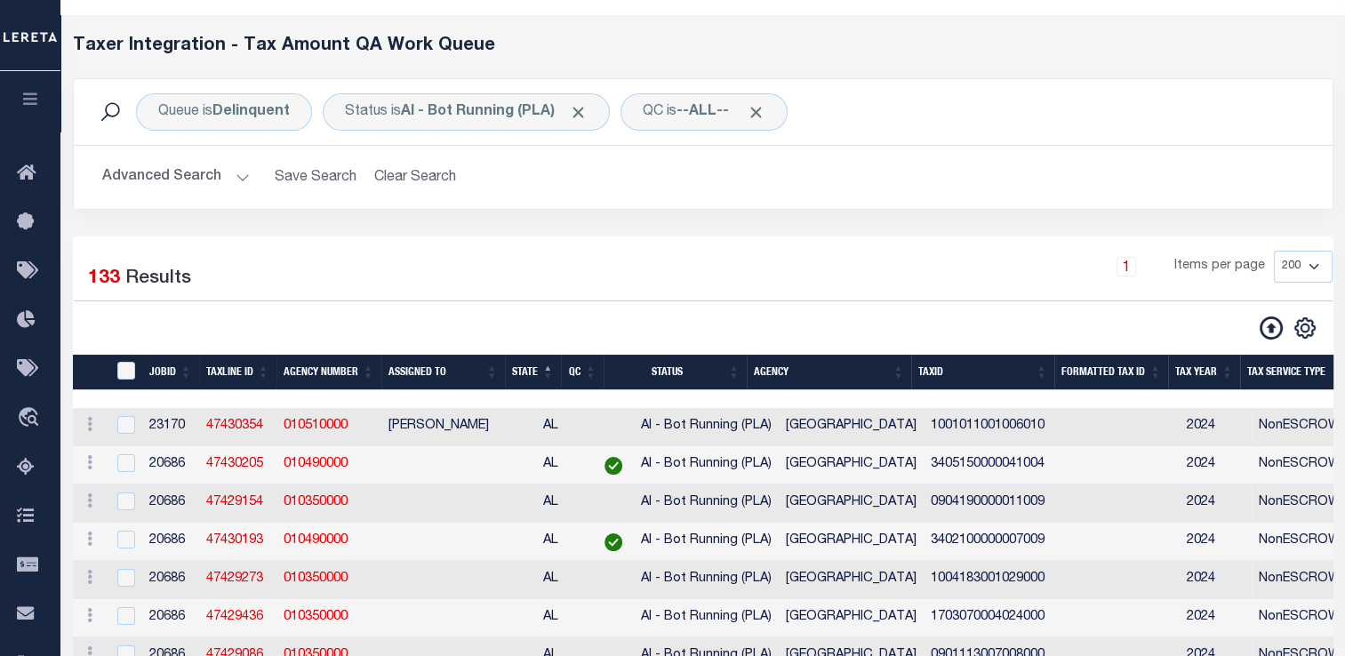
click at [192, 164] on button "Advanced Search" at bounding box center [176, 177] width 148 height 35
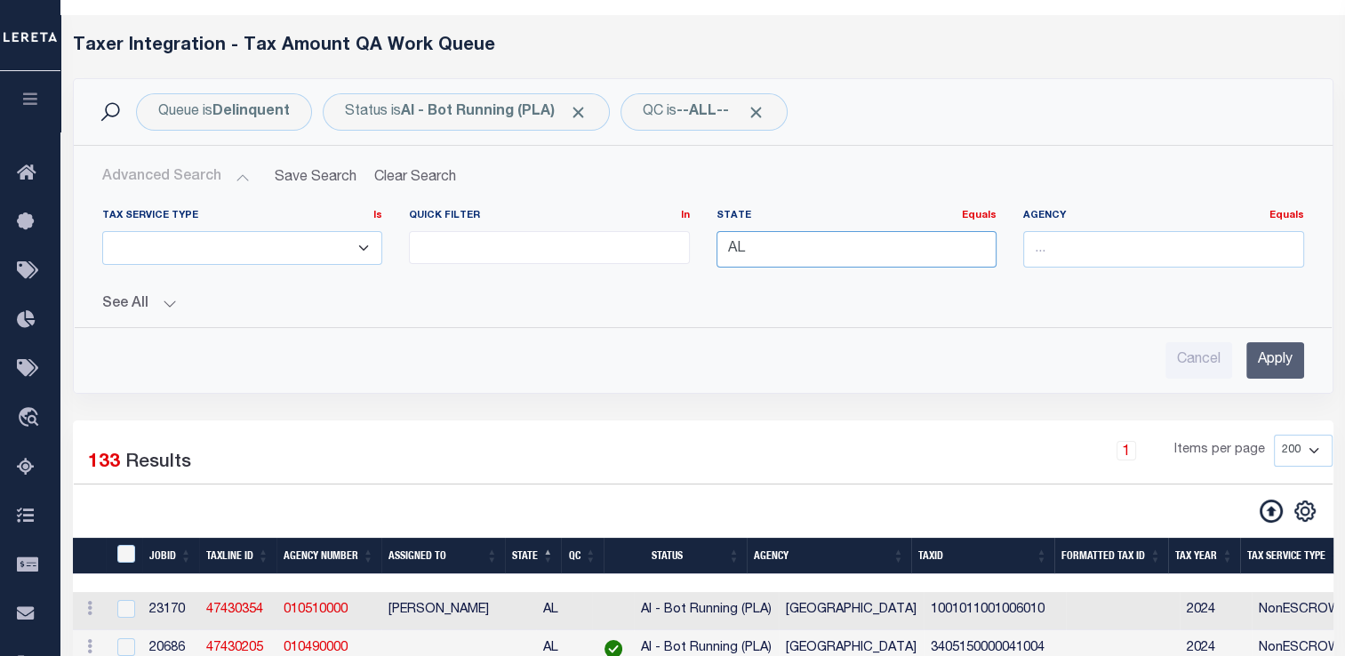
click at [796, 252] on input "AL" at bounding box center [856, 249] width 281 height 36
click at [938, 290] on div "AR" at bounding box center [855, 282] width 279 height 28
click at [1259, 362] on input "Apply" at bounding box center [1275, 360] width 58 height 36
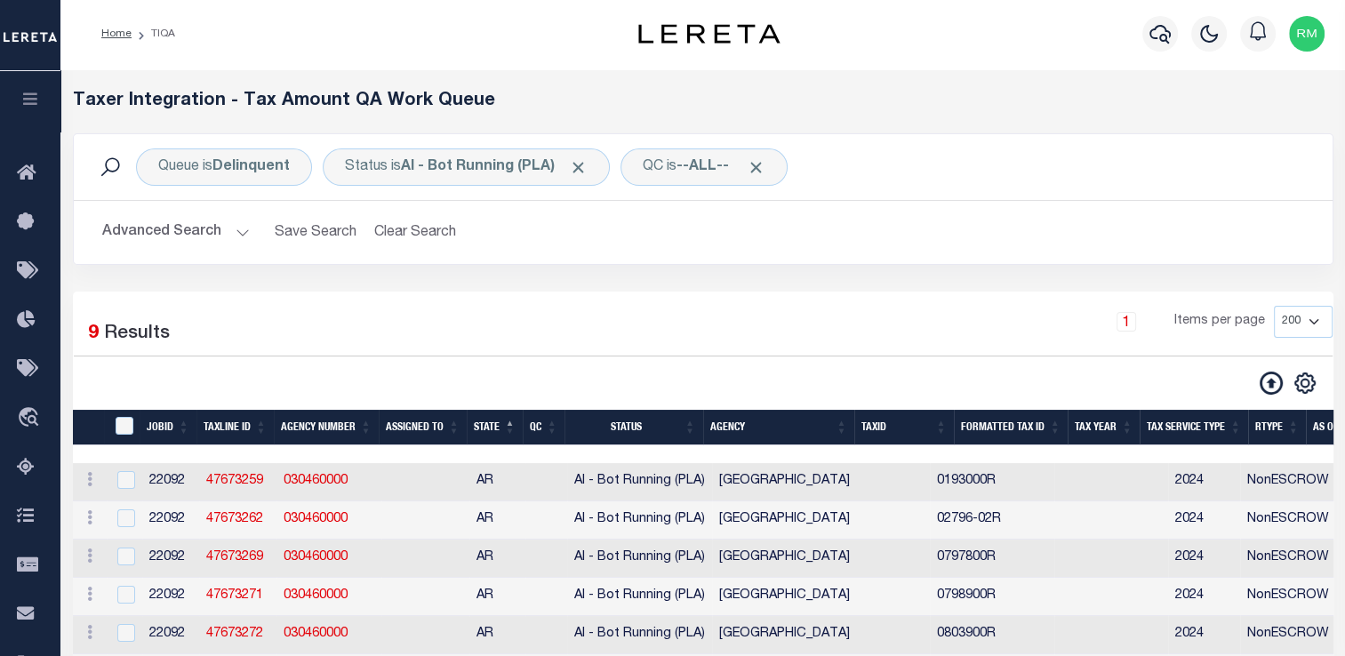
scroll to position [0, 0]
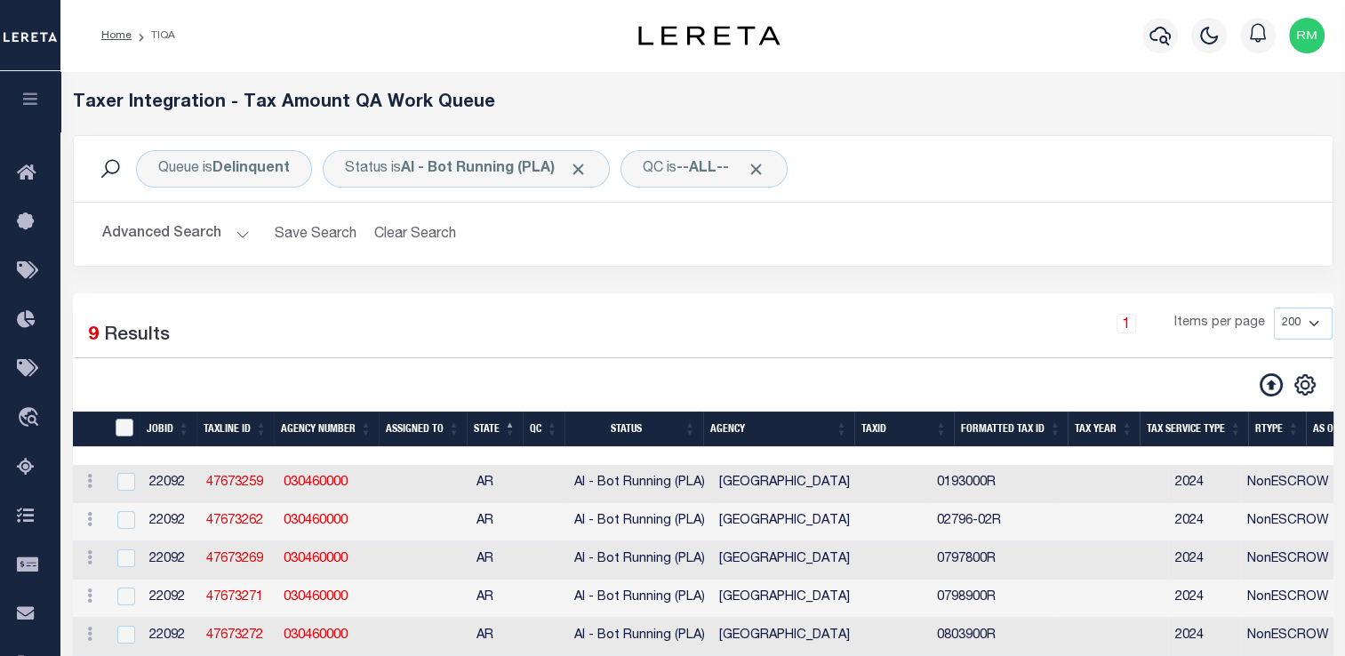
click at [124, 425] on input "TaxID" at bounding box center [125, 428] width 18 height 18
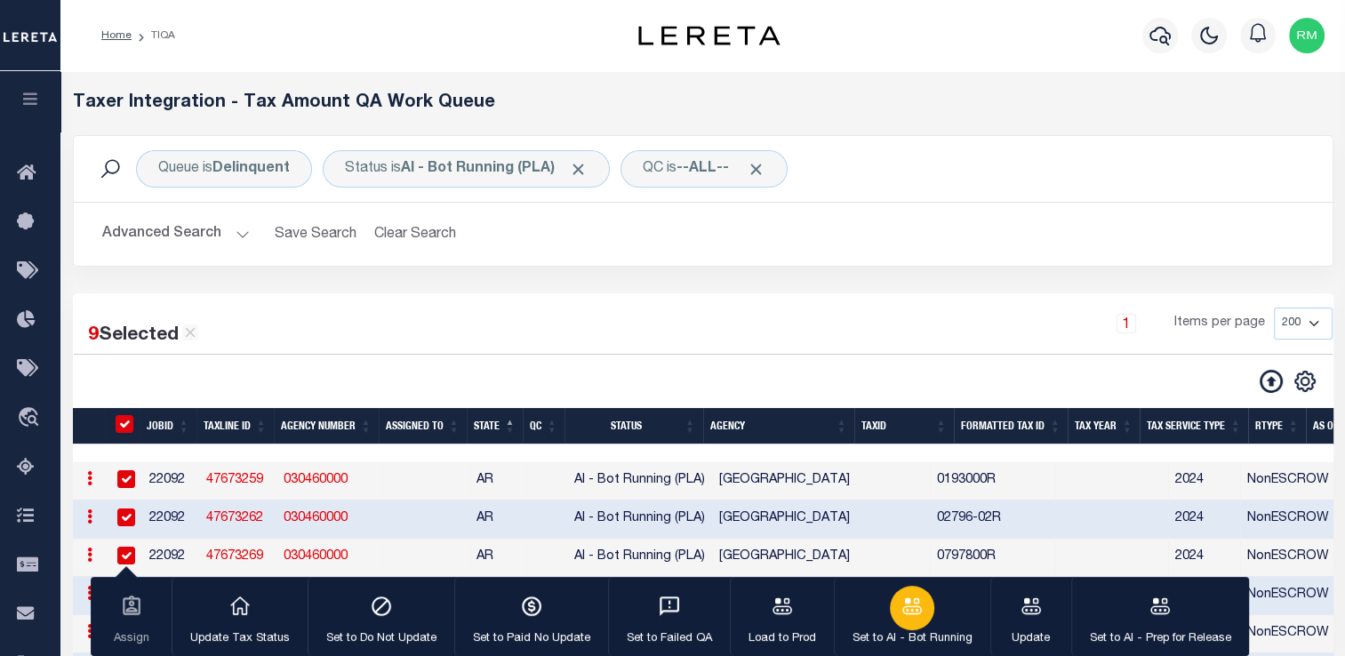
click at [908, 621] on div "button" at bounding box center [912, 608] width 44 height 44
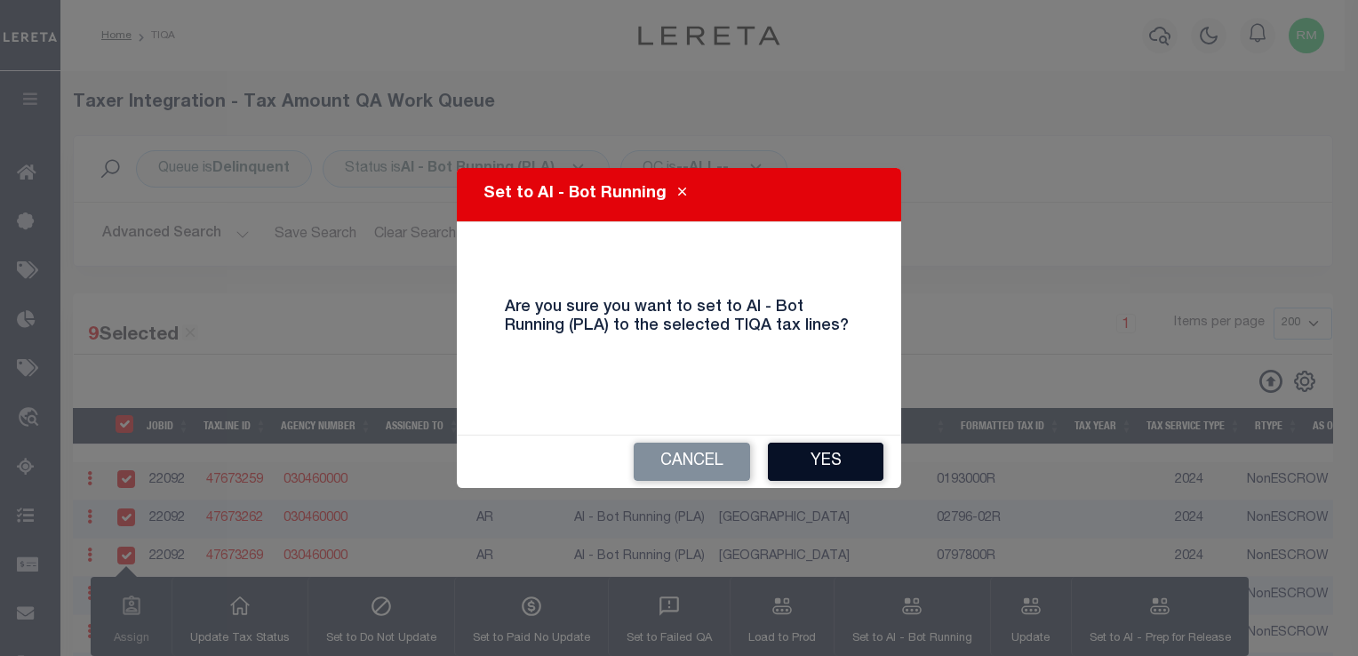
click at [820, 468] on button "Yes" at bounding box center [826, 462] width 116 height 38
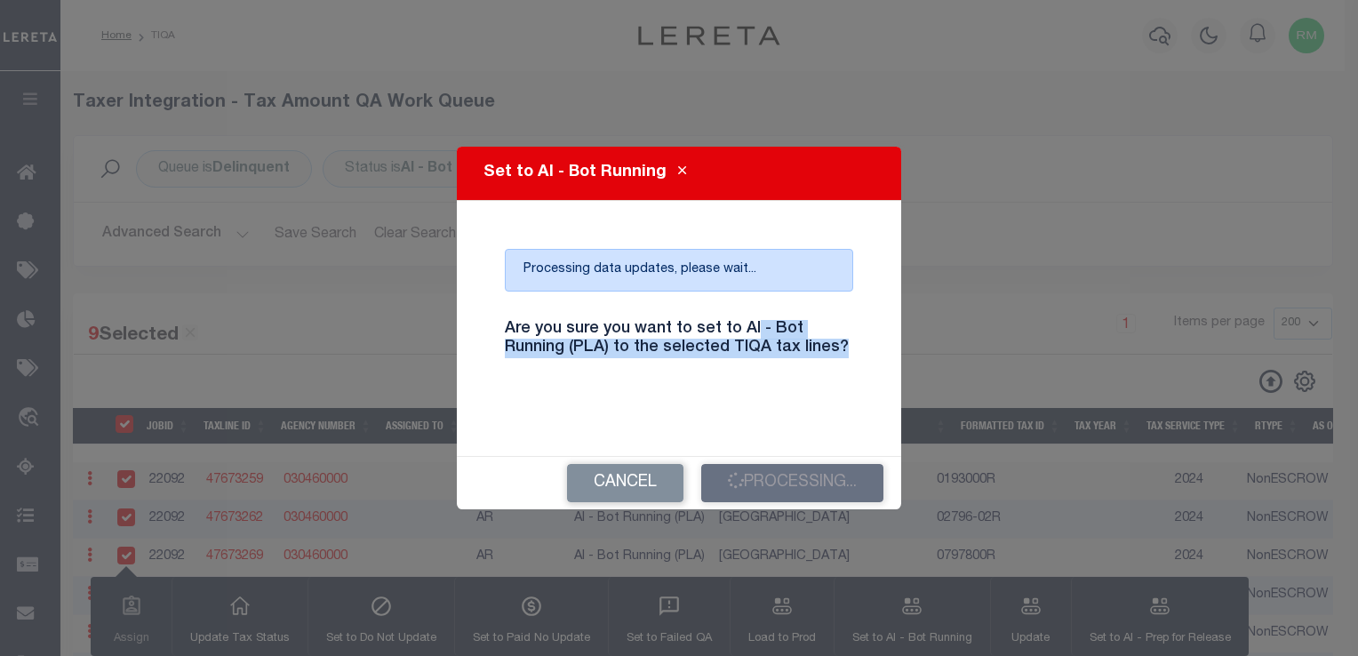
drag, startPoint x: 844, startPoint y: 360, endPoint x: 753, endPoint y: 313, distance: 102.2
click at [753, 313] on div "Are you sure you want to set to AI - Bot Running (PLA) to the selected TIQA tax…" at bounding box center [679, 350] width 375 height 88
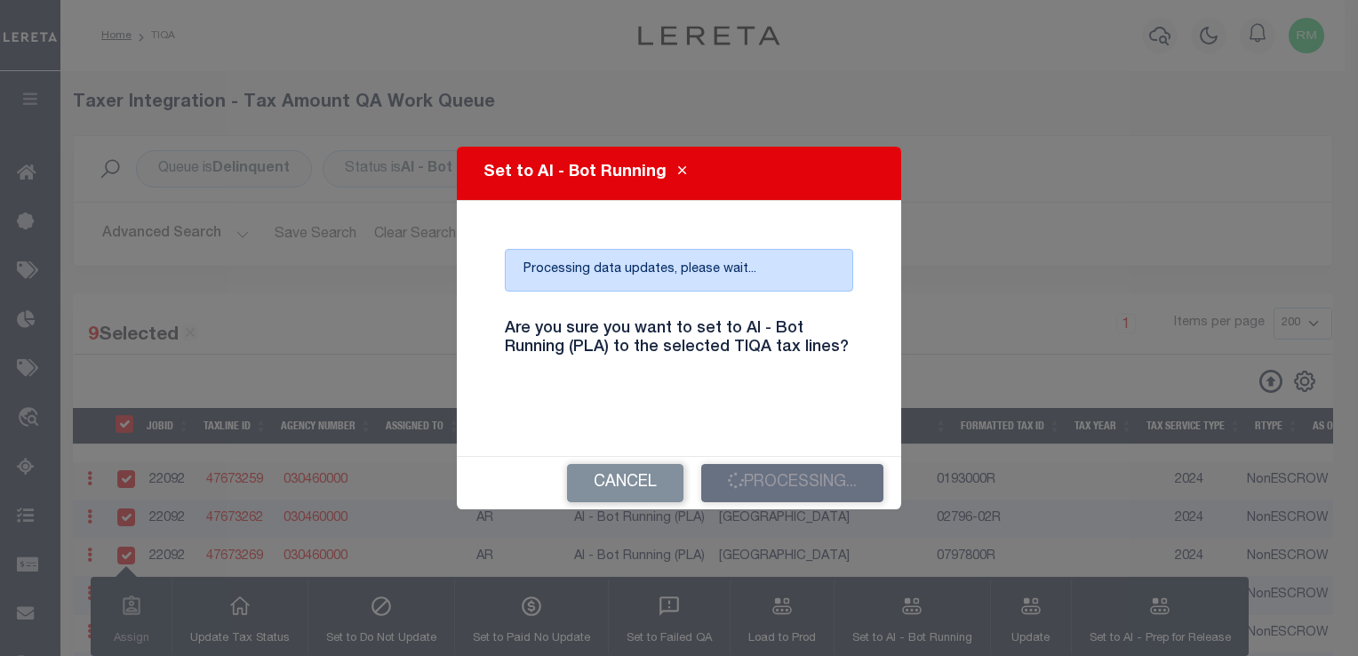
click at [751, 315] on div "Are you sure you want to set to AI - Bot Running (PLA) to the selected TIQA tax…" at bounding box center [679, 350] width 375 height 88
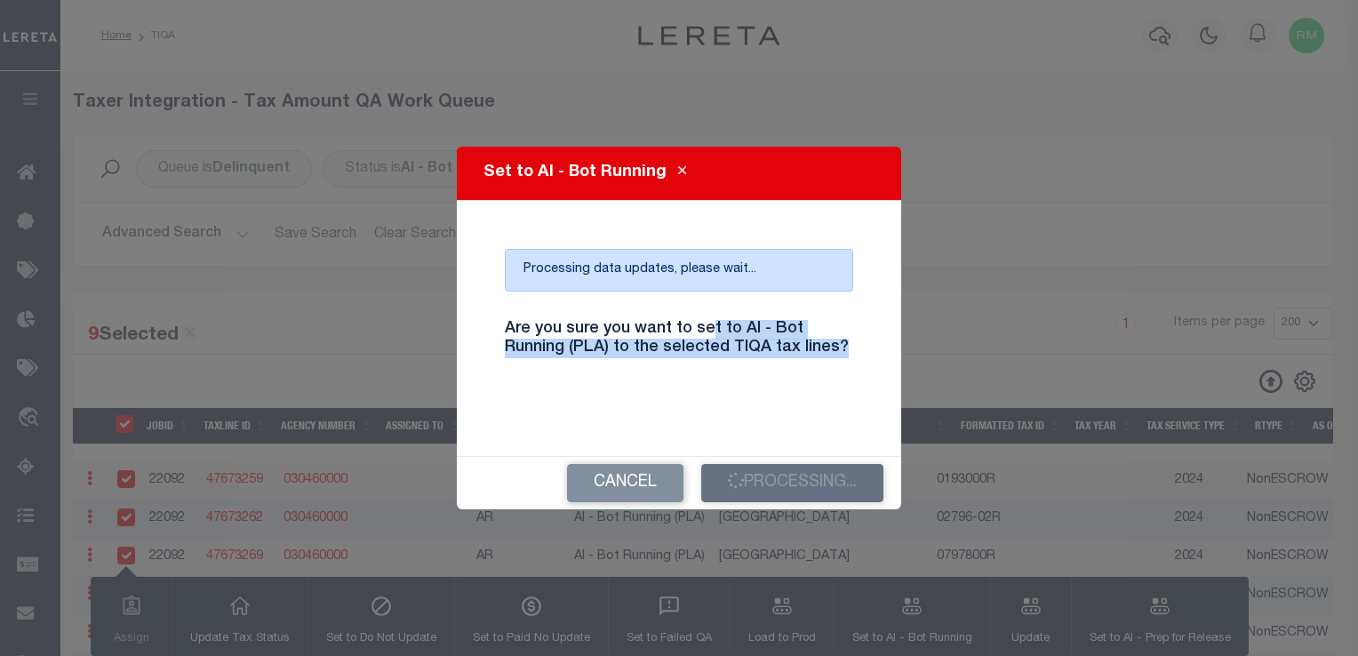
drag, startPoint x: 838, startPoint y: 352, endPoint x: 712, endPoint y: 309, distance: 133.2
click at [712, 309] on div "Are you sure you want to set to AI - Bot Running (PLA) to the selected TIQA tax…" at bounding box center [679, 350] width 375 height 88
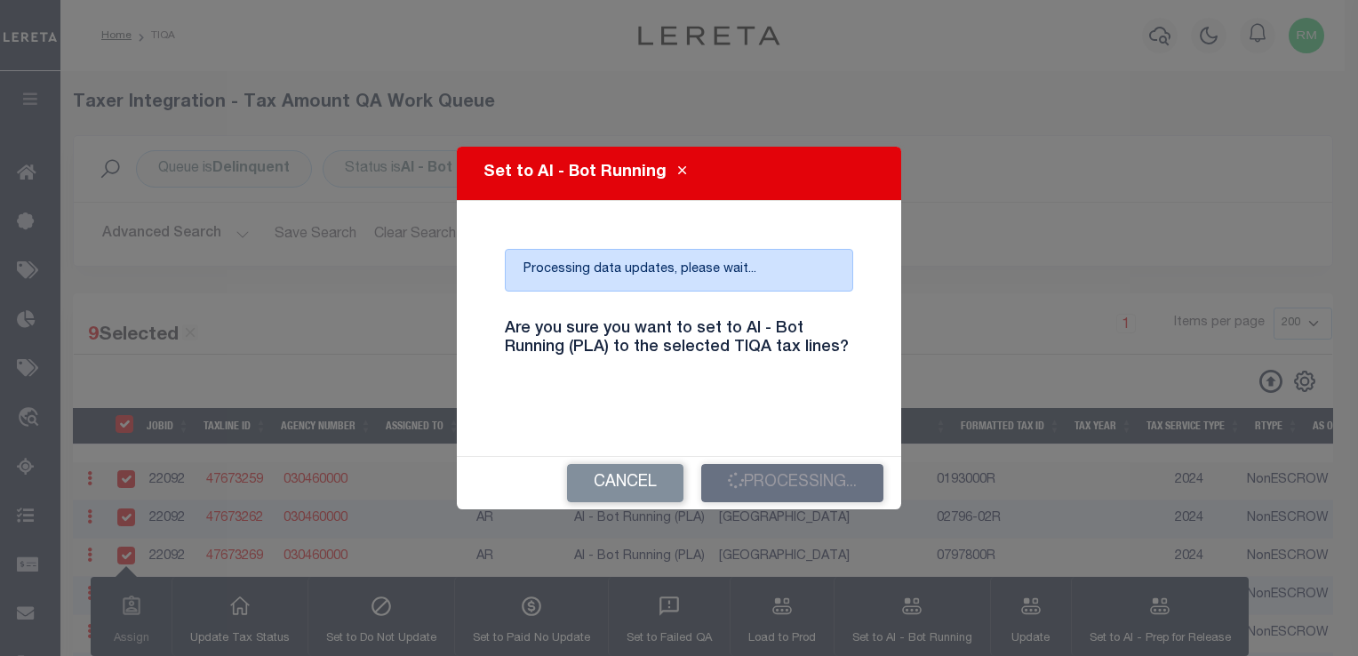
click at [694, 326] on h4 "Are you sure you want to set to AI - Bot Running (PLA) to the selected TIQA tax…" at bounding box center [679, 339] width 375 height 38
click at [626, 320] on h4 "Are you sure you want to set to AI - Bot Running (PLA) to the selected TIQA tax…" at bounding box center [679, 339] width 375 height 38
click at [626, 336] on h4 "Are you sure you want to set to AI - Bot Running (PLA) to the selected TIQA tax…" at bounding box center [679, 339] width 375 height 38
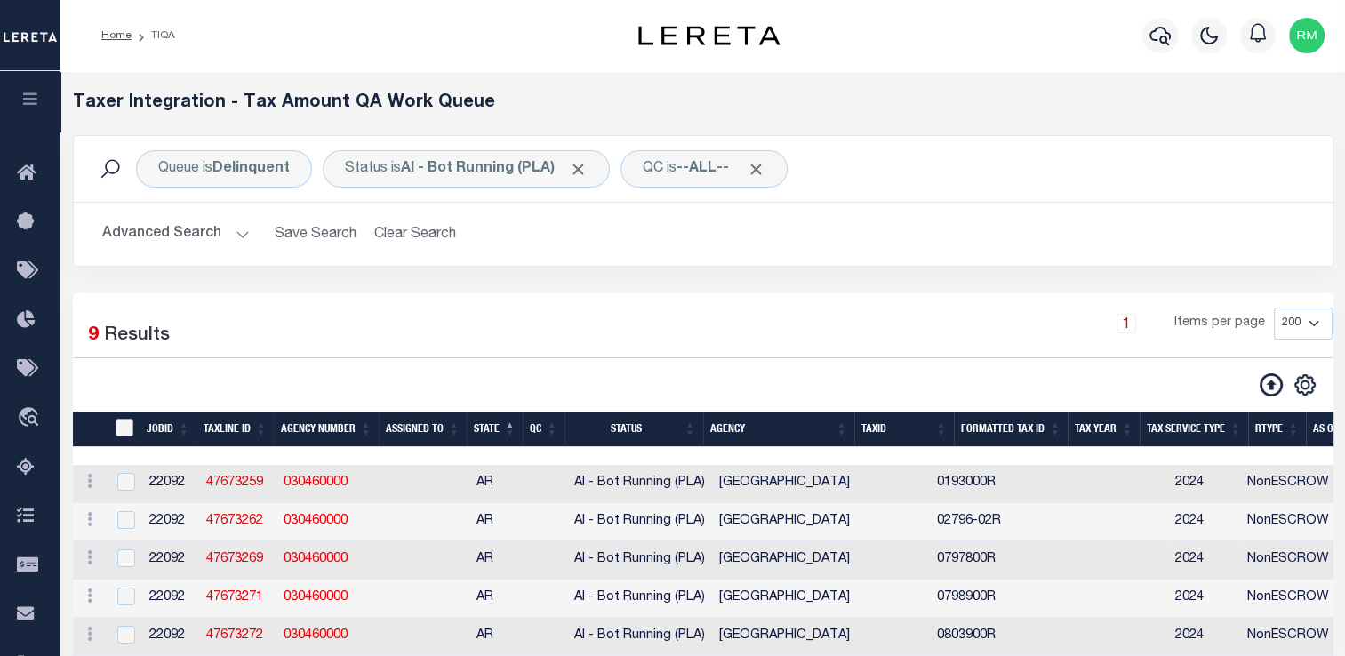
click at [129, 420] on input "TaxID" at bounding box center [125, 428] width 18 height 18
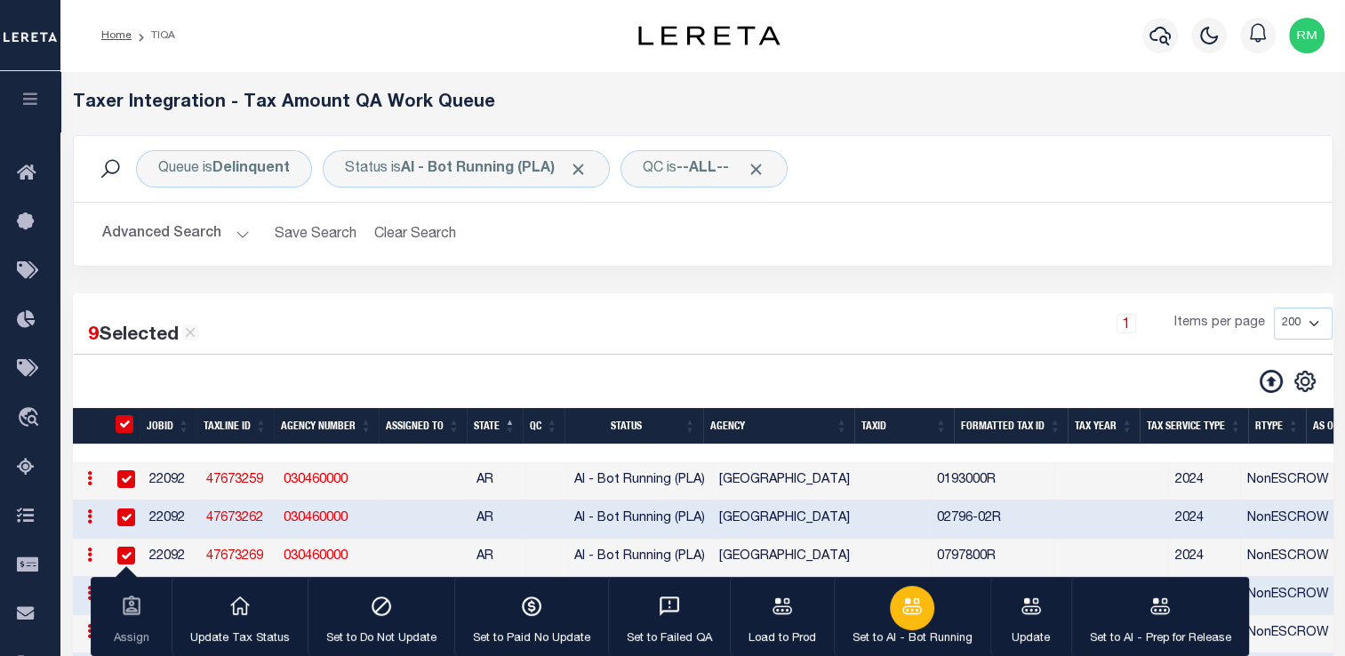
click at [890, 600] on div "button" at bounding box center [912, 608] width 44 height 44
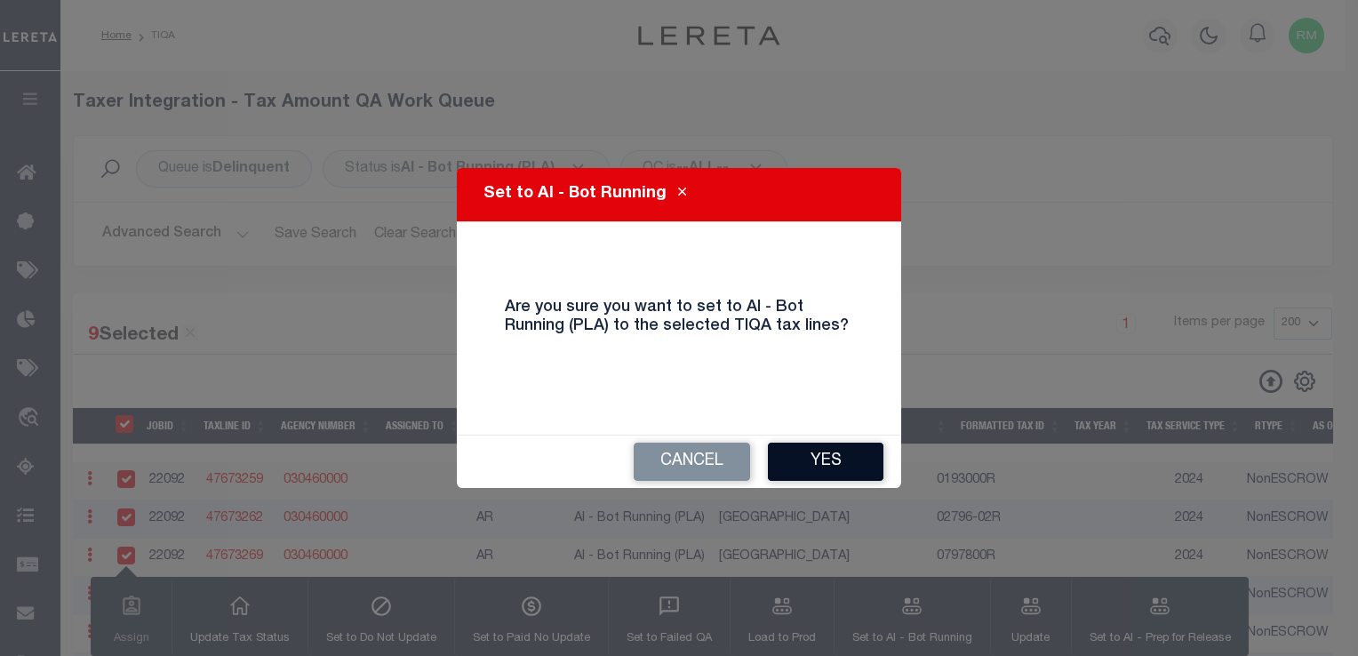
click at [825, 457] on button "Yes" at bounding box center [826, 462] width 116 height 38
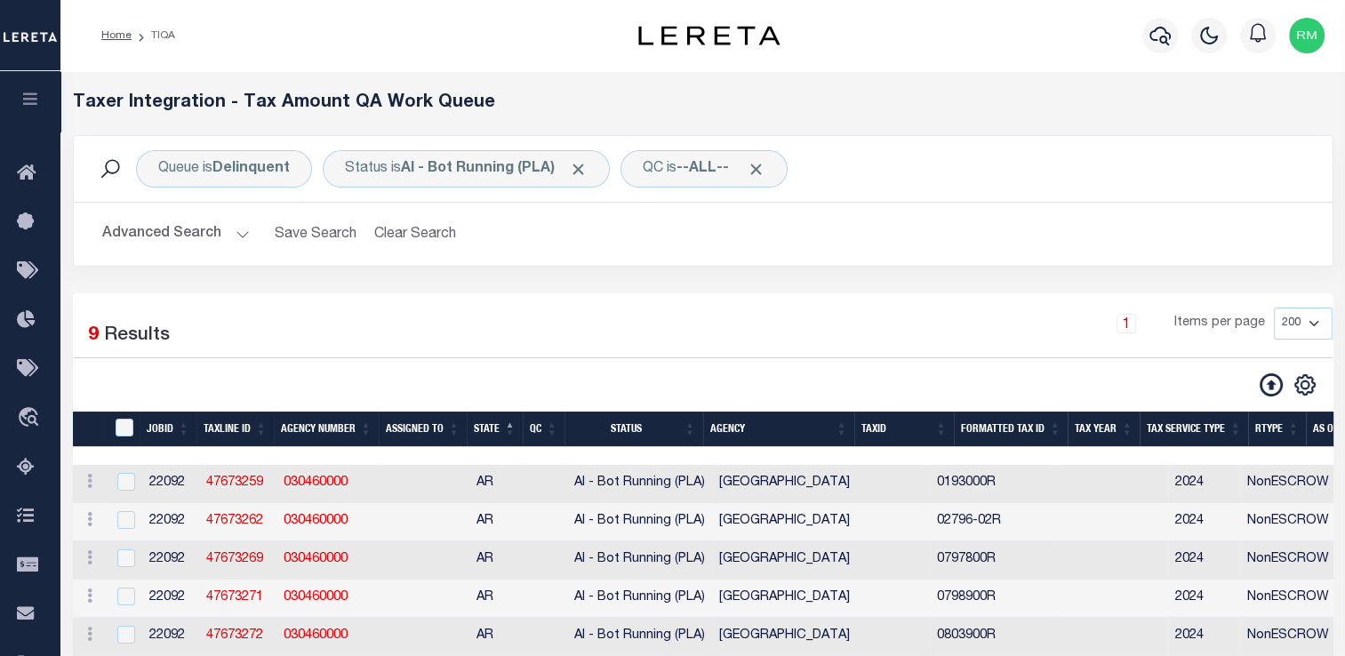
click at [209, 247] on button "Advanced Search" at bounding box center [176, 234] width 148 height 35
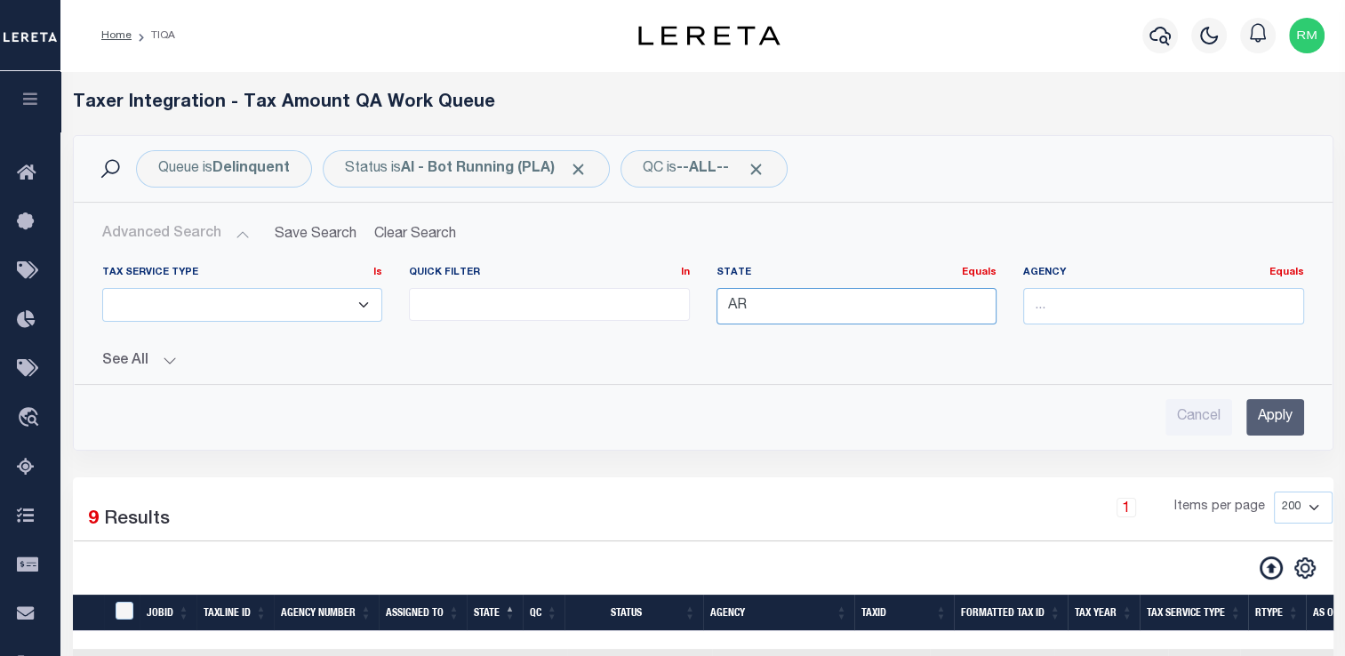
click at [766, 307] on input "AR" at bounding box center [856, 306] width 281 height 36
click at [770, 333] on div "TN" at bounding box center [855, 338] width 279 height 28
click at [1261, 404] on input "Apply" at bounding box center [1275, 417] width 58 height 36
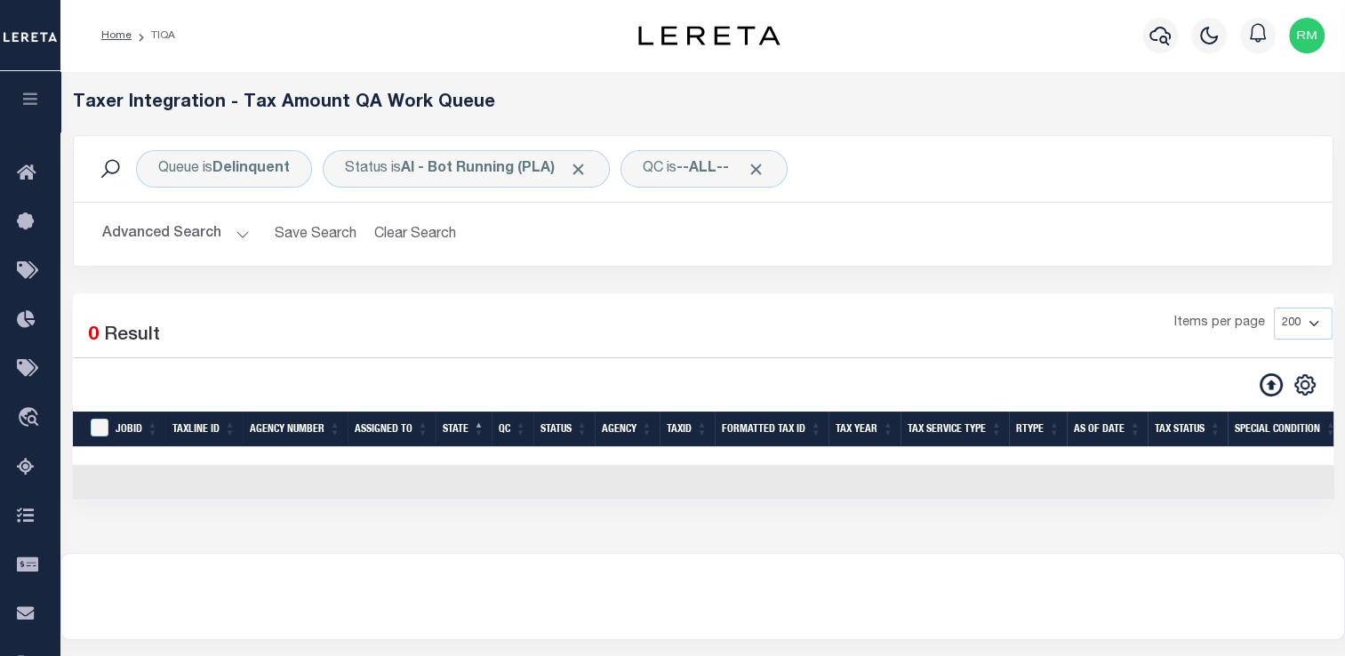
click at [189, 229] on button "Advanced Search" at bounding box center [176, 234] width 148 height 35
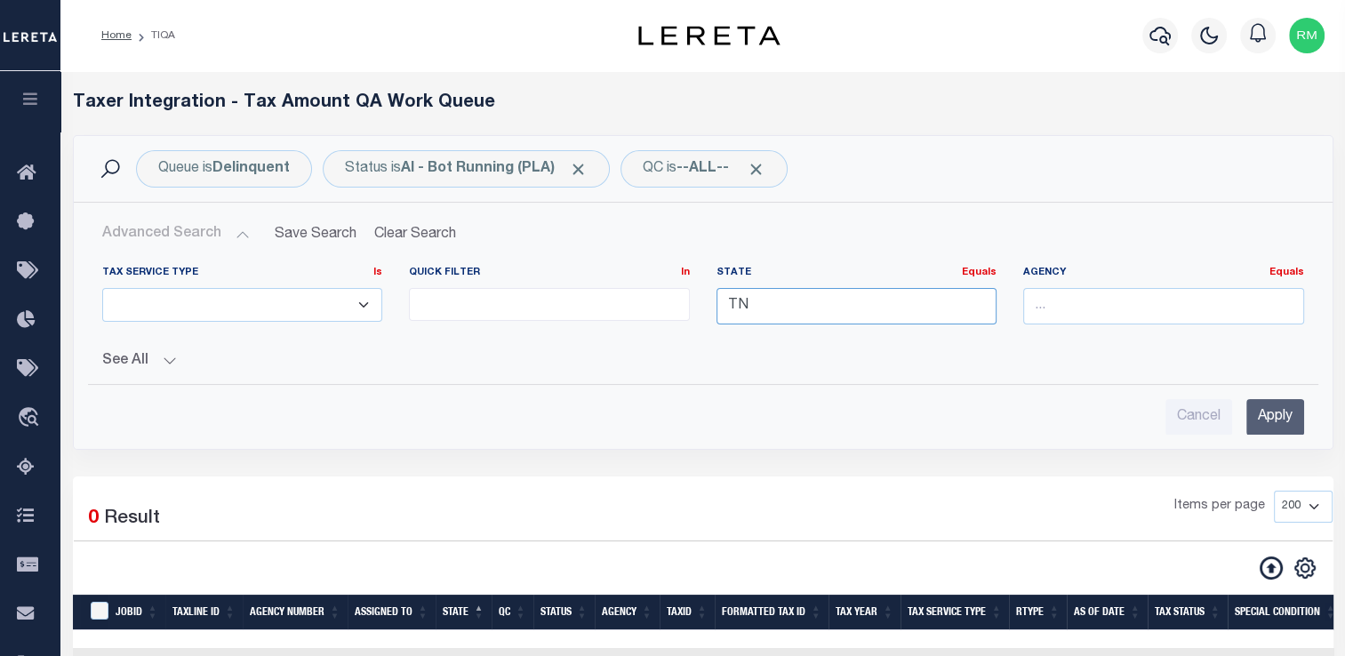
drag, startPoint x: 755, startPoint y: 306, endPoint x: 718, endPoint y: 295, distance: 38.0
click at [718, 295] on input "TN" at bounding box center [856, 306] width 281 height 36
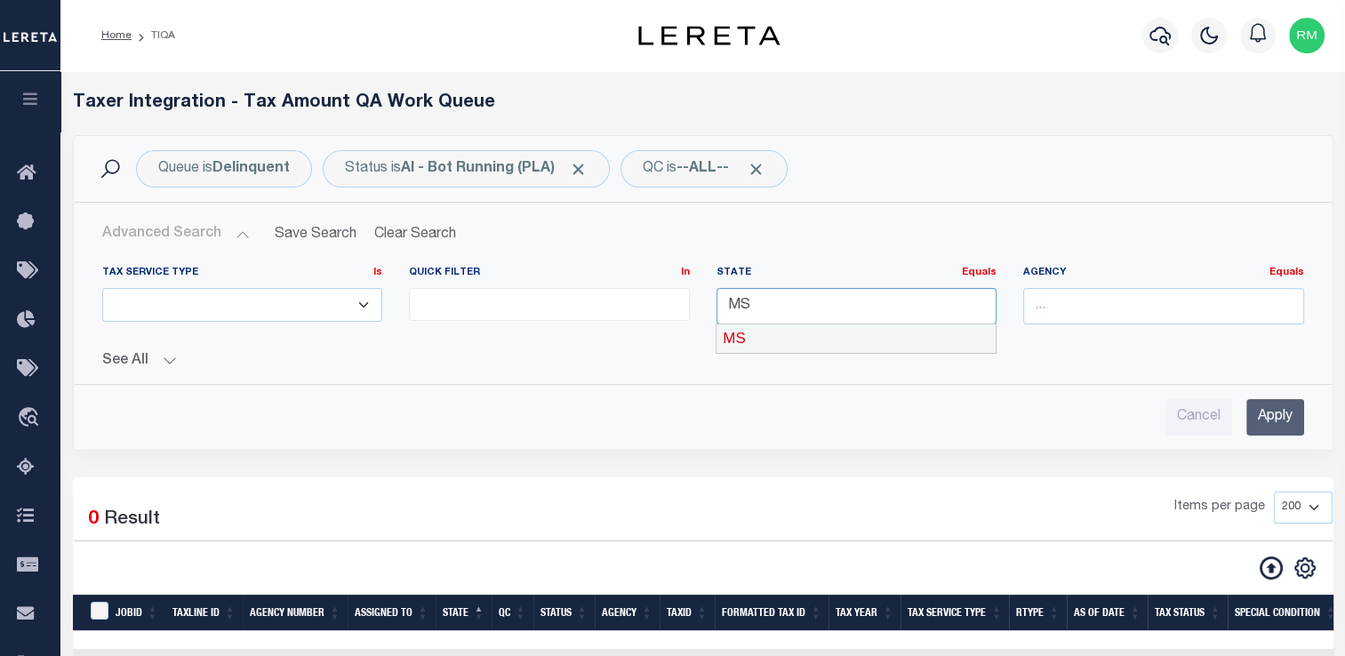
click at [759, 340] on div "MS" at bounding box center [855, 338] width 279 height 28
click at [1284, 424] on input "Apply" at bounding box center [1275, 417] width 58 height 36
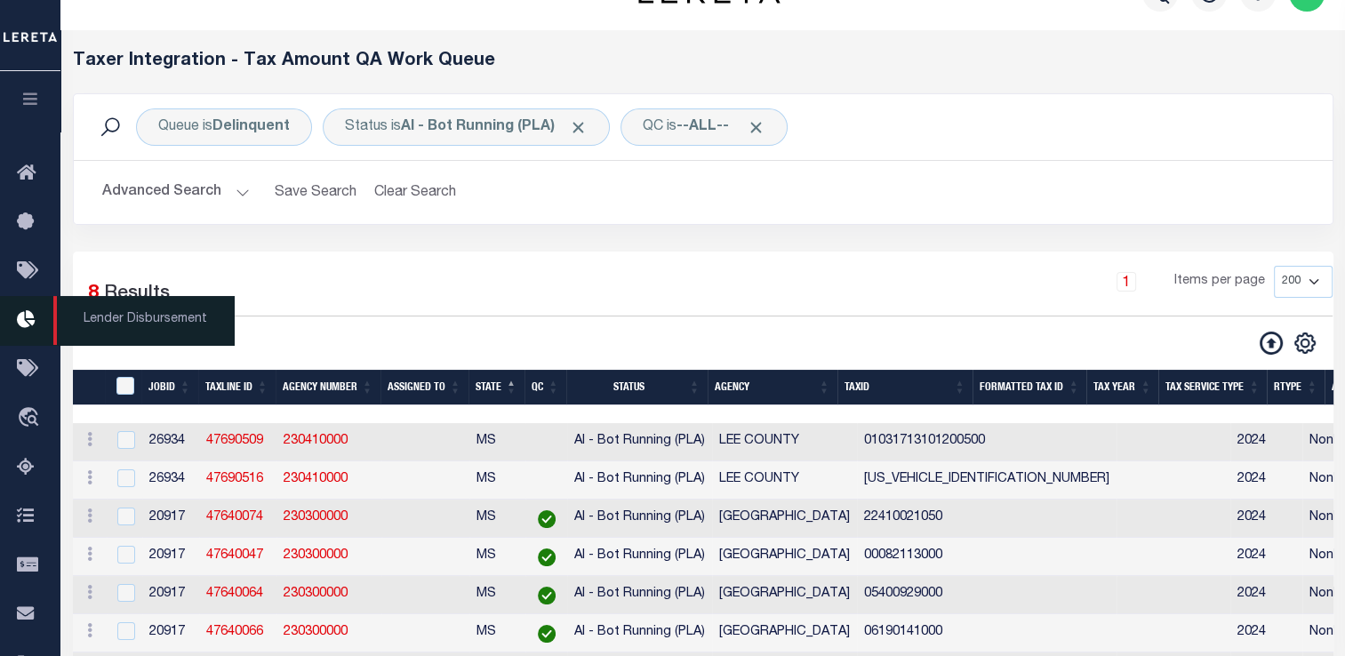
scroll to position [43, 0]
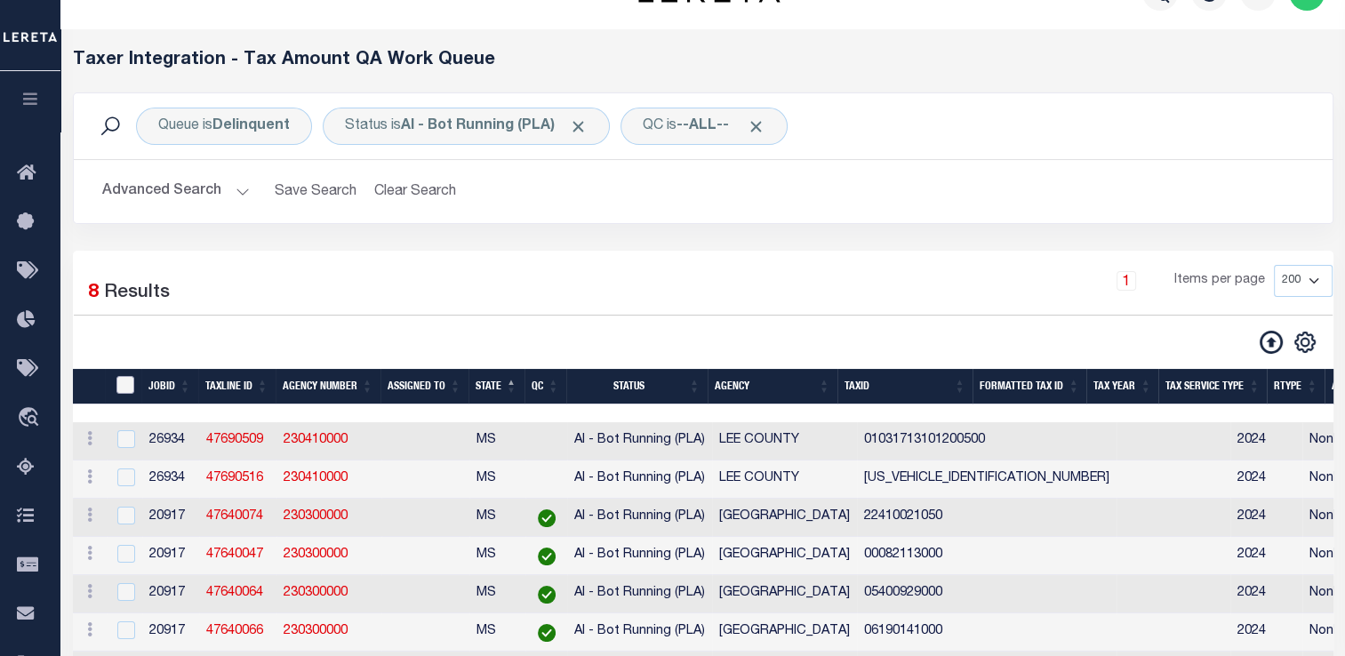
click at [123, 383] on input "TaxID" at bounding box center [125, 385] width 18 height 18
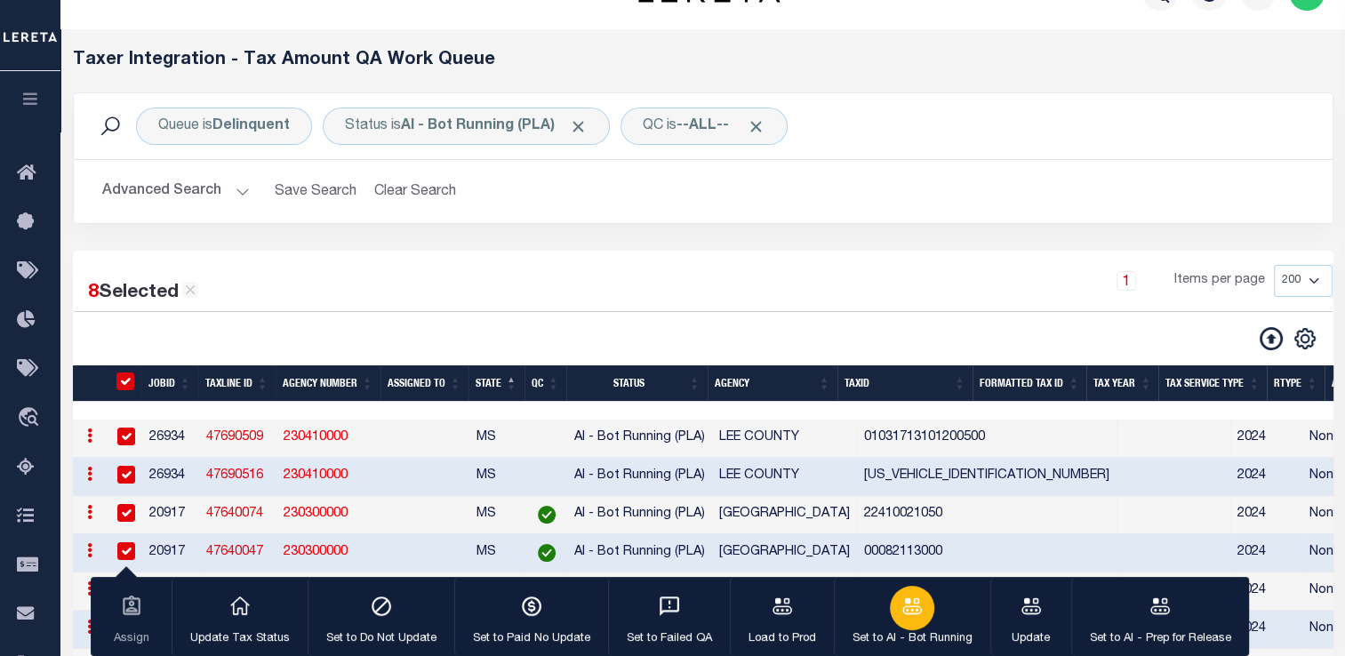
click at [892, 615] on div "button" at bounding box center [912, 608] width 44 height 44
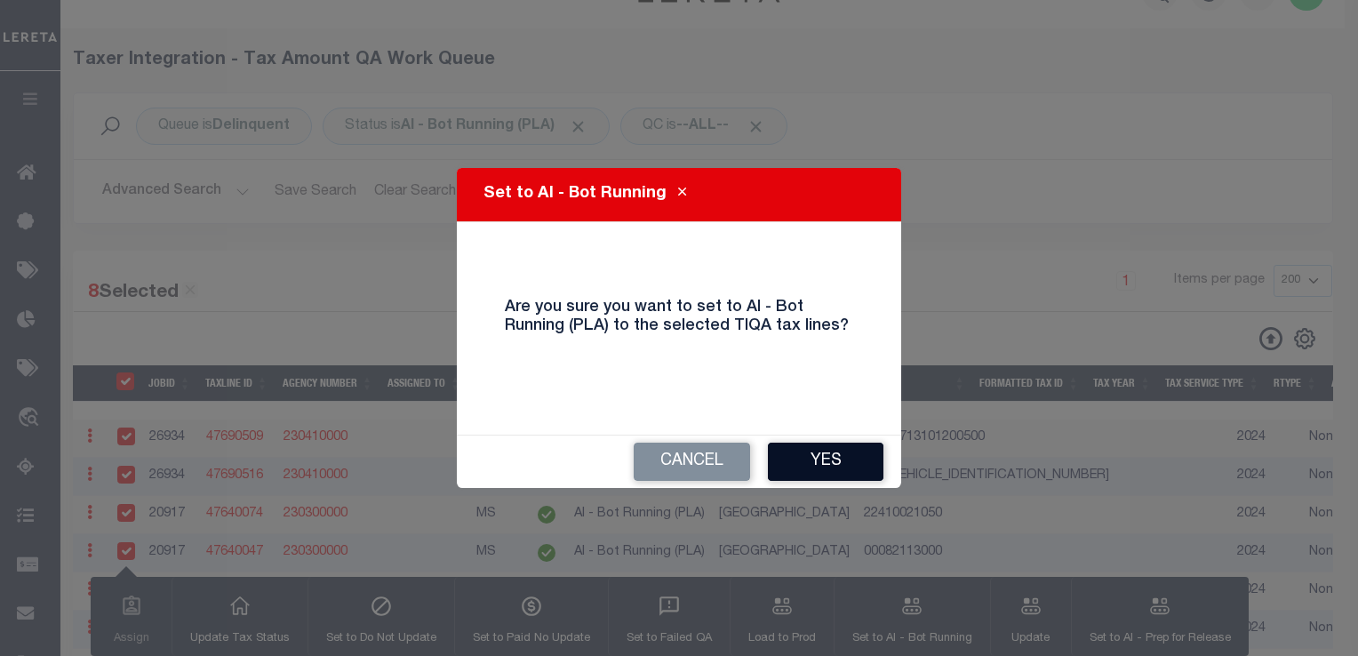
click at [821, 468] on button "Yes" at bounding box center [826, 462] width 116 height 38
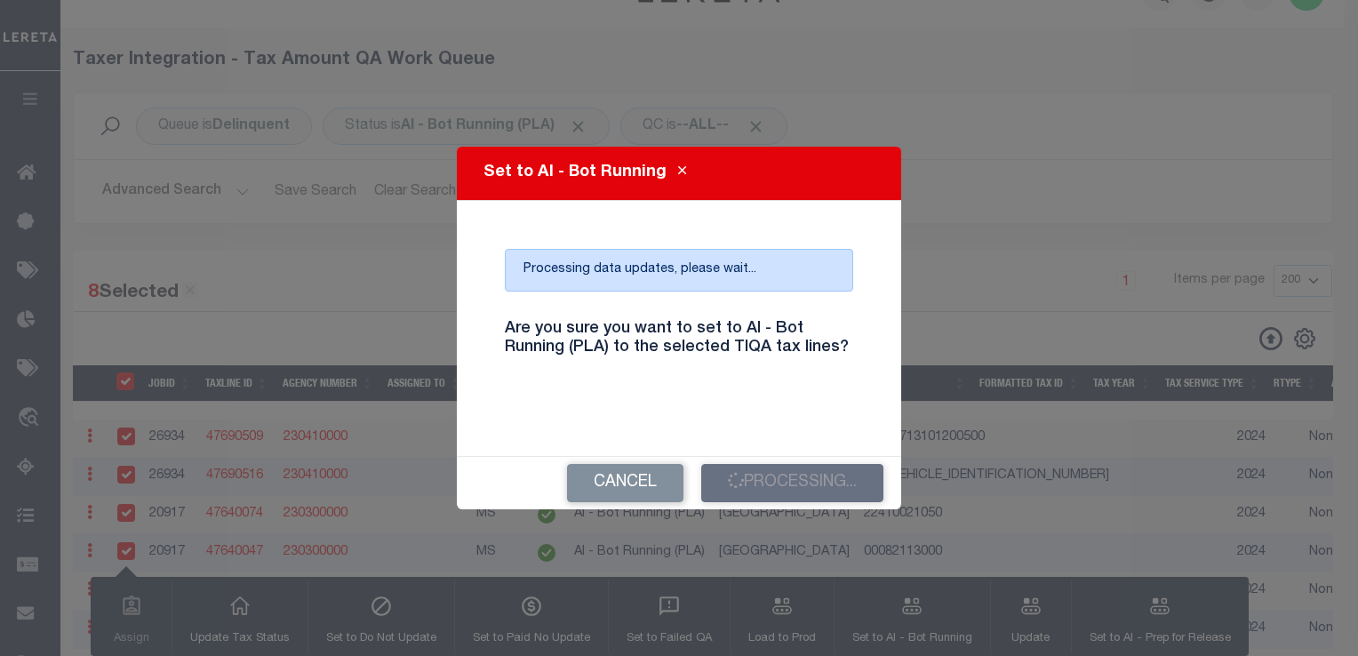
click at [823, 340] on h4 "Are you sure you want to set to AI - Bot Running (PLA) to the selected TIQA tax…" at bounding box center [679, 339] width 375 height 38
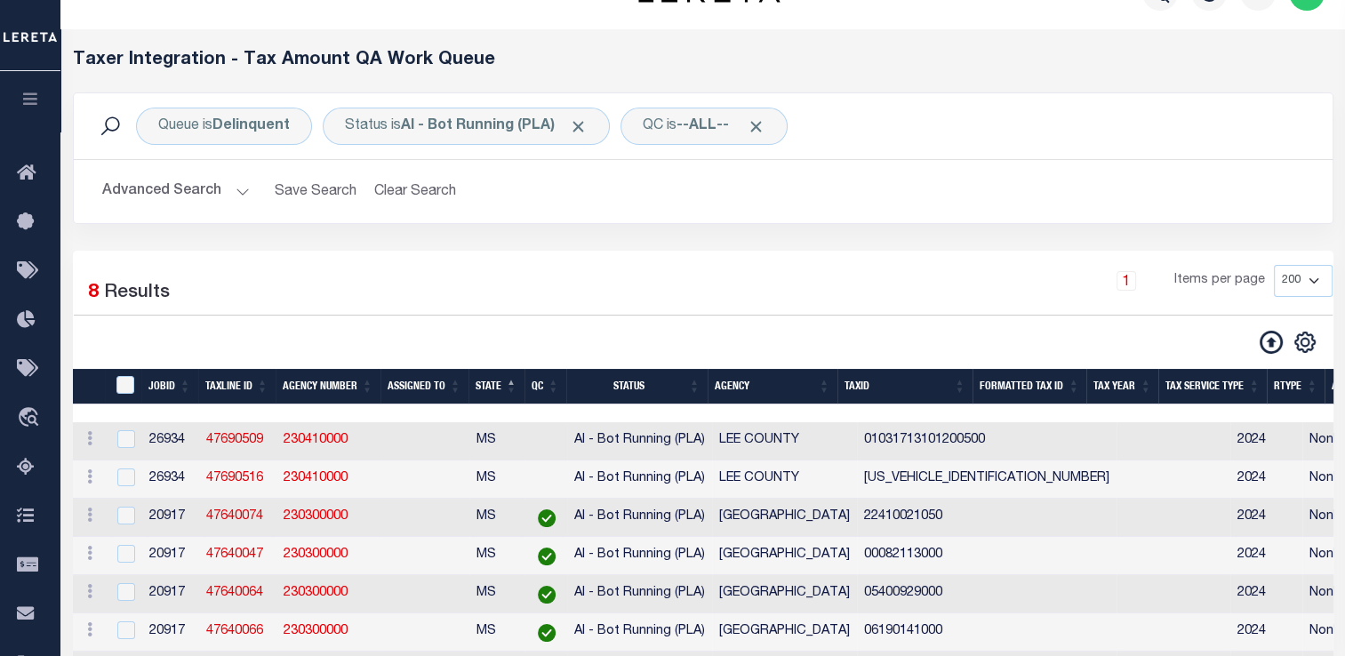
click at [107, 391] on th "TaxID" at bounding box center [123, 387] width 36 height 36
click at [125, 380] on input "TaxID" at bounding box center [125, 385] width 18 height 18
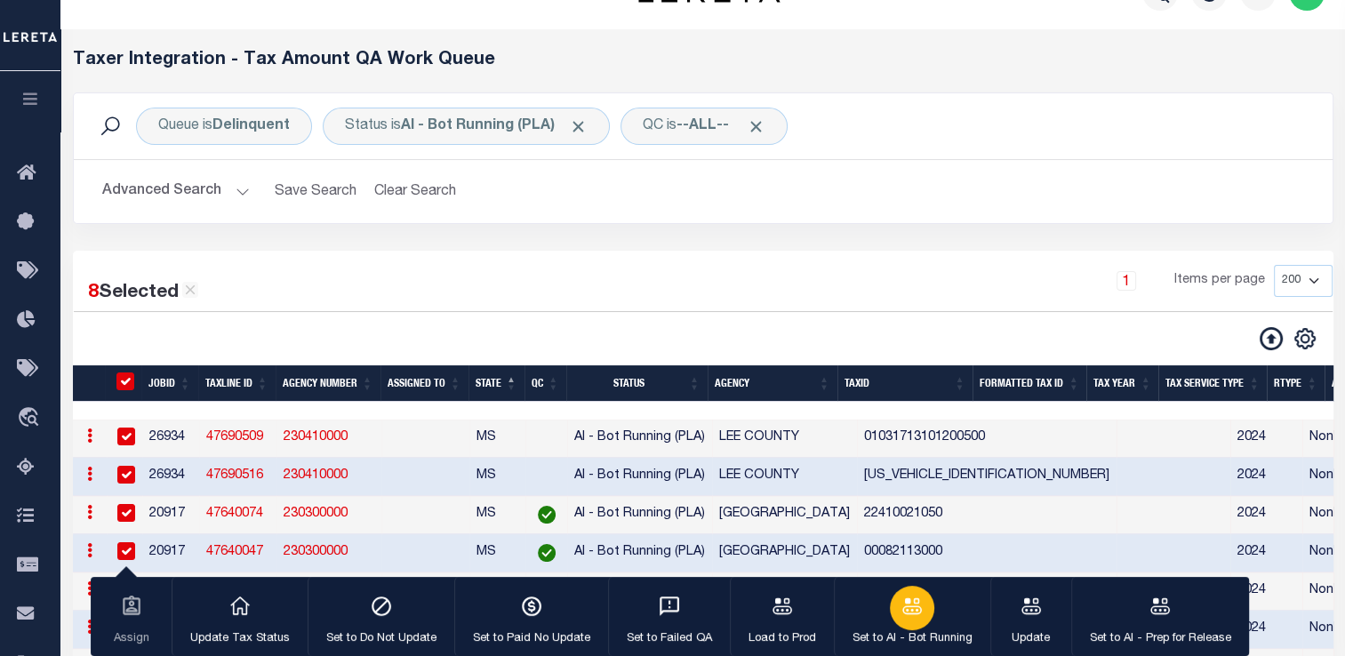
click at [918, 604] on icon "button" at bounding box center [911, 606] width 23 height 23
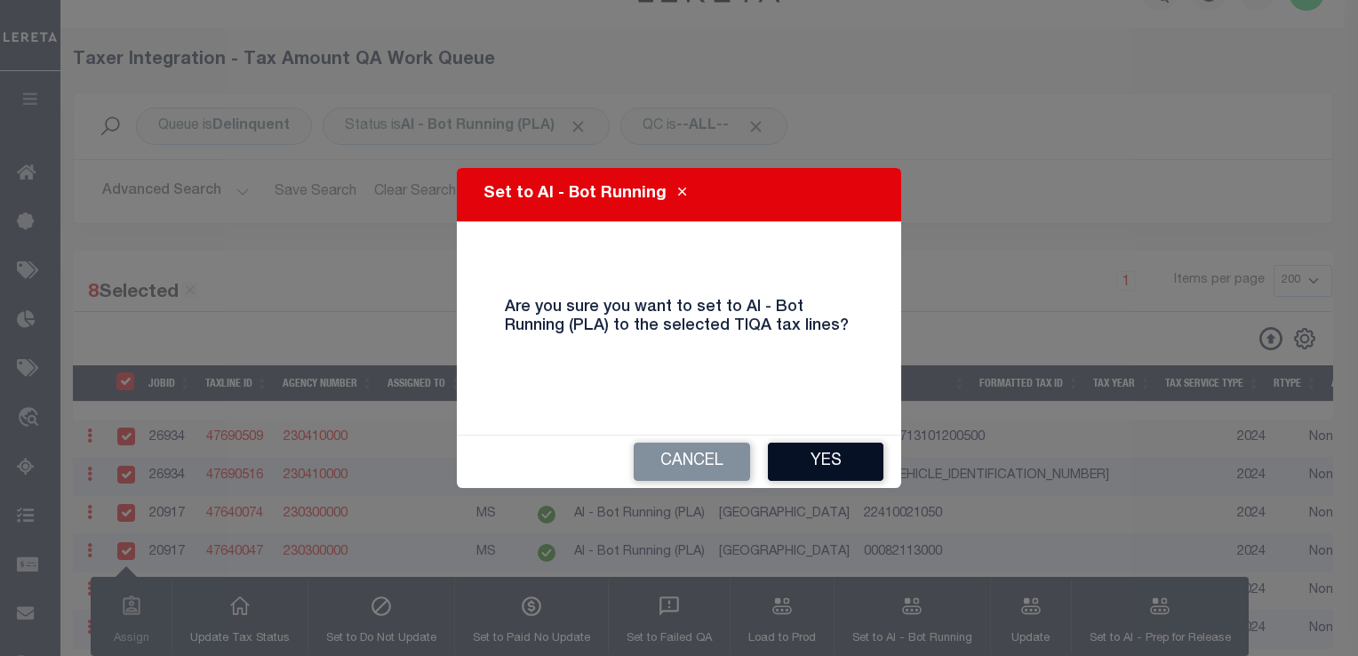
click at [851, 457] on button "Yes" at bounding box center [826, 462] width 116 height 38
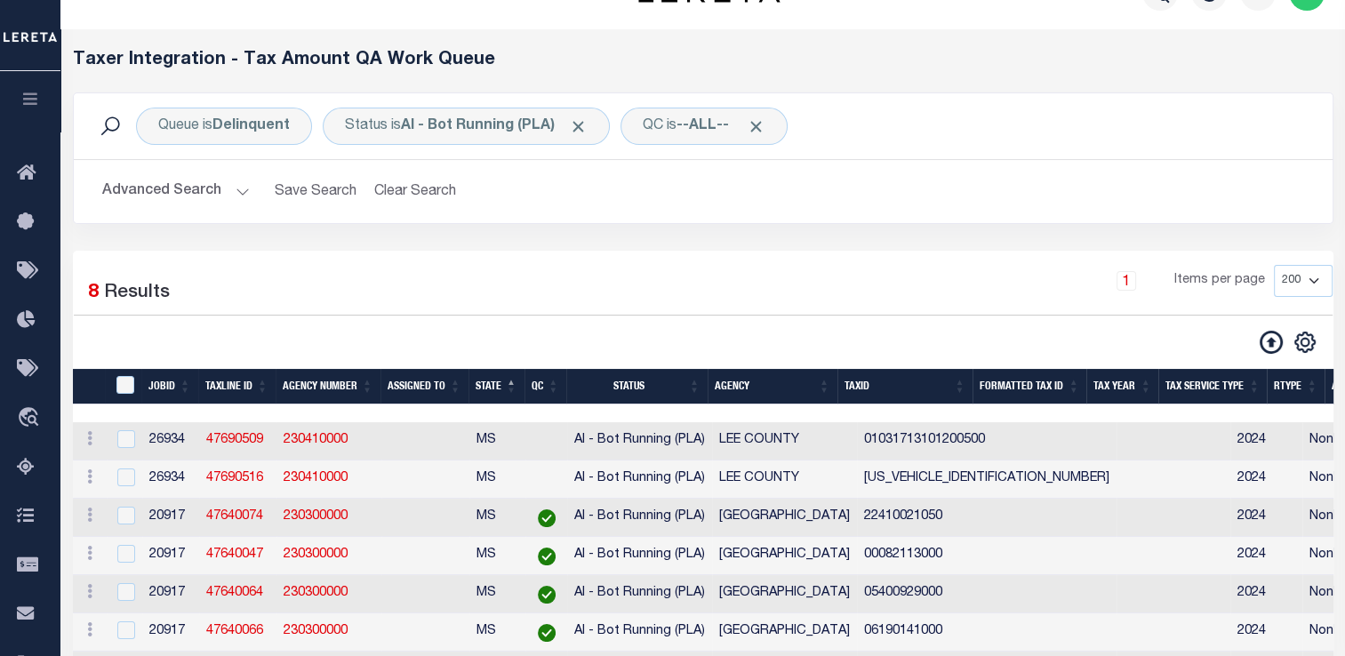
click at [562, 298] on div "1 Items per page 10 25 50 100 200 500 1000 2000" at bounding box center [864, 288] width 938 height 46
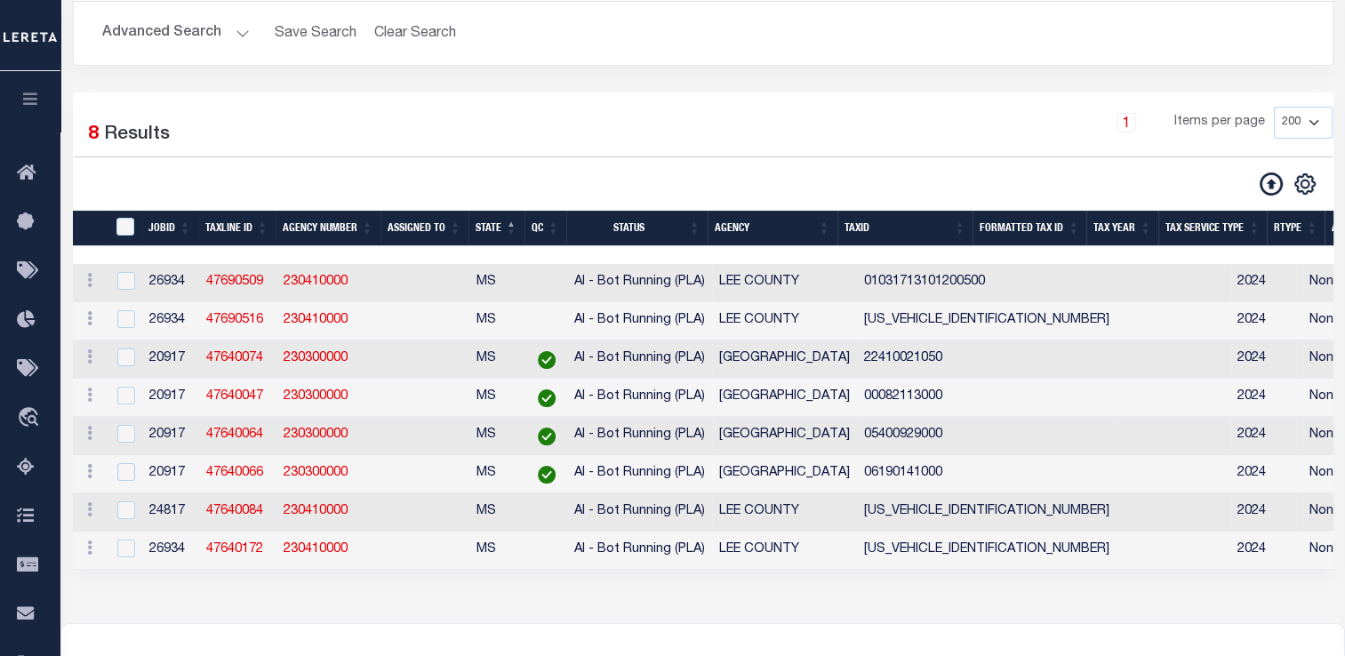
scroll to position [0, 0]
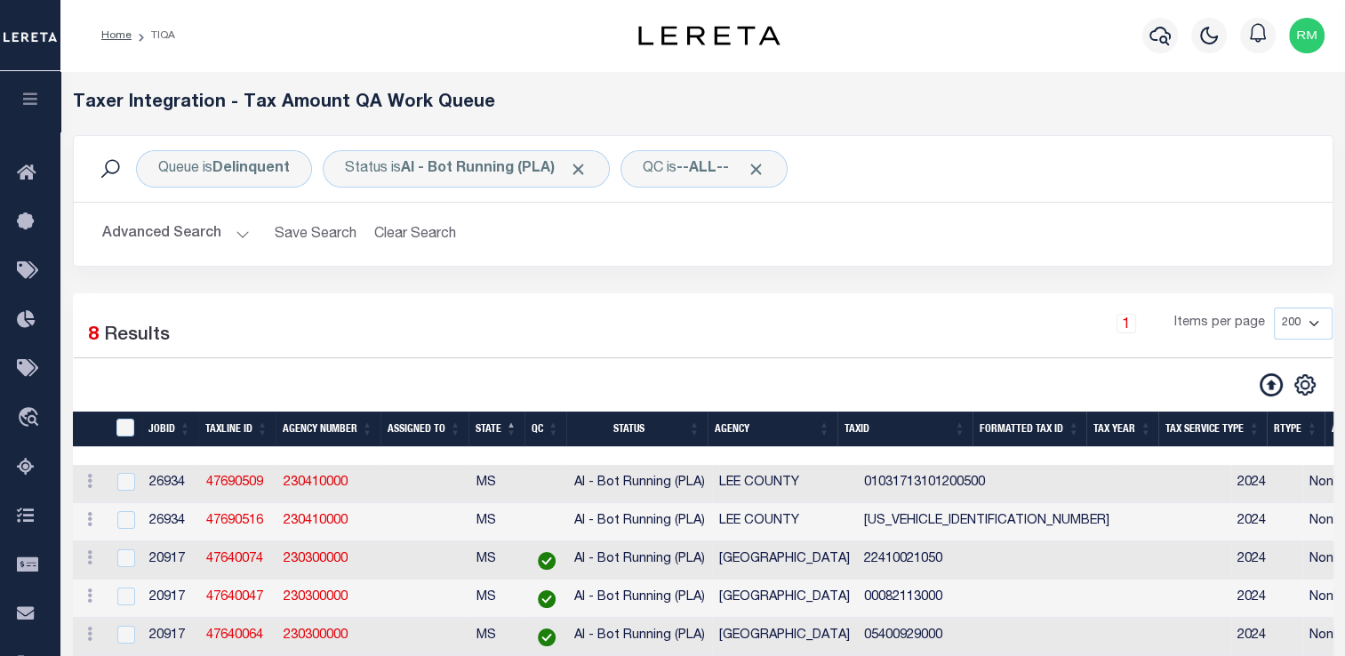
click at [118, 437] on div "TaxID" at bounding box center [126, 429] width 28 height 20
click at [133, 419] on div "TaxID" at bounding box center [126, 429] width 28 height 20
click at [126, 430] on input "TaxID" at bounding box center [125, 428] width 18 height 18
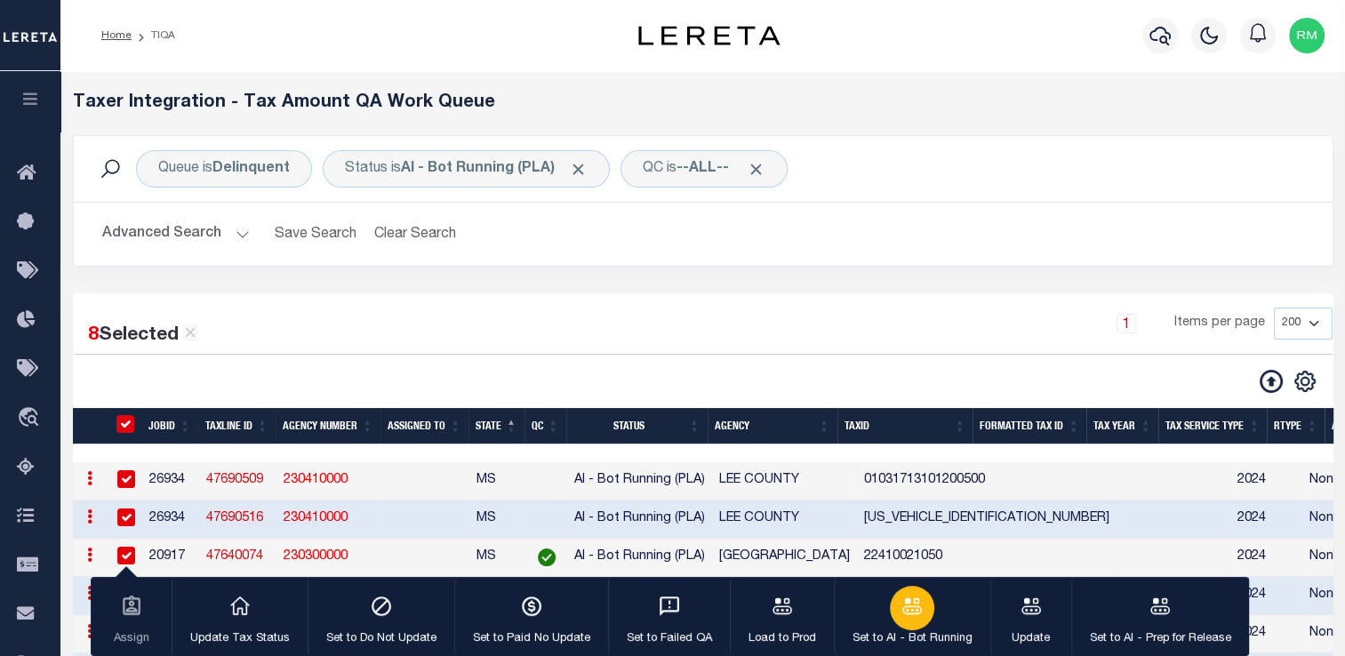
click at [928, 605] on div "button" at bounding box center [912, 608] width 44 height 44
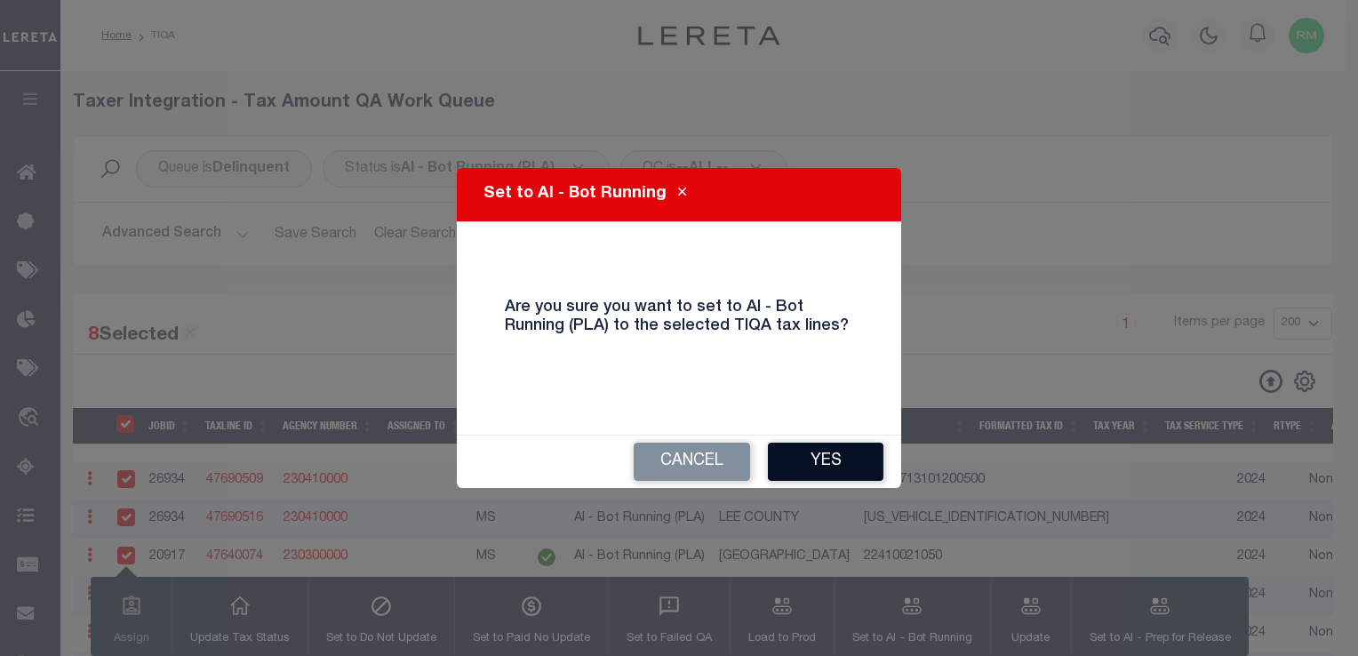
click at [829, 465] on button "Yes" at bounding box center [826, 462] width 116 height 38
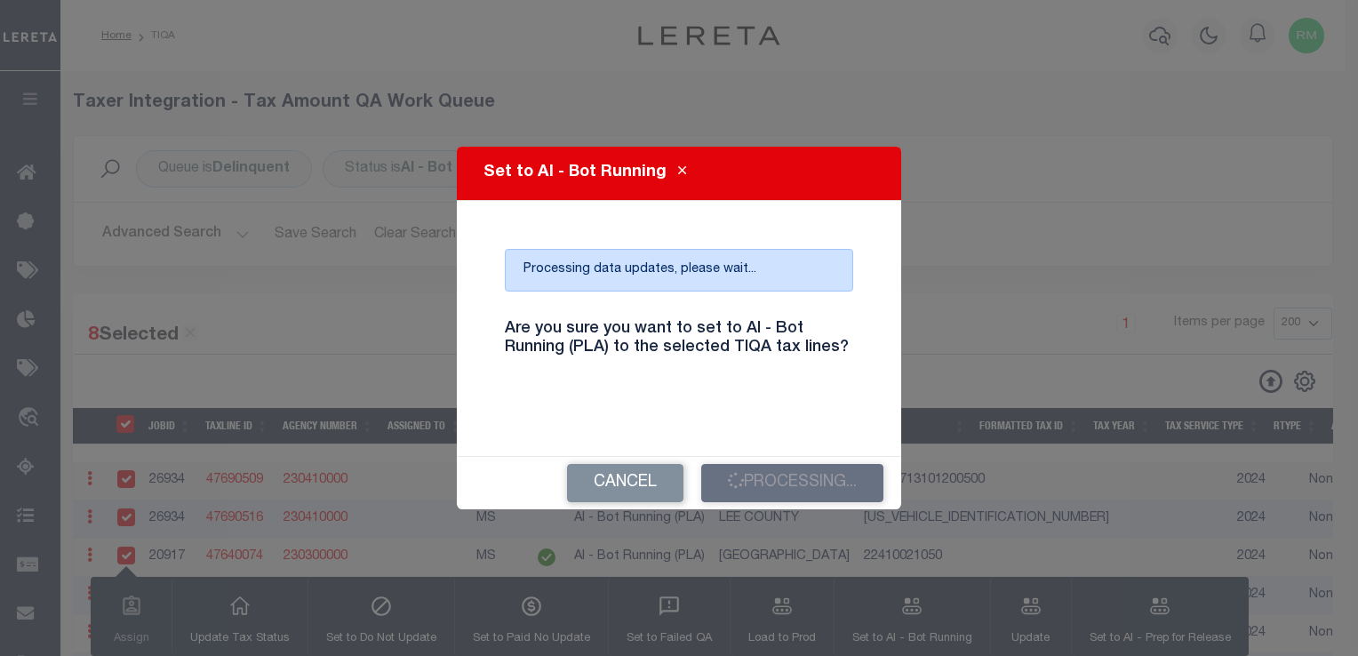
click at [780, 348] on h4 "Are you sure you want to set to AI - Bot Running (PLA) to the selected TIQA tax…" at bounding box center [679, 339] width 375 height 38
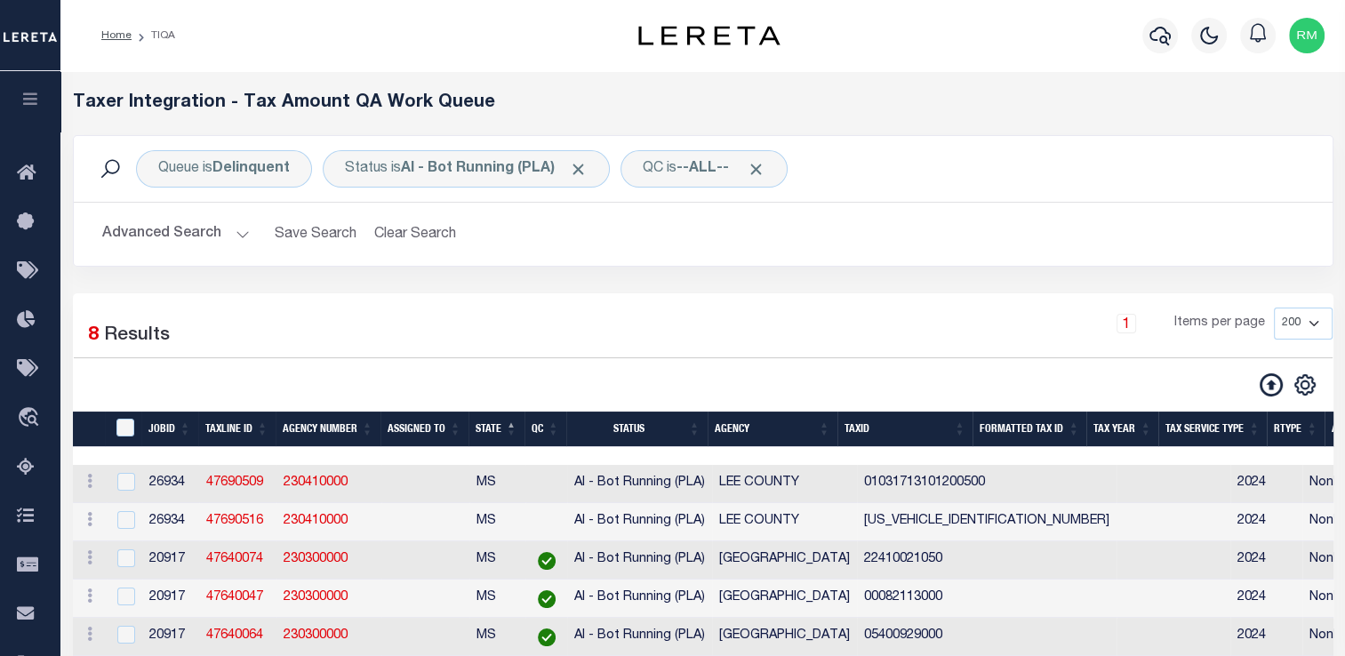
click at [207, 233] on button "Advanced Search" at bounding box center [176, 234] width 148 height 35
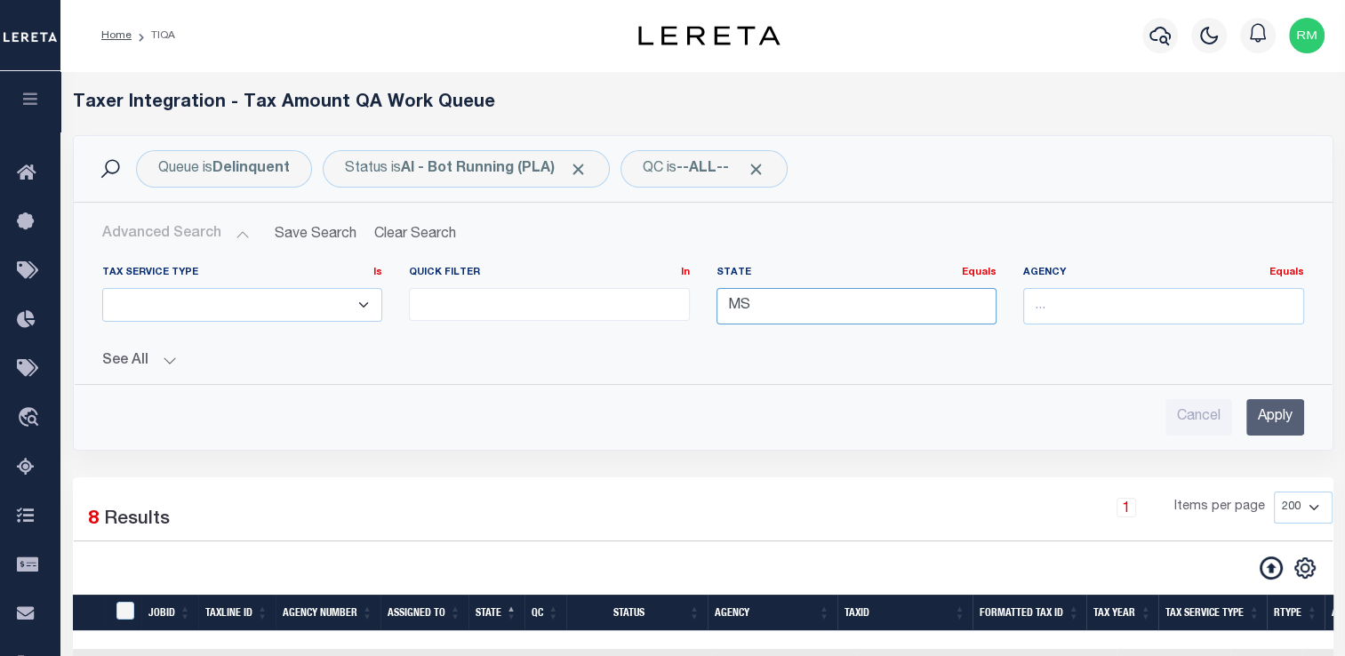
click at [770, 300] on input "MS" at bounding box center [856, 306] width 281 height 36
click at [777, 328] on div "GA" at bounding box center [855, 338] width 279 height 28
click at [1254, 418] on input "Apply" at bounding box center [1275, 417] width 58 height 36
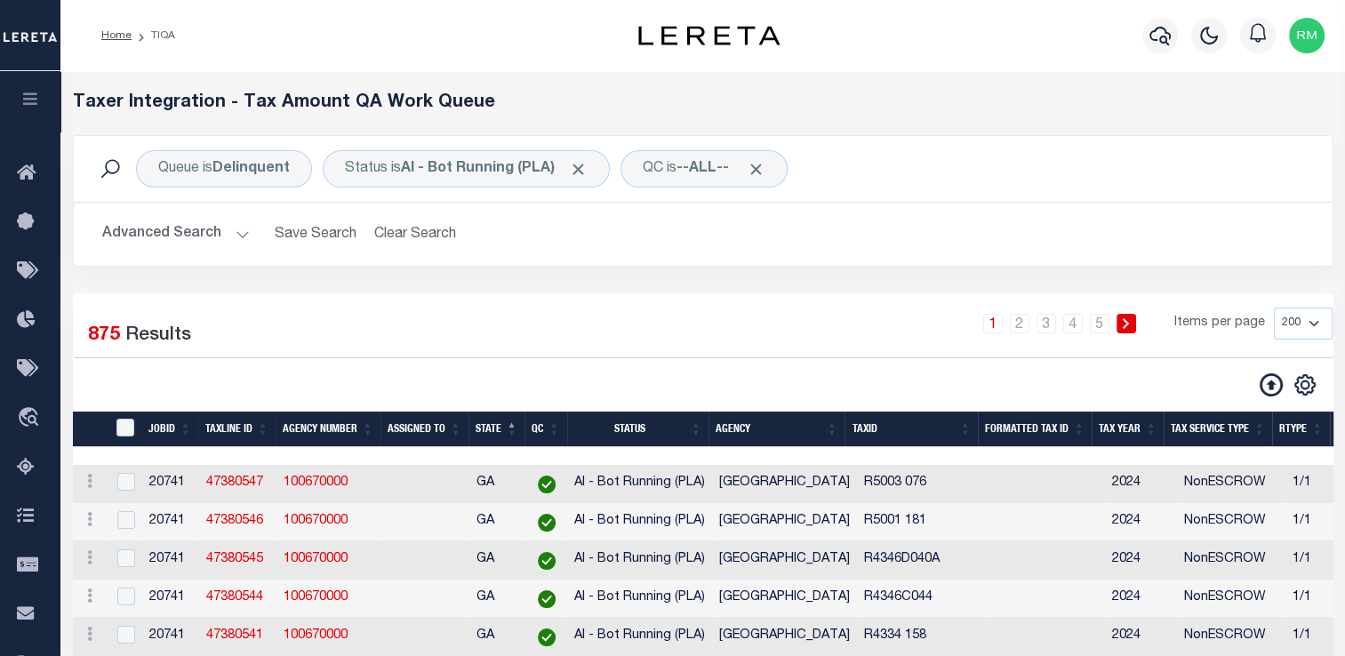
click at [182, 240] on button "Advanced Search" at bounding box center [176, 234] width 148 height 35
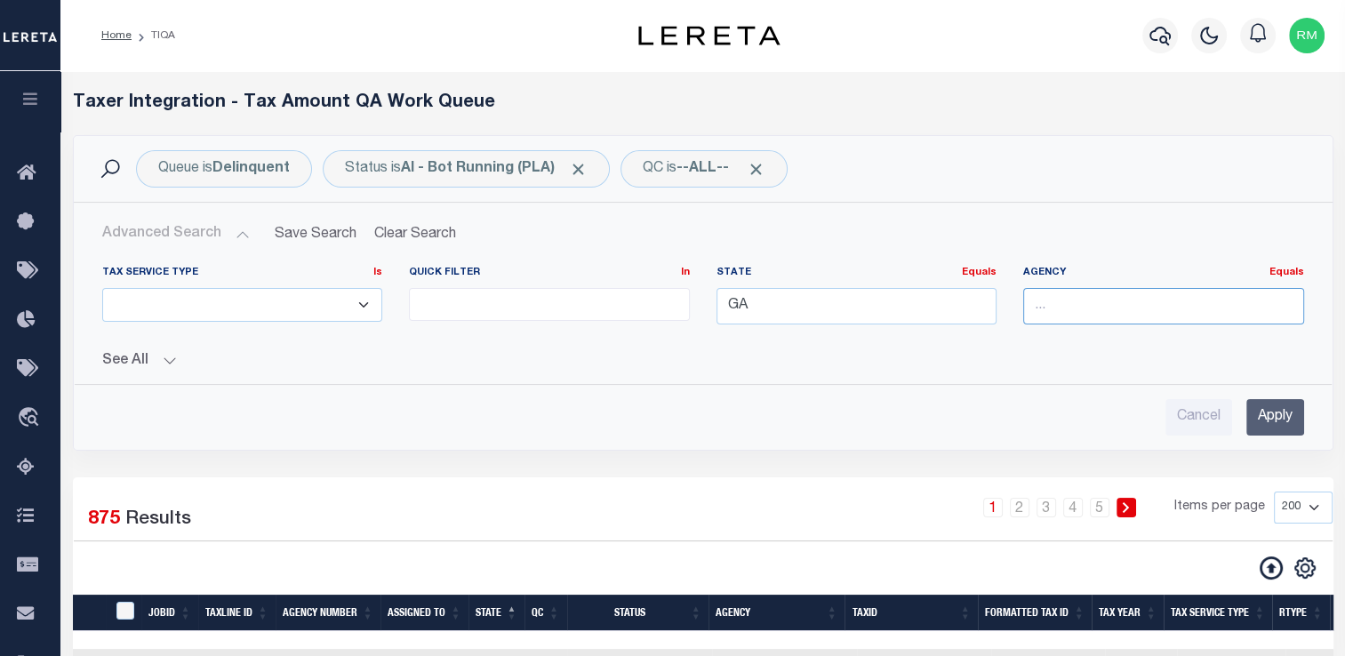
click at [1088, 297] on input "text" at bounding box center [1163, 306] width 281 height 36
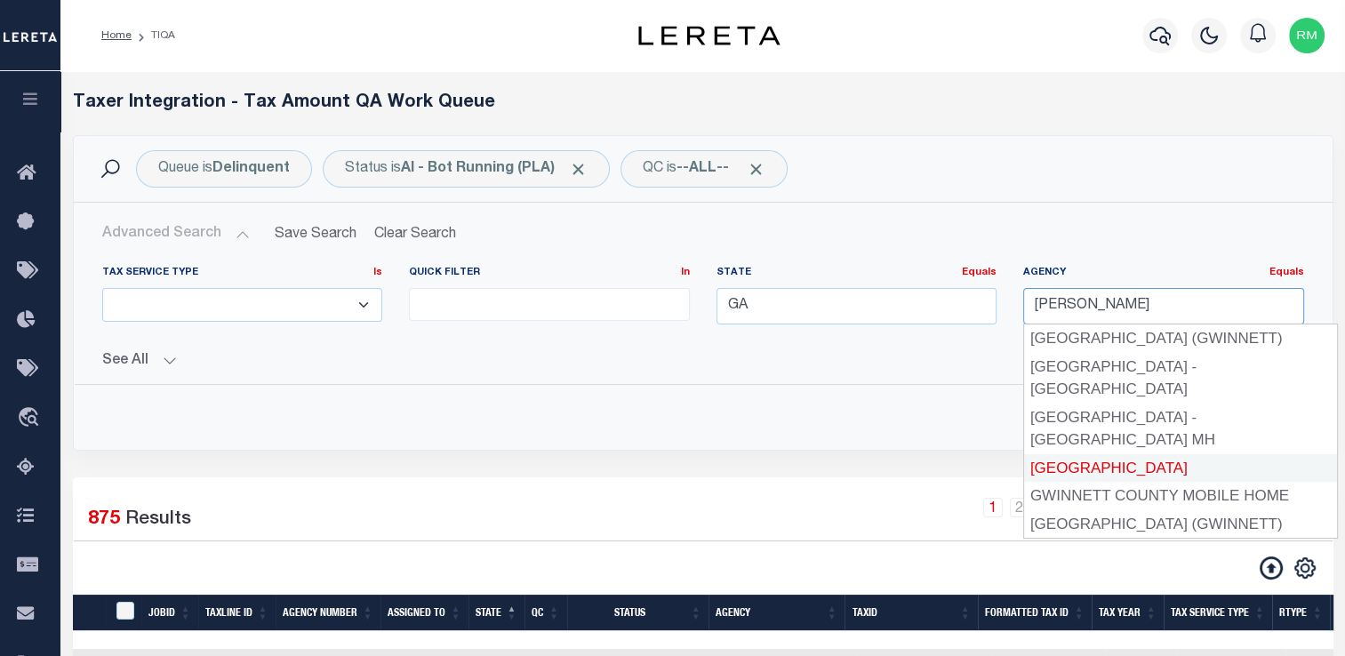
click at [1121, 454] on div "[GEOGRAPHIC_DATA]" at bounding box center [1180, 468] width 313 height 28
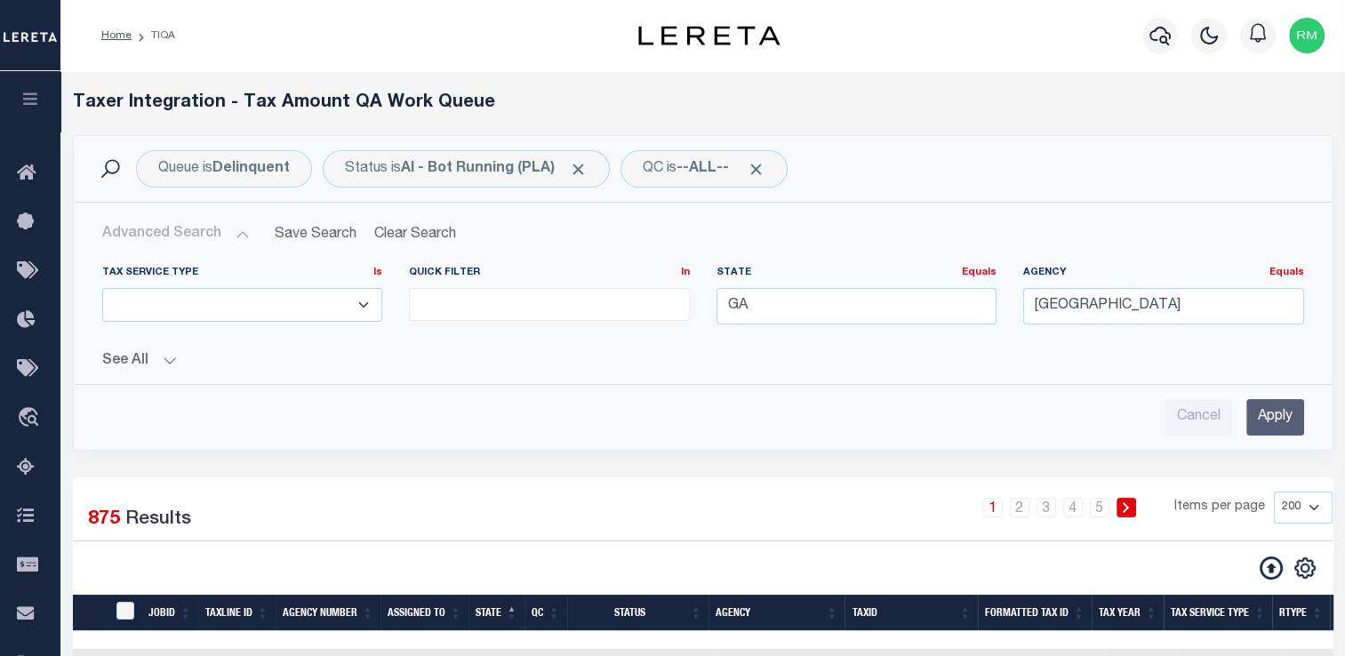
click at [1252, 428] on input "Apply" at bounding box center [1275, 417] width 58 height 36
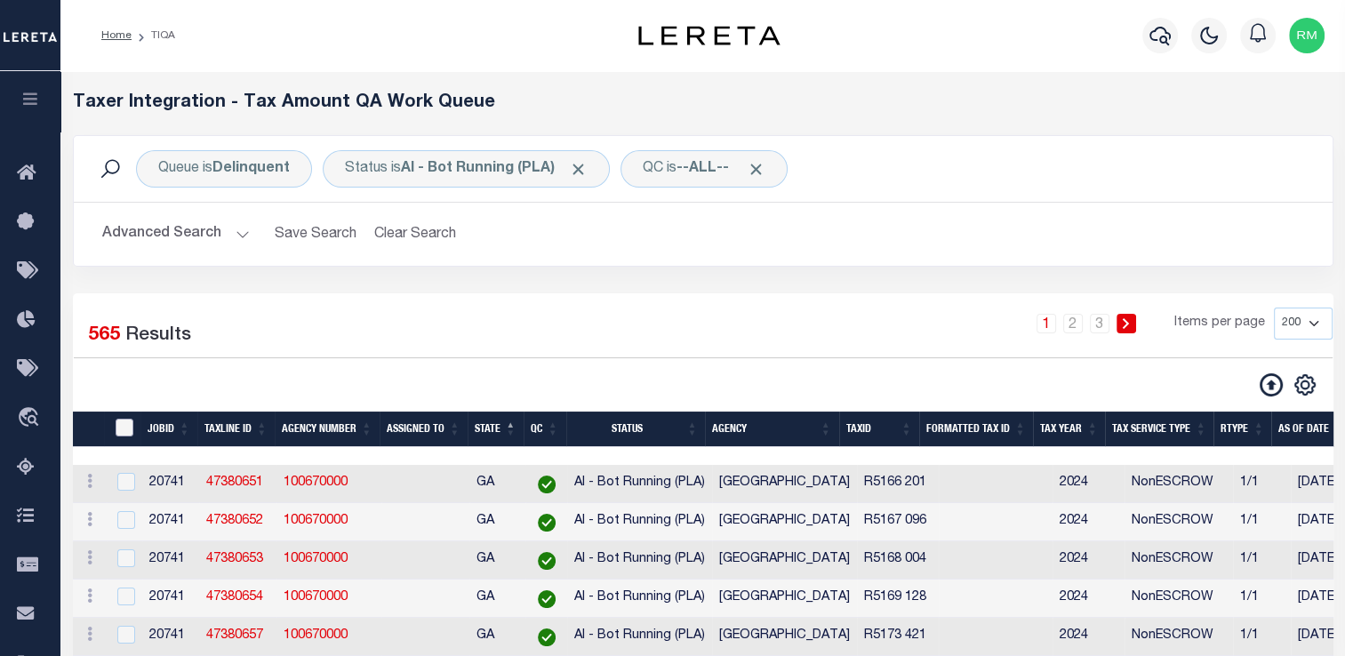
click at [133, 421] on input "TaxID" at bounding box center [125, 428] width 18 height 18
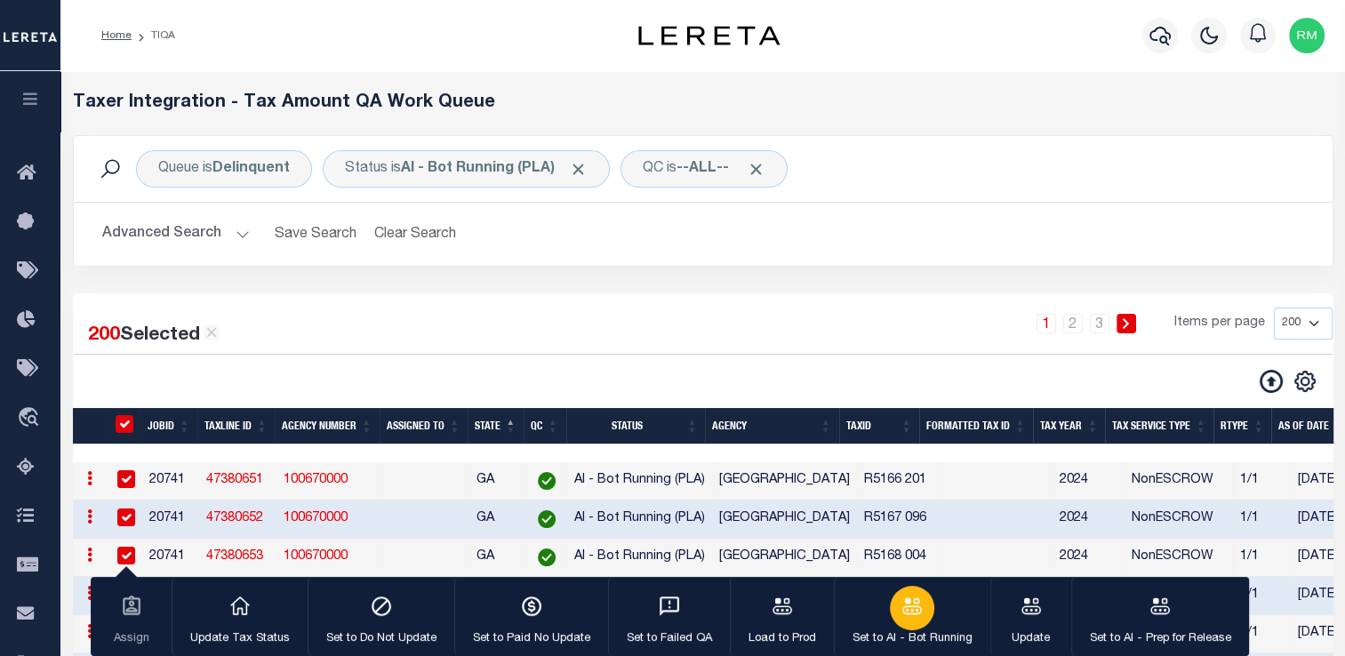
click at [902, 624] on div "button" at bounding box center [912, 608] width 44 height 44
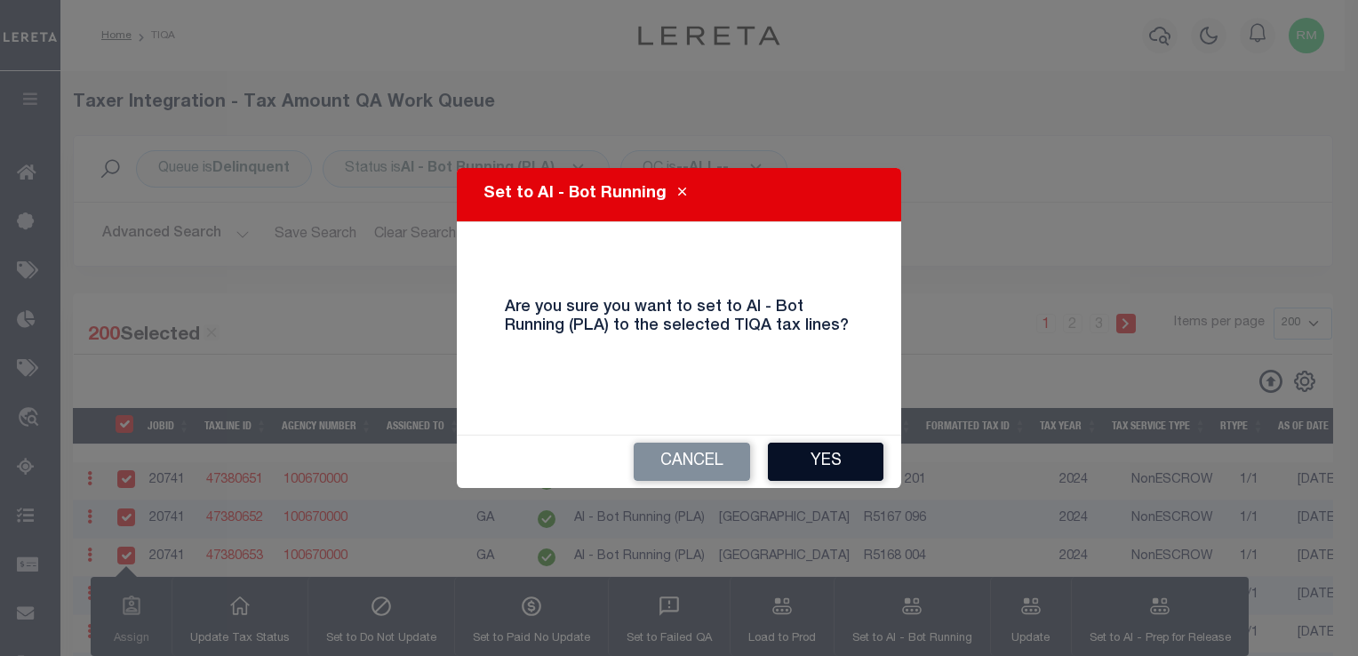
click at [837, 458] on button "Yes" at bounding box center [826, 462] width 116 height 38
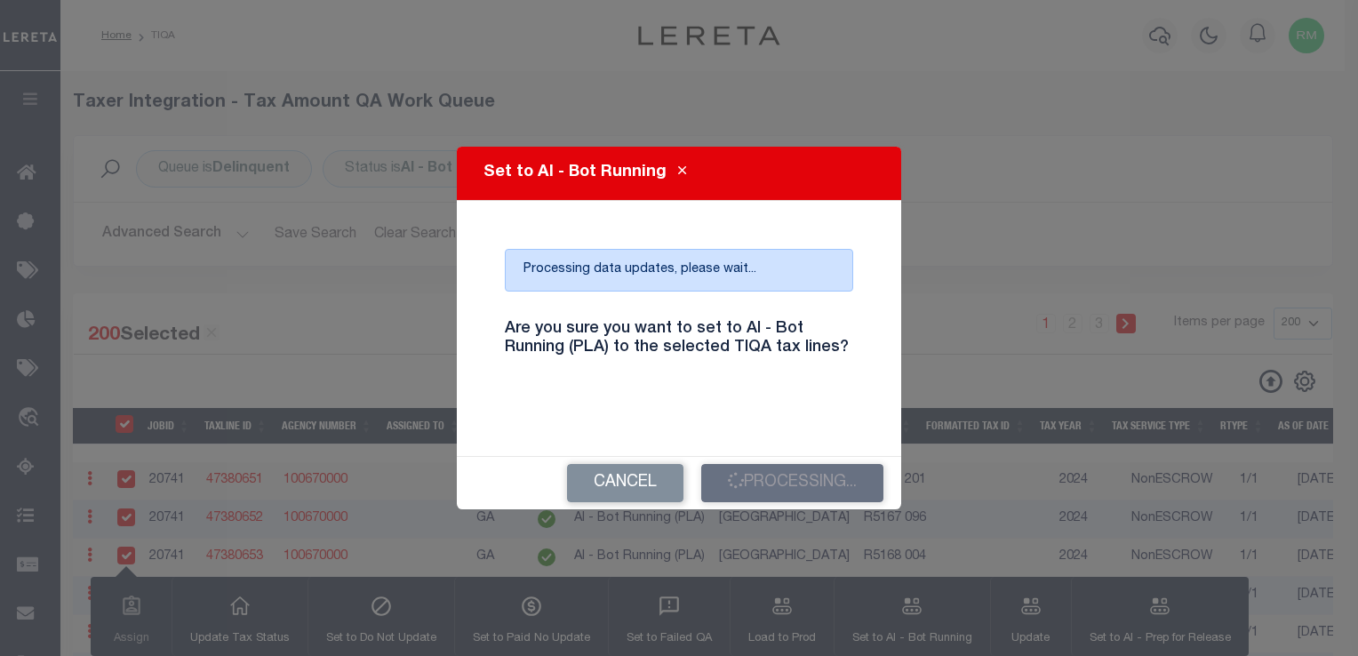
click at [842, 350] on h4 "Are you sure you want to set to AI - Bot Running (PLA) to the selected TIQA tax…" at bounding box center [679, 339] width 375 height 38
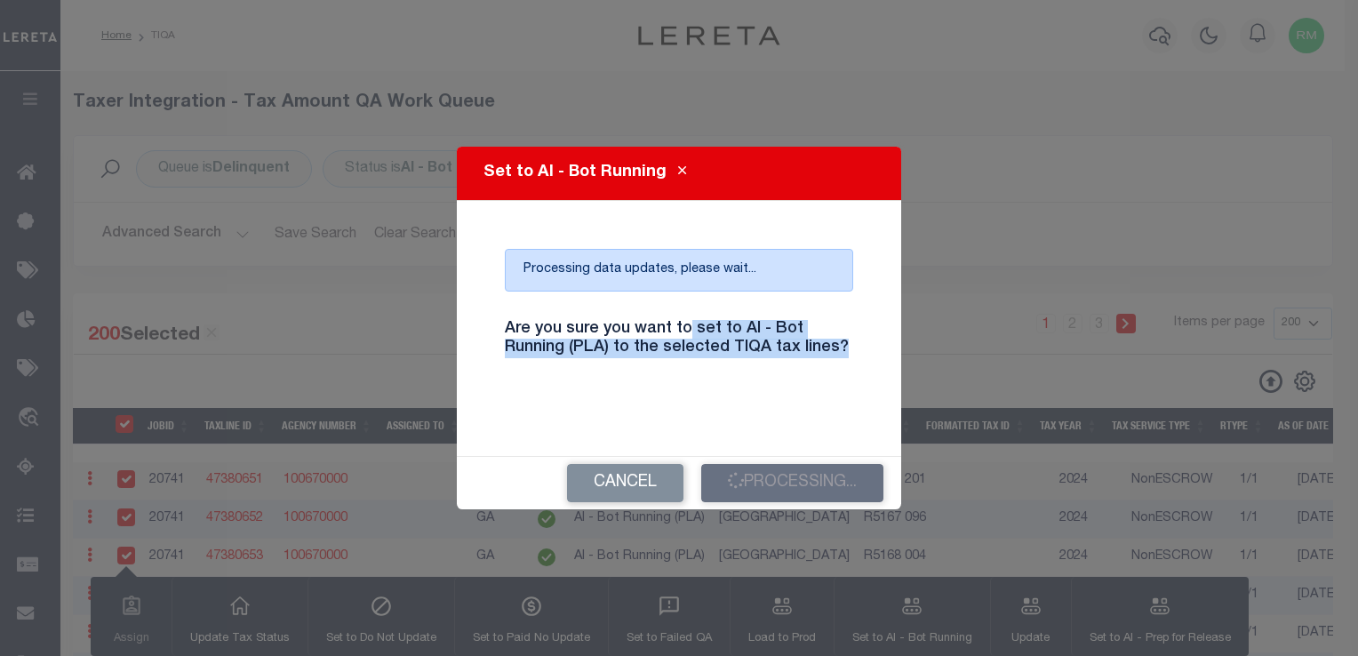
drag, startPoint x: 842, startPoint y: 350, endPoint x: 683, endPoint y: 332, distance: 160.2
click at [683, 332] on h4 "Are you sure you want to set to AI - Bot Running (PLA) to the selected TIQA tax…" at bounding box center [679, 339] width 375 height 38
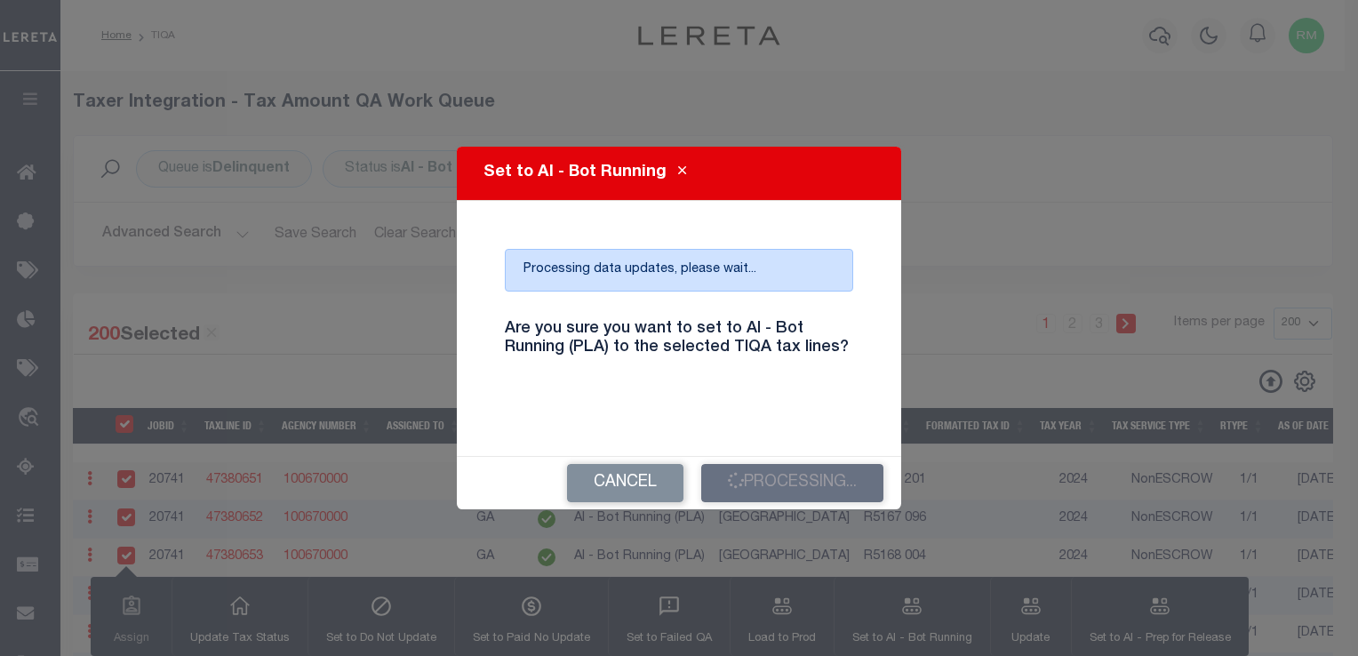
click at [773, 375] on div "Are you sure you want to set to AI - Bot Running (PLA) to the selected TIQA tax…" at bounding box center [679, 350] width 375 height 88
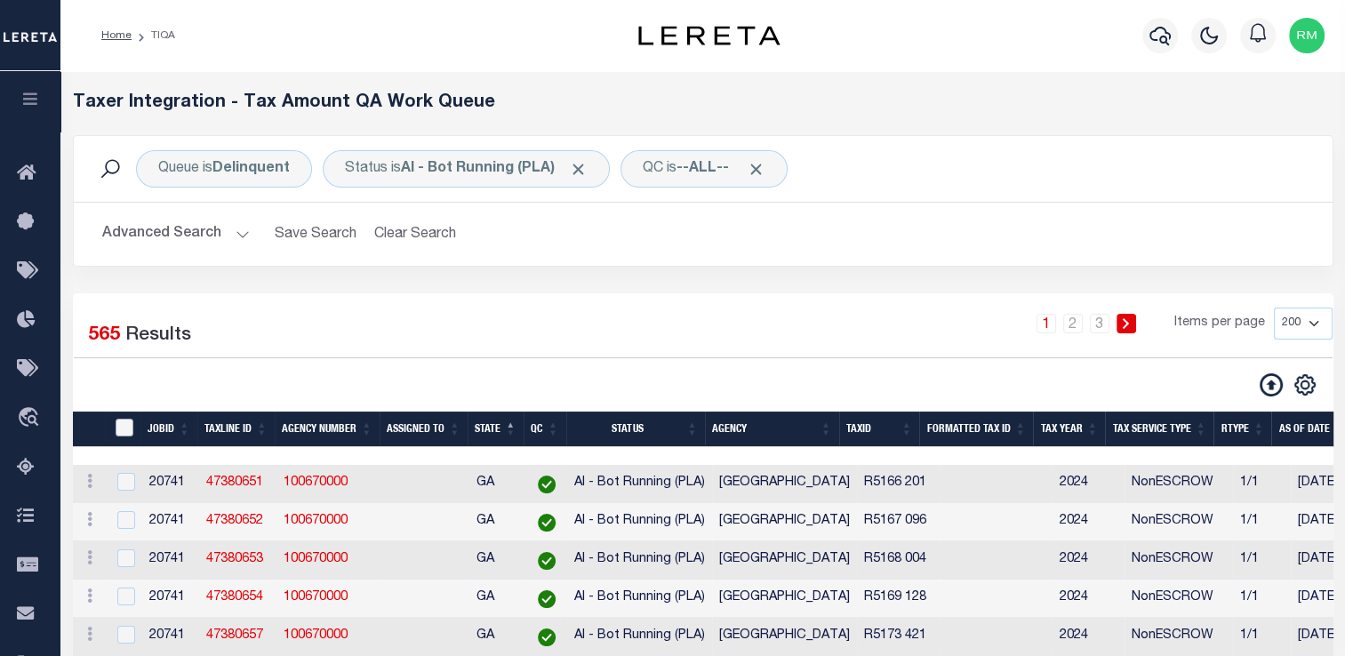
click at [131, 423] on input "TaxID" at bounding box center [125, 428] width 18 height 18
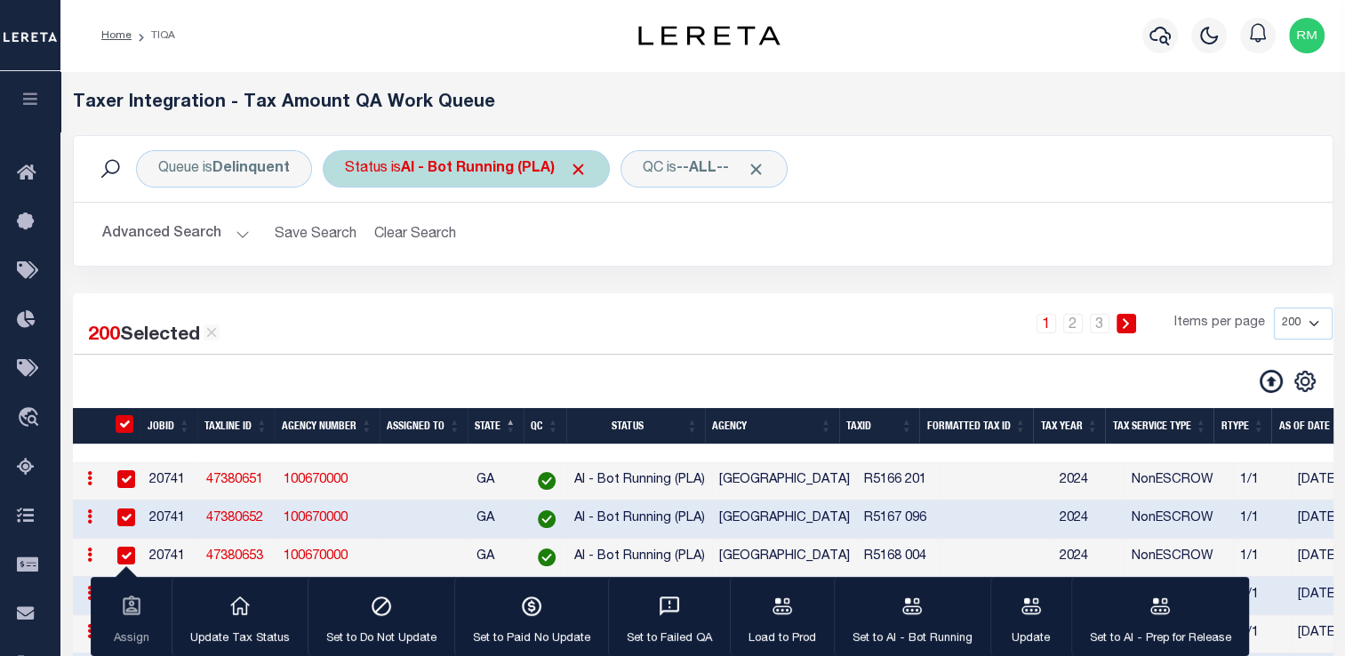
click at [388, 169] on div "Status is AI - Bot Running (PLA) Is Contains AI - Bot Exception (ERR) AI - Bot …" at bounding box center [466, 168] width 287 height 37
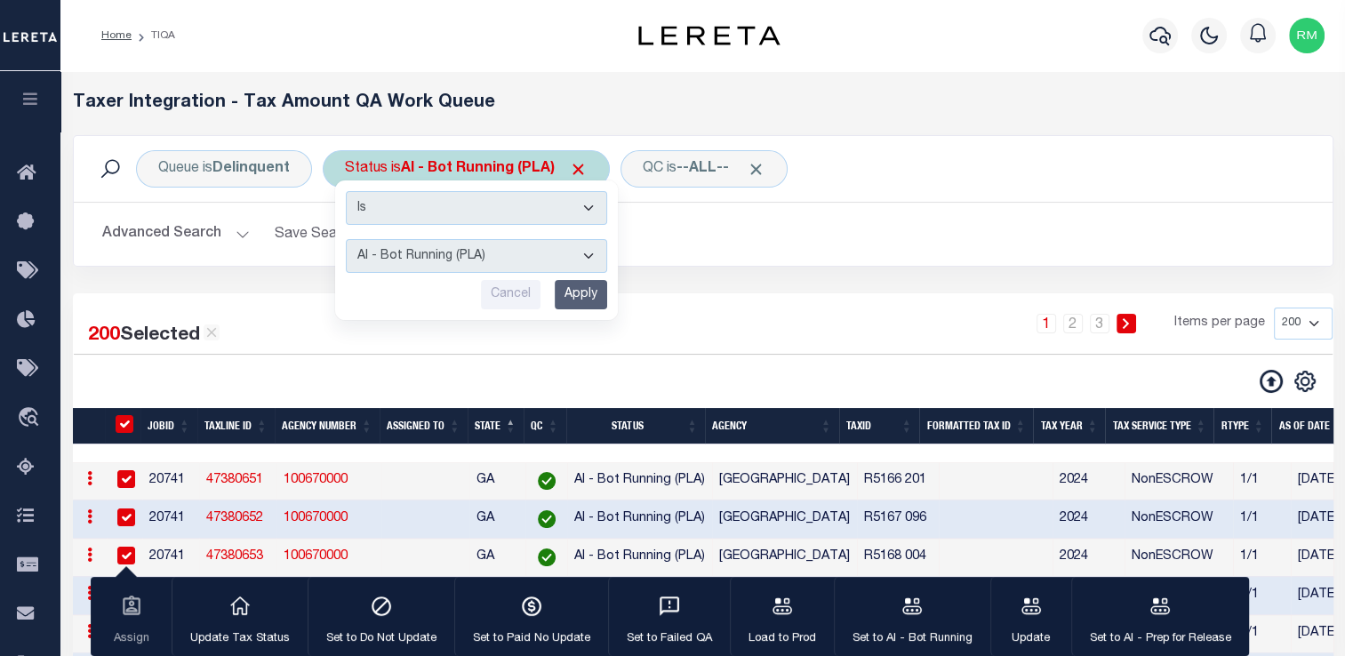
click at [428, 261] on select "AI - Bot Exception (ERR) AI - Bot Running (PLA) AI - Failed QA (FQA) AI - Prep …" at bounding box center [476, 256] width 261 height 34
click at [346, 239] on select "AI - Bot Exception (ERR) AI - Bot Running (PLA) AI - Failed QA (FQA) AI - Prep …" at bounding box center [476, 256] width 261 height 34
click at [580, 292] on input "Apply" at bounding box center [581, 294] width 52 height 29
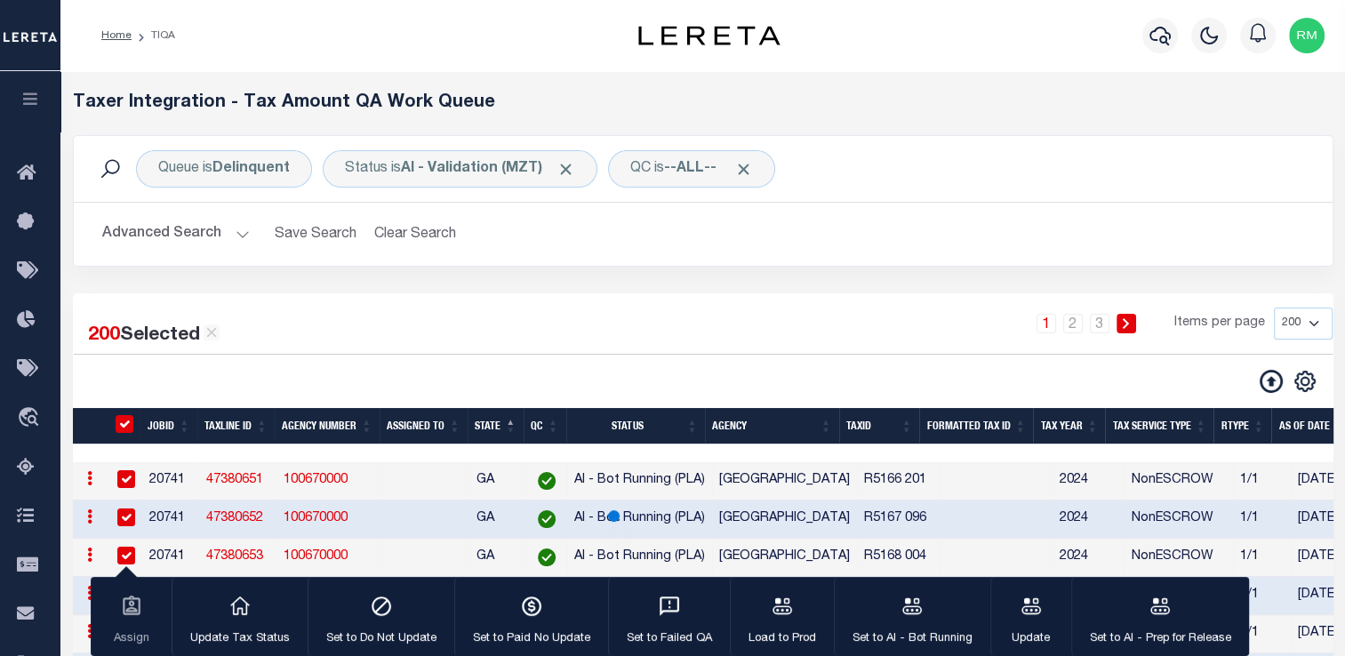
click at [181, 232] on button "Advanced Search" at bounding box center [176, 234] width 148 height 35
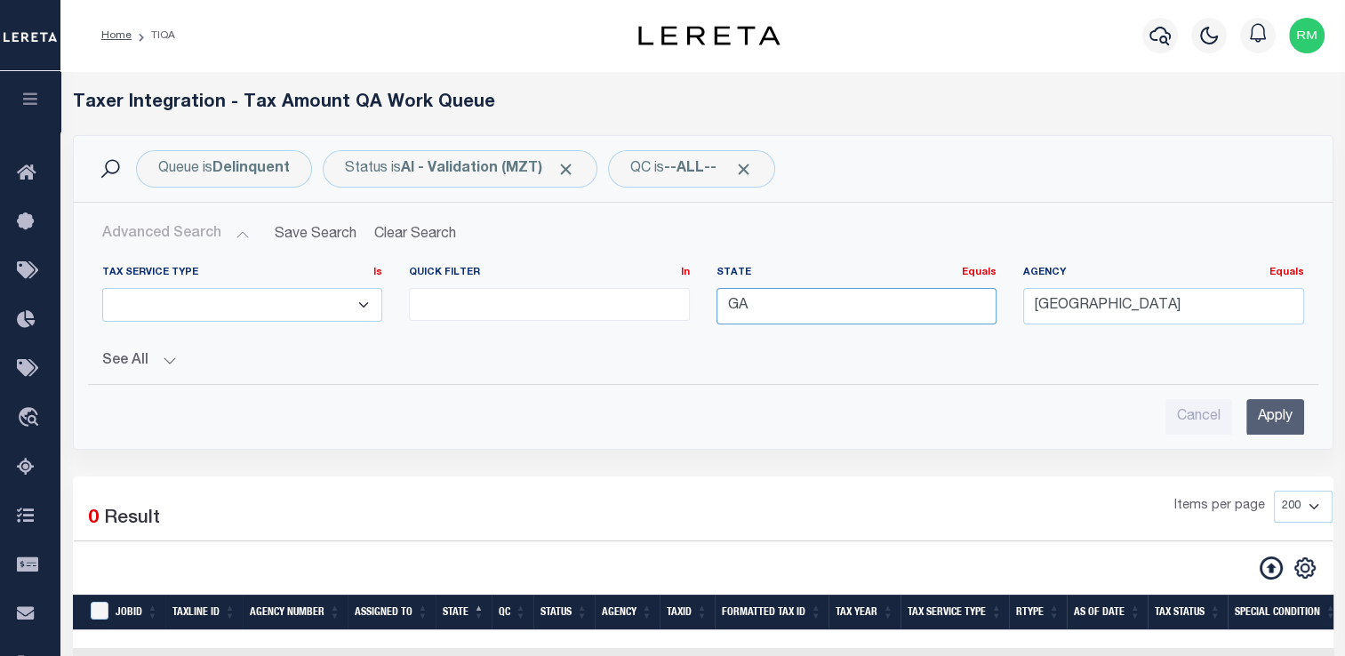
click at [788, 308] on input "GA" at bounding box center [856, 306] width 281 height 36
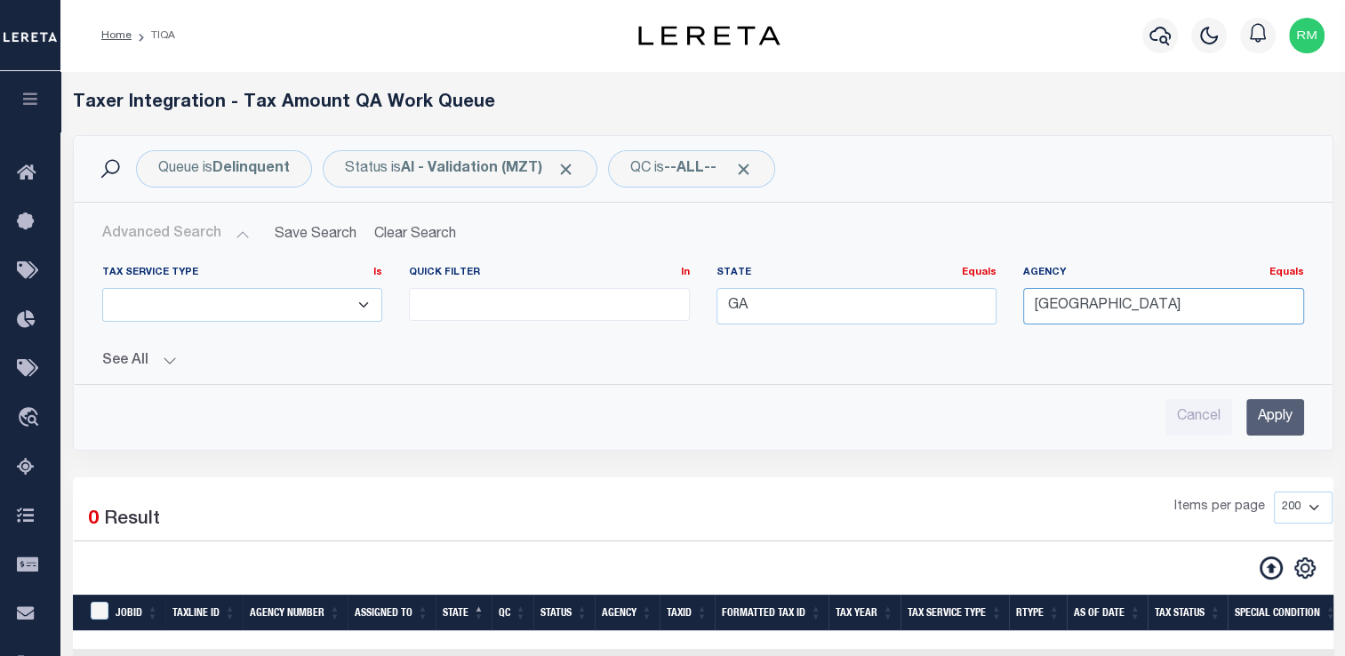
drag, startPoint x: 1177, startPoint y: 300, endPoint x: 956, endPoint y: 307, distance: 221.4
click at [956, 307] on div "Tax Service Type Is Is Contains ESCROW NonESCROW Quick Filter In In View Only L…" at bounding box center [703, 302] width 1228 height 73
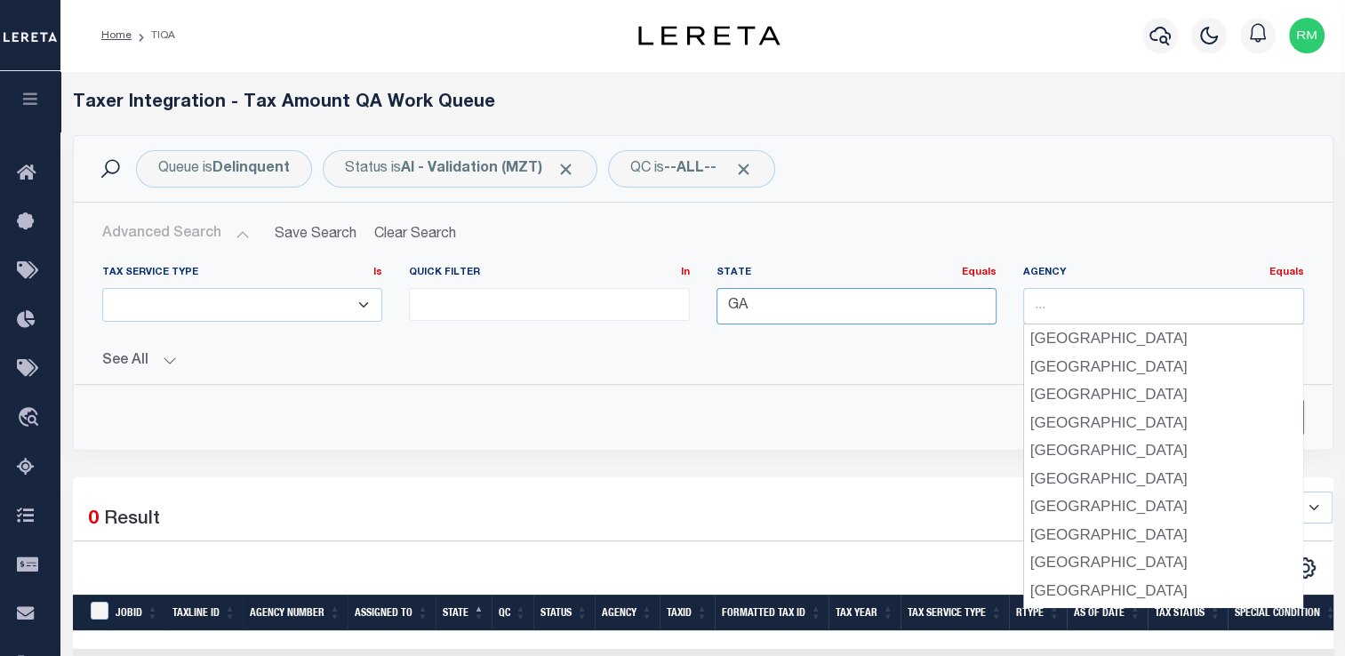
click at [744, 316] on input "GA" at bounding box center [856, 306] width 281 height 36
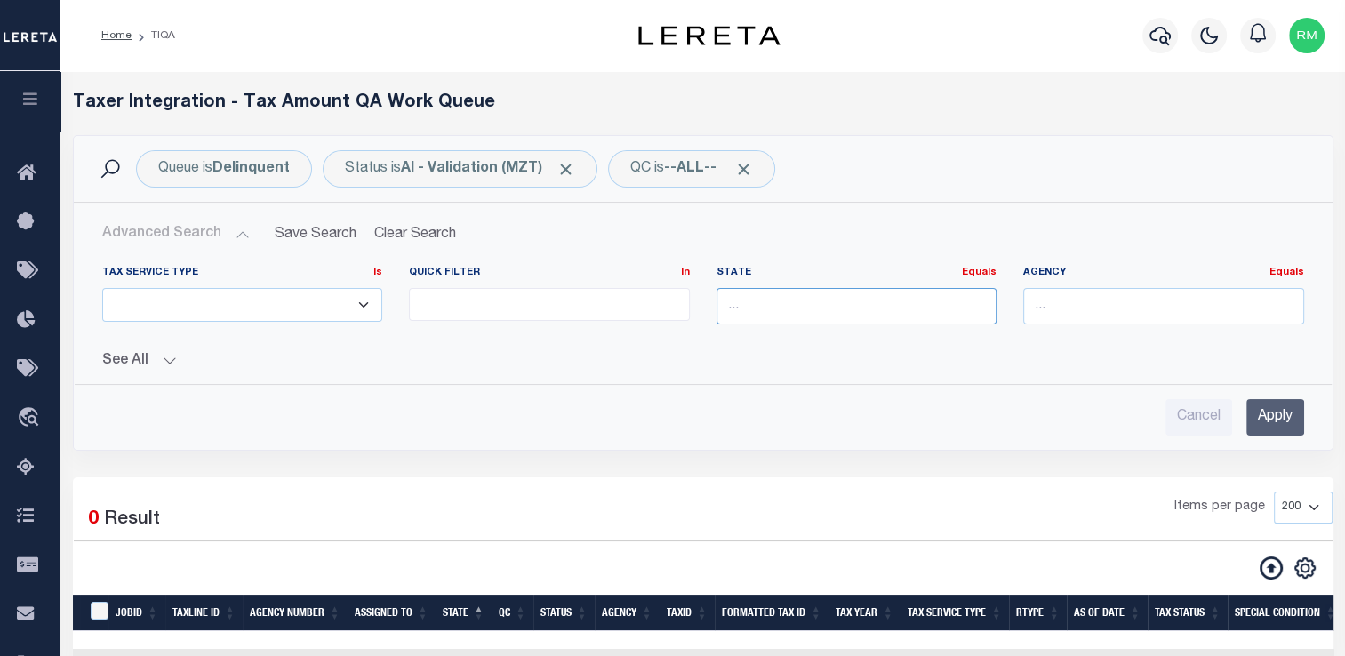
drag, startPoint x: 744, startPoint y: 316, endPoint x: 644, endPoint y: 316, distance: 100.4
click at [644, 316] on div "Tax Service Type Is Is Contains ESCROW NonESCROW Quick Filter In In View Only L…" at bounding box center [703, 302] width 1228 height 73
click at [792, 350] on div "MS" at bounding box center [855, 338] width 279 height 28
click at [1075, 313] on input "text" at bounding box center [1163, 306] width 281 height 36
click at [1154, 342] on div "[GEOGRAPHIC_DATA]" at bounding box center [1163, 338] width 279 height 28
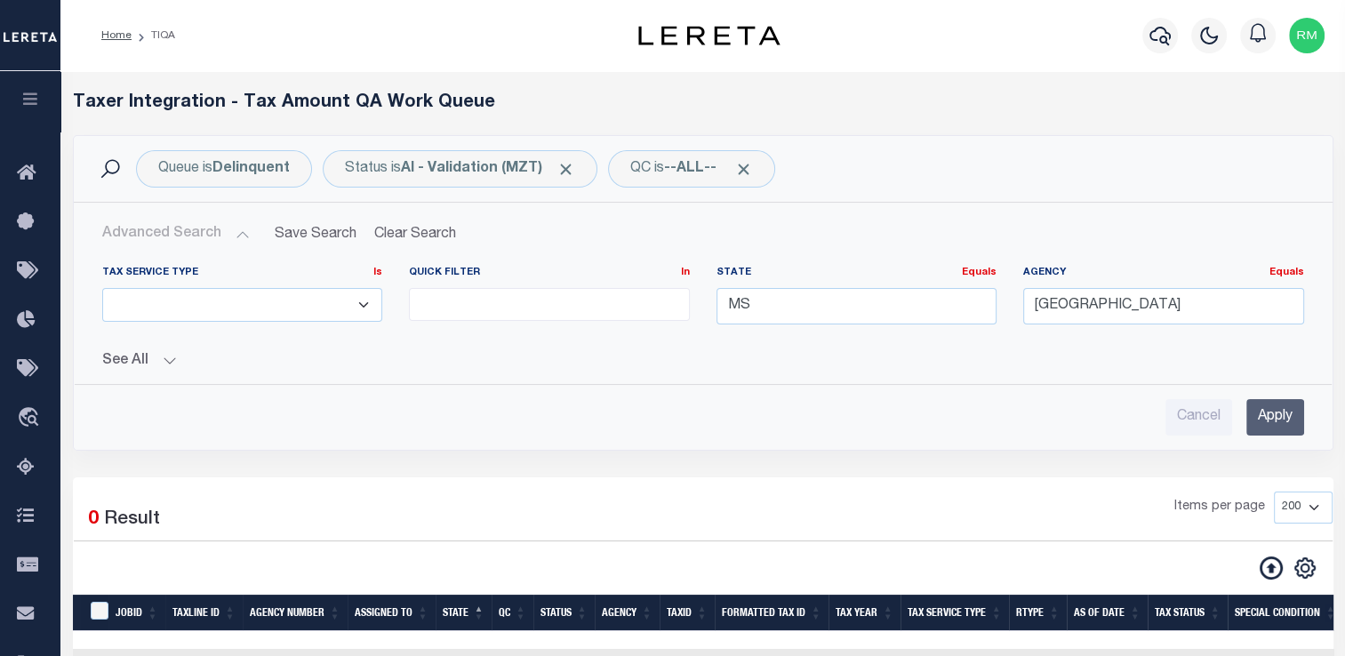
click at [1276, 418] on input "Apply" at bounding box center [1275, 417] width 58 height 36
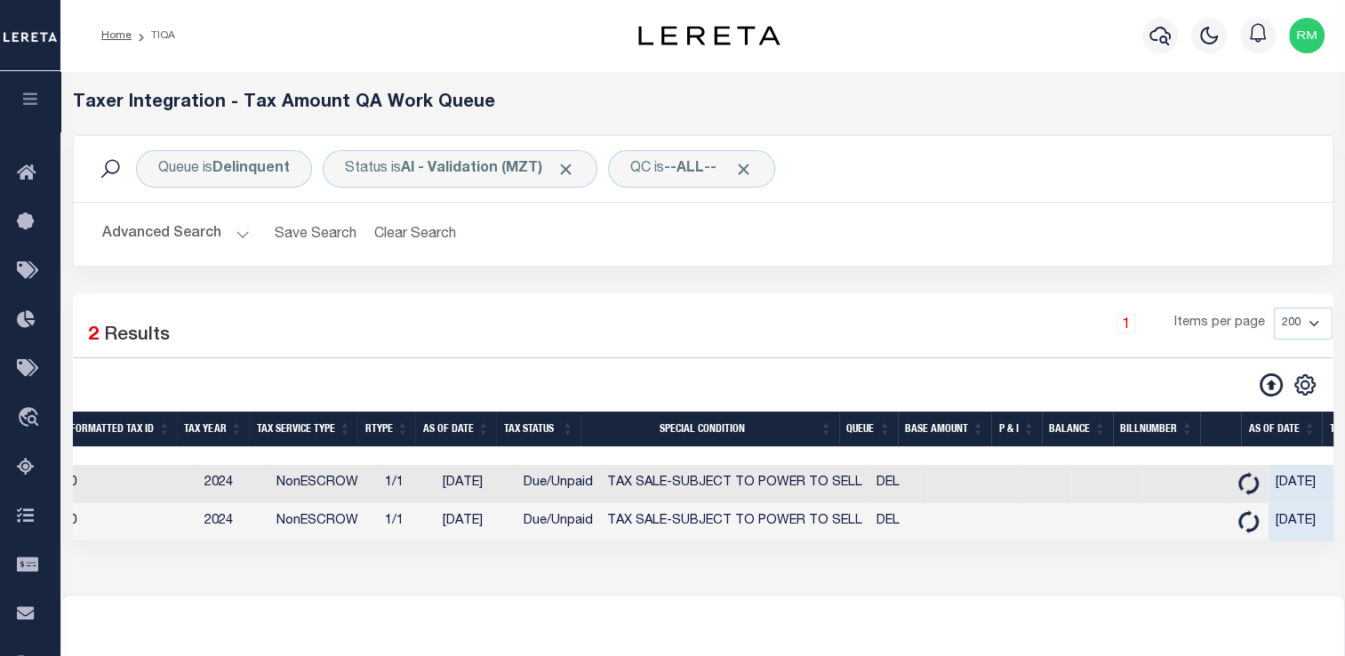
scroll to position [0, 860]
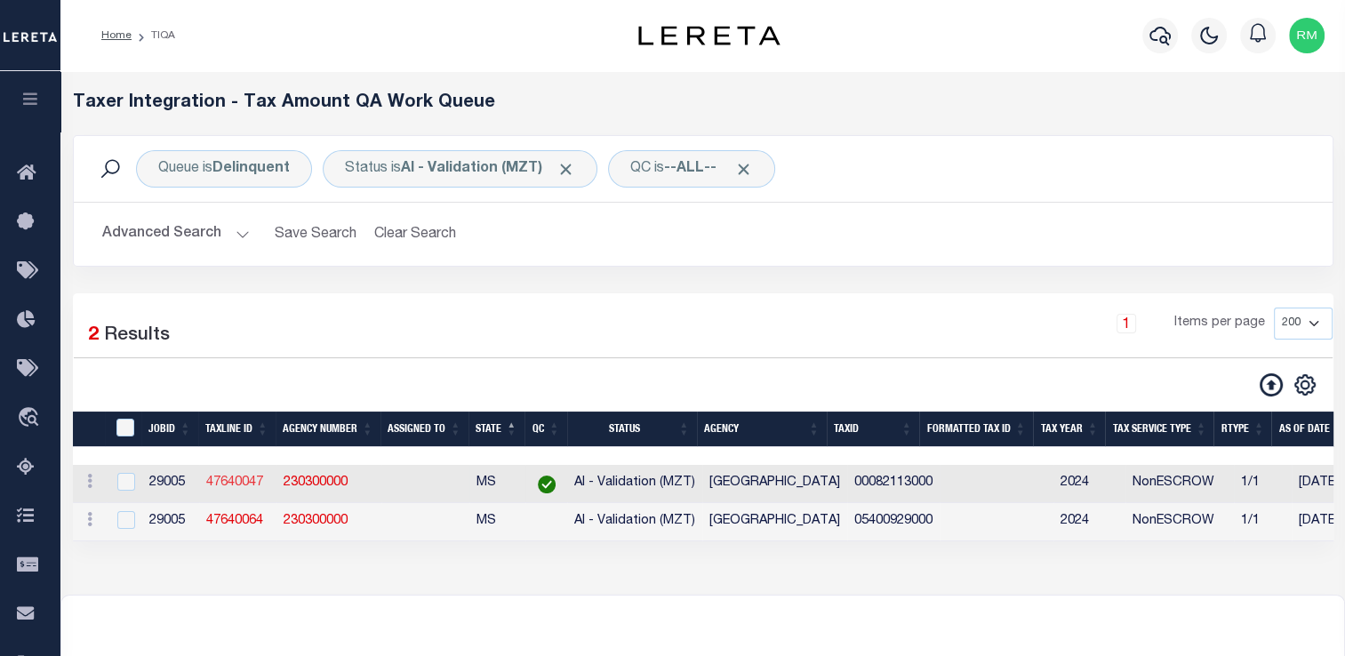
click at [220, 485] on link "47640047" at bounding box center [234, 482] width 57 height 12
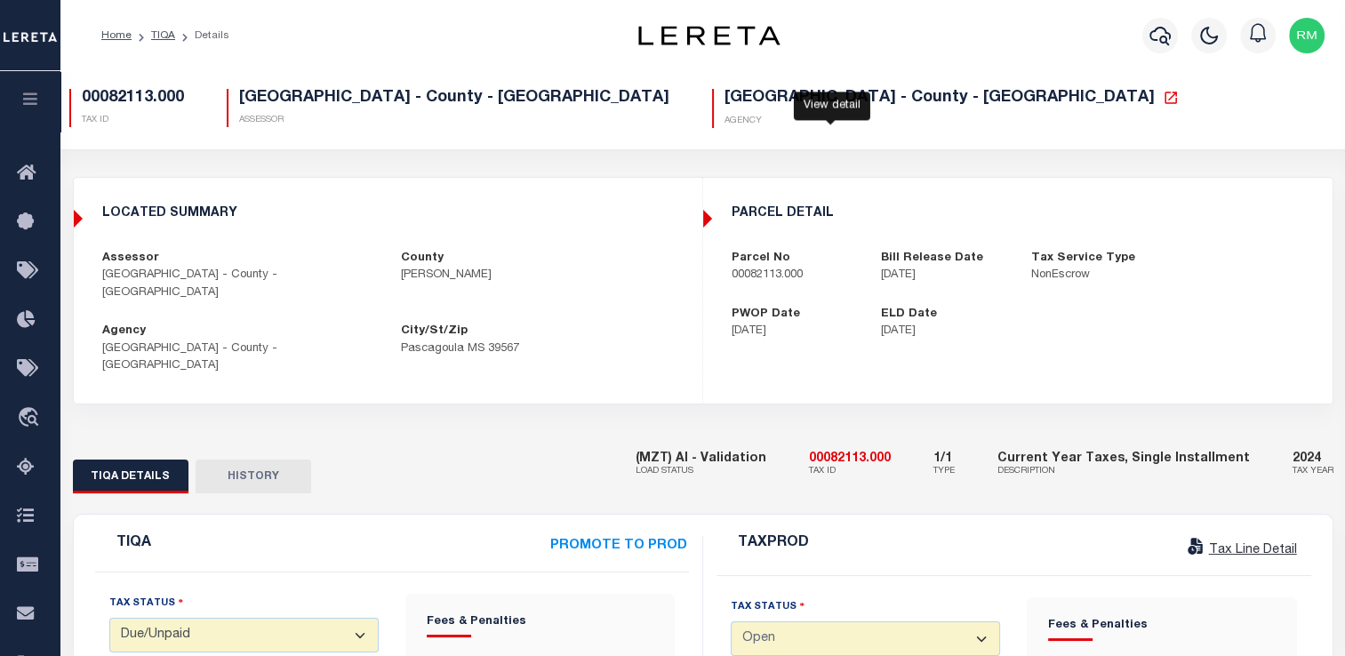
click at [1163, 106] on icon at bounding box center [1171, 98] width 16 height 16
drag, startPoint x: 923, startPoint y: 429, endPoint x: 802, endPoint y: 404, distance: 123.6
click at [836, 452] on h5 "00082113.000" at bounding box center [850, 458] width 82 height 12
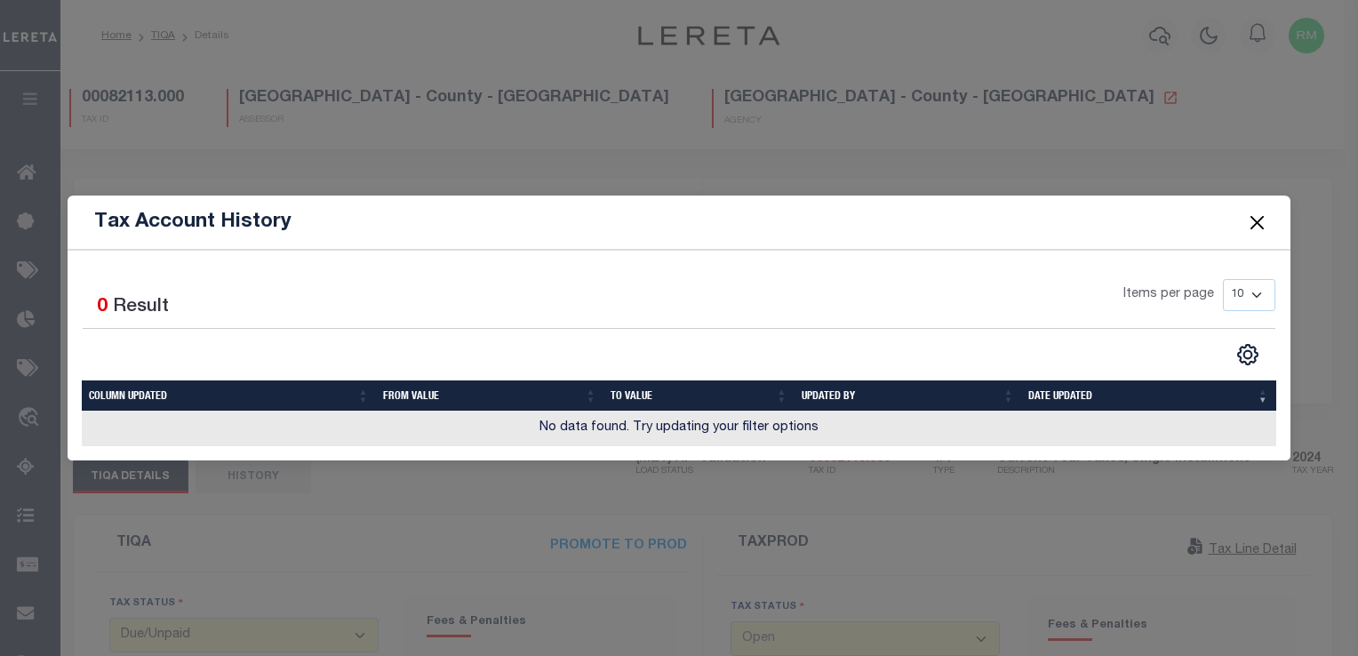
click at [1255, 220] on button "Close" at bounding box center [1256, 222] width 23 height 23
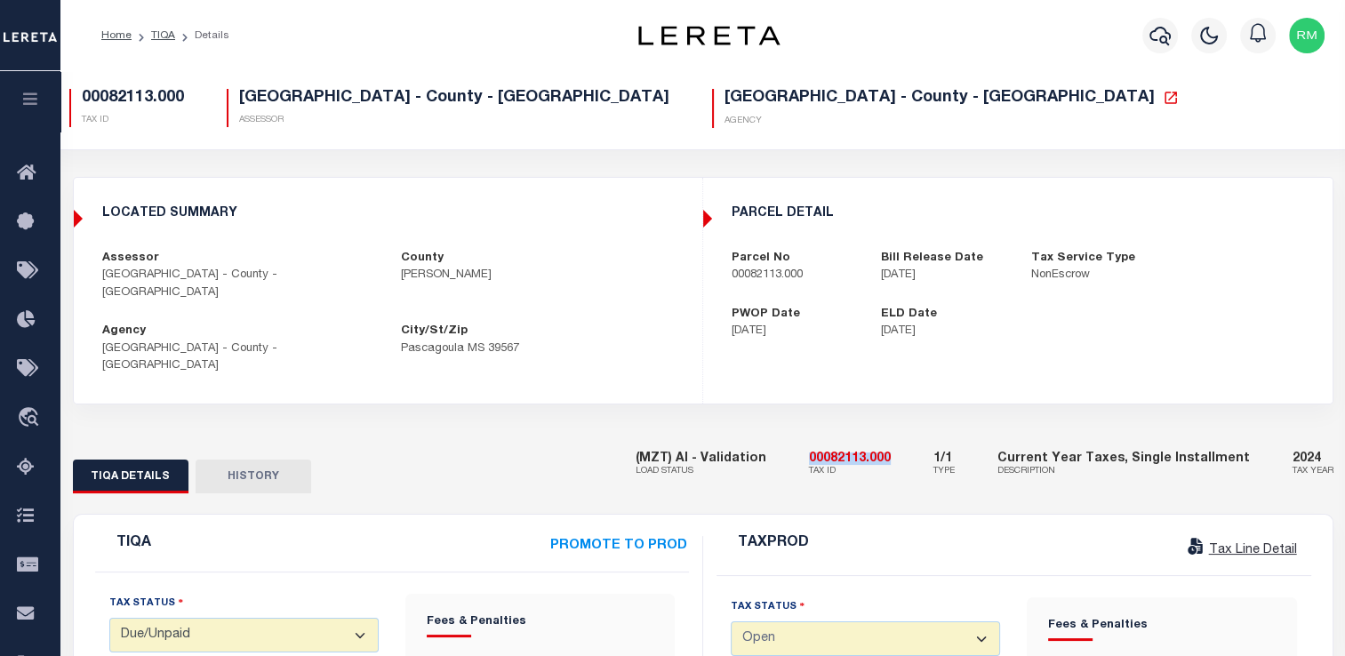
drag, startPoint x: 821, startPoint y: 426, endPoint x: 910, endPoint y: 431, distance: 89.0
click at [910, 438] on div "(MZT) AI - Validation LOAD STATUS 00082113.000 TAX ID 1/1 TYPE Current Year Tax…" at bounding box center [985, 465] width 698 height 54
copy h5 "00082113.000"
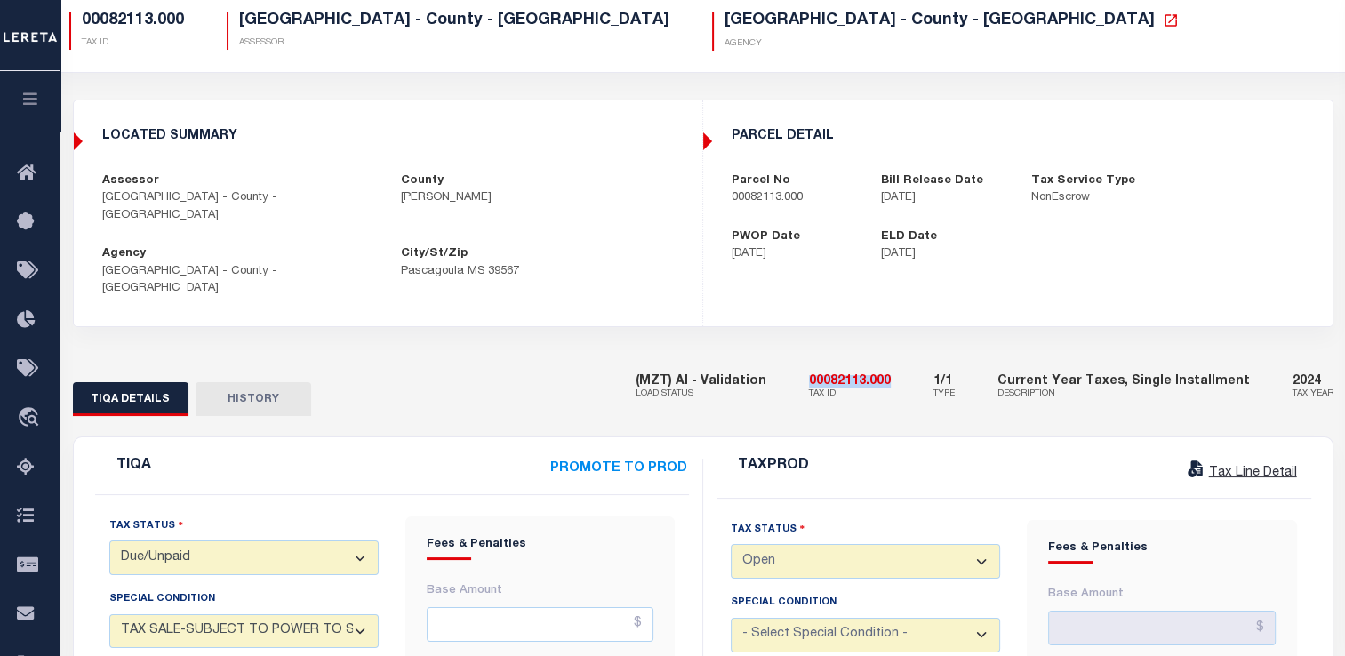
scroll to position [81, 0]
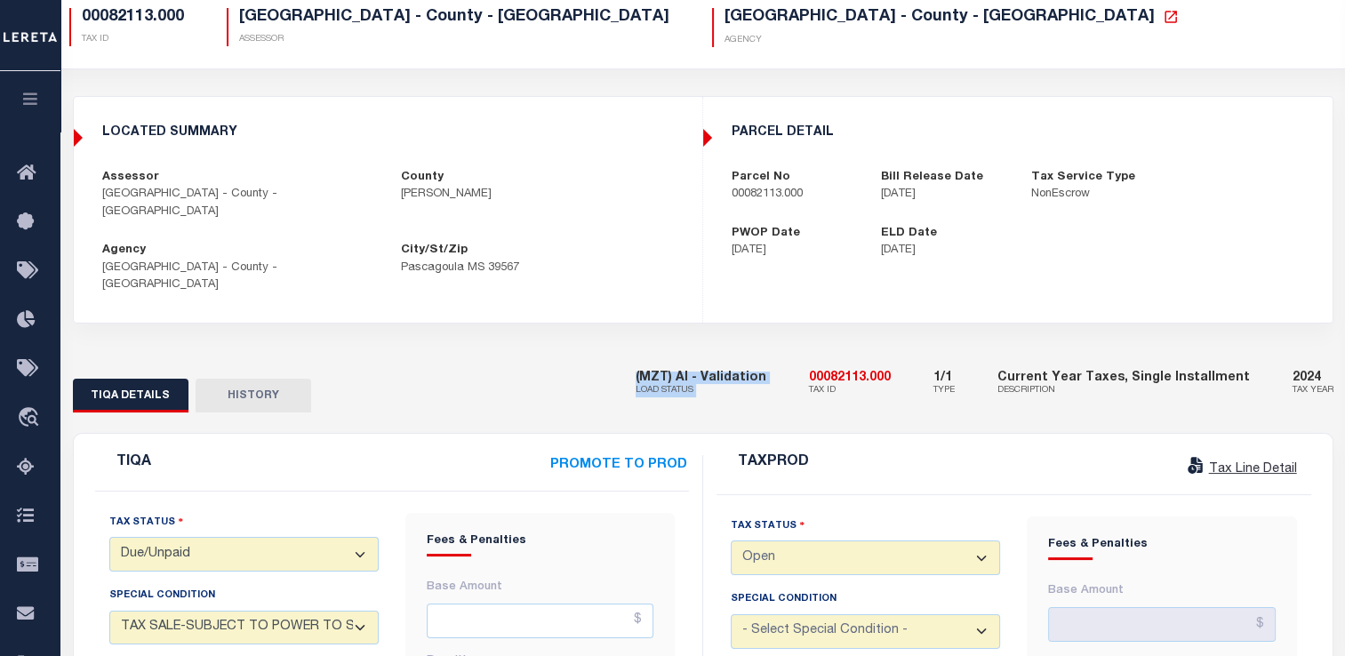
drag, startPoint x: 671, startPoint y: 343, endPoint x: 821, endPoint y: 335, distance: 150.4
click at [821, 357] on div "(MZT) AI - Validation LOAD STATUS 00082113.000 TAX ID 1/1 TYPE Current Year Tax…" at bounding box center [985, 384] width 698 height 54
click at [766, 372] on h5 "(MZT) AI - Validation" at bounding box center [701, 378] width 131 height 12
drag, startPoint x: 735, startPoint y: 358, endPoint x: 654, endPoint y: 347, distance: 81.7
click at [654, 357] on div "TIQA DETAILS HISTORY (MZT) AI - Validation LOAD STATUS 00082113.000 TAX ID 1/1" at bounding box center [703, 384] width 1287 height 54
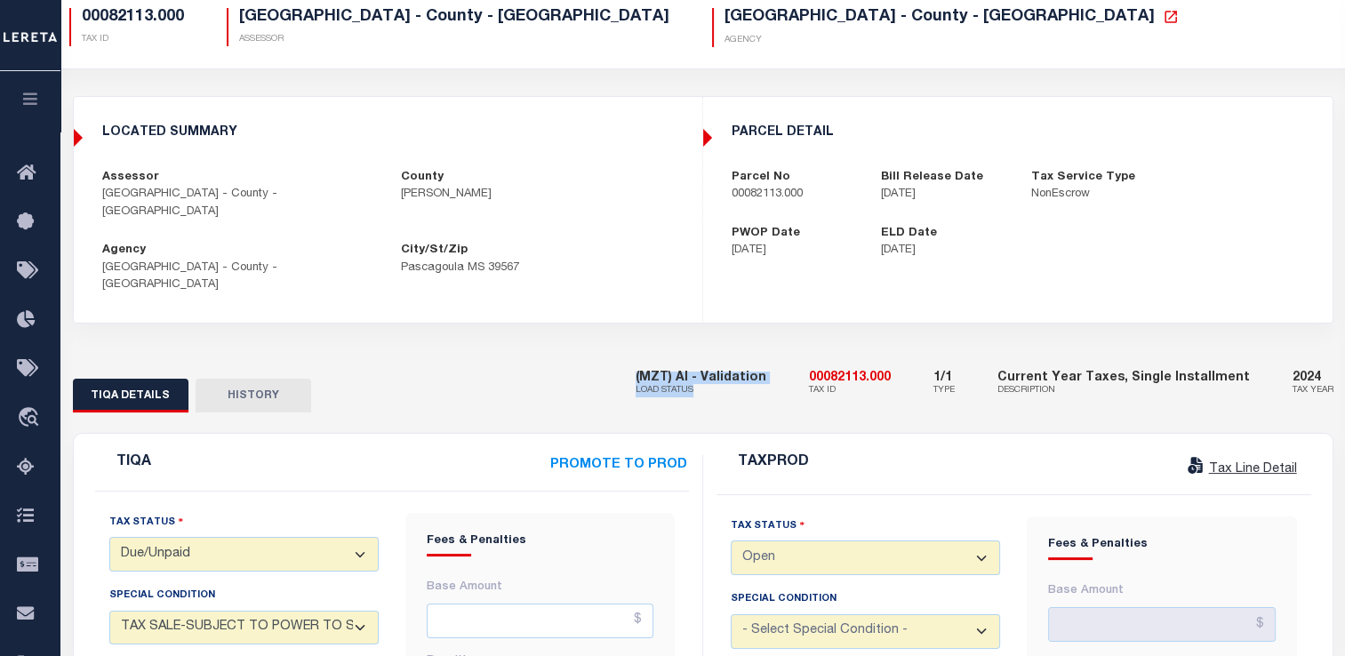
click at [622, 379] on div "TIQA DETAILS HISTORY" at bounding box center [341, 395] width 563 height 33
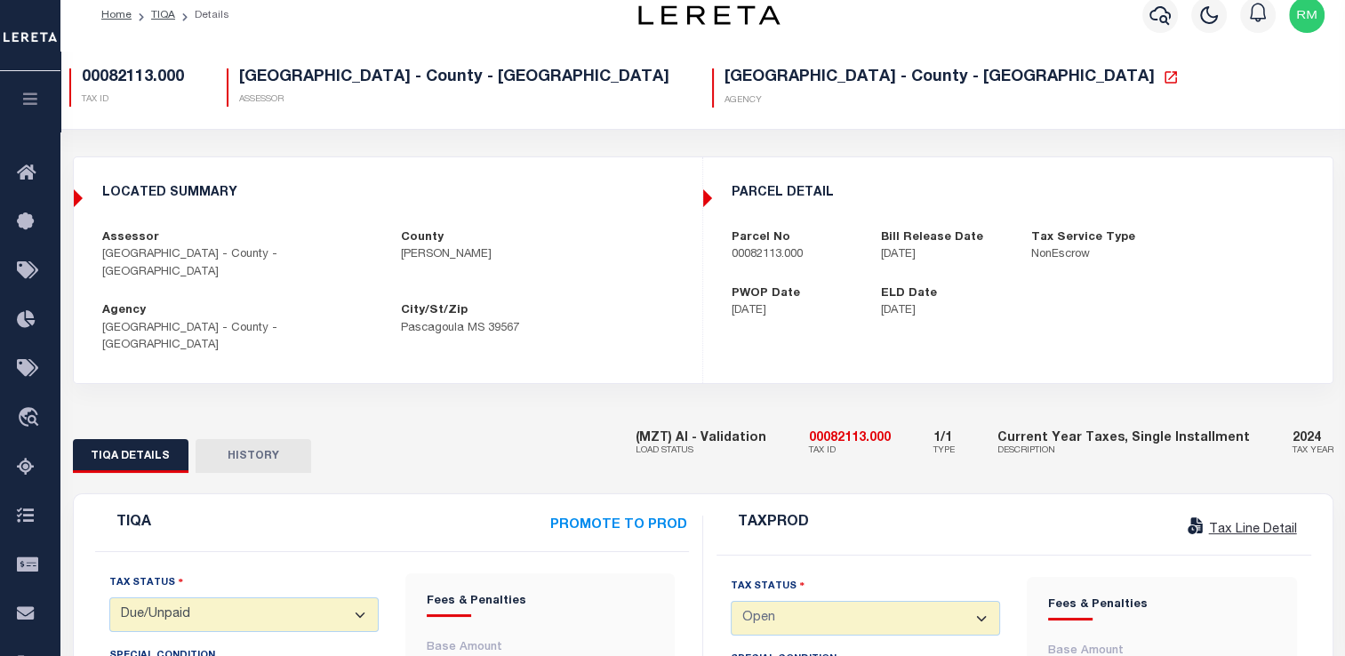
scroll to position [0, 0]
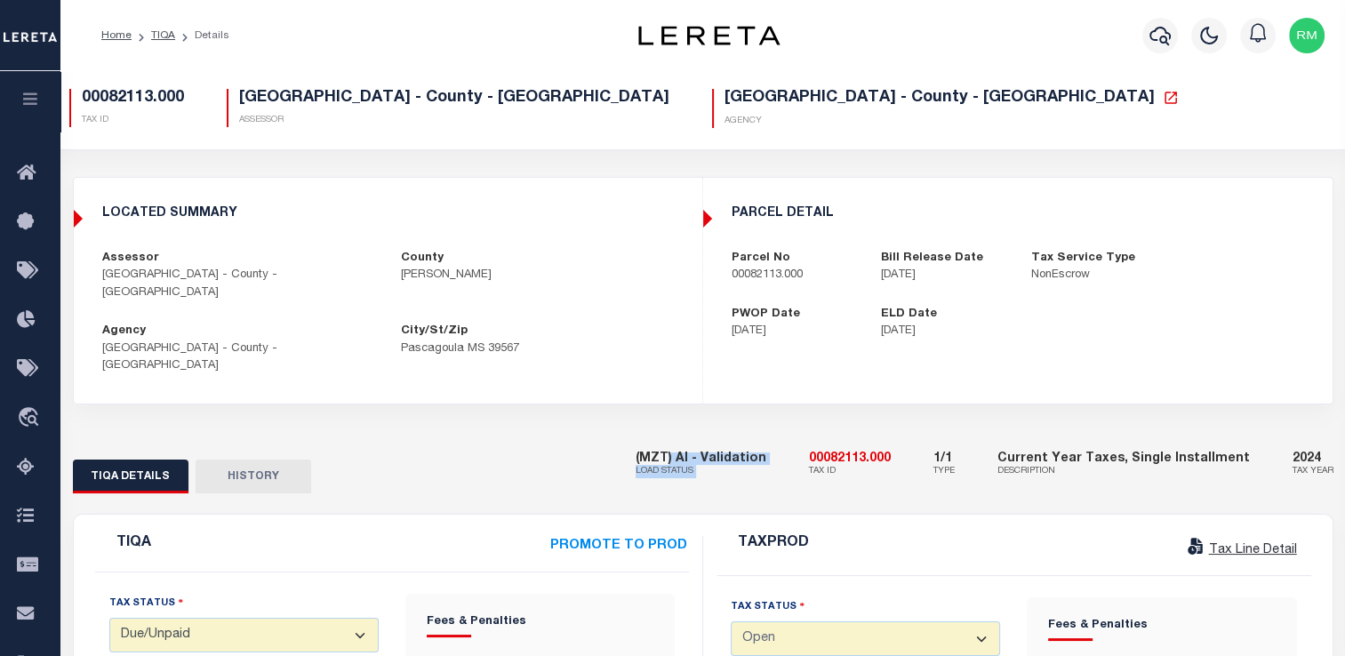
drag, startPoint x: 697, startPoint y: 428, endPoint x: 815, endPoint y: 427, distance: 118.2
click at [815, 438] on div "(MZT) AI - Validation LOAD STATUS 00082113.000 TAX ID 1/1 TYPE Current Year Tax…" at bounding box center [985, 465] width 698 height 54
click at [732, 450] on div "(MZT) AI - Validation LOAD STATUS" at bounding box center [701, 465] width 131 height 54
drag, startPoint x: 668, startPoint y: 423, endPoint x: 743, endPoint y: 444, distance: 77.4
click at [743, 444] on div "(MZT) AI - Validation LOAD STATUS 00082113.000 TAX ID 1/1 TYPE Current Year Tax…" at bounding box center [984, 465] width 724 height 54
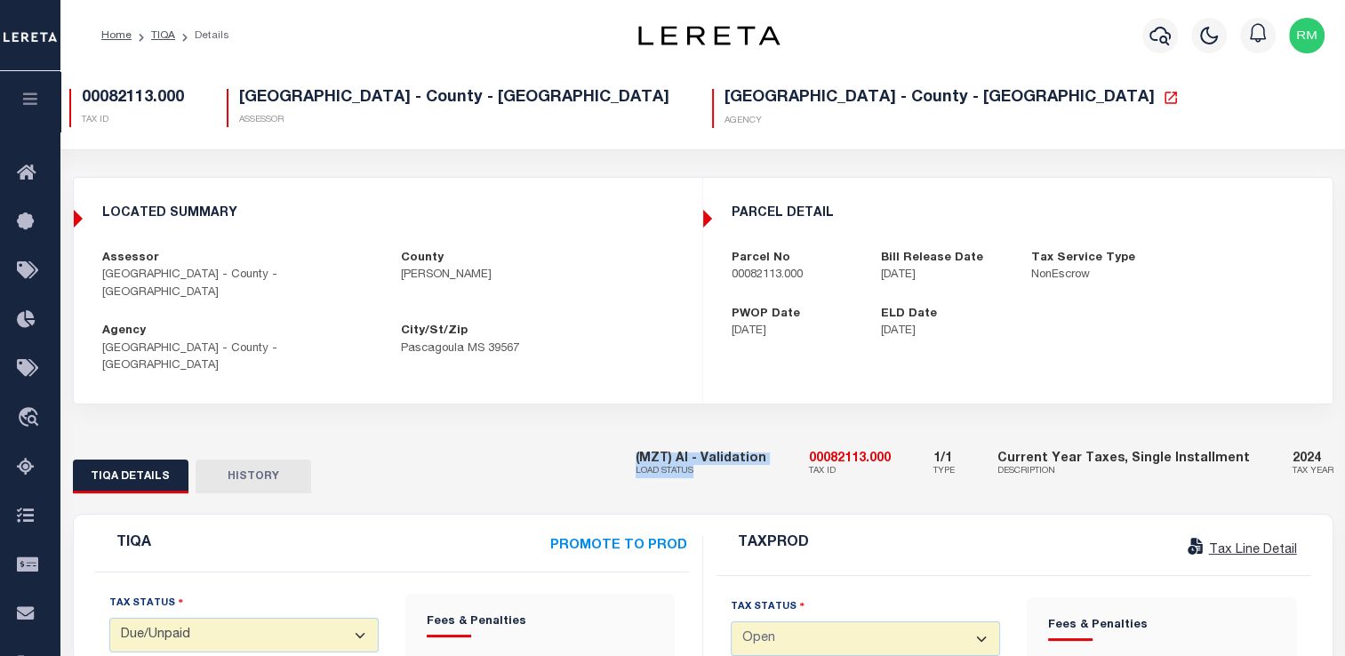
click at [734, 446] on div "(MZT) AI - Validation LOAD STATUS" at bounding box center [701, 465] width 131 height 54
click at [612, 388] on div "LOCATED SUMMARY Assessor [GEOGRAPHIC_DATA] - County - [GEOGRAPHIC_DATA] [GEOGRA…" at bounding box center [703, 304] width 1287 height 254
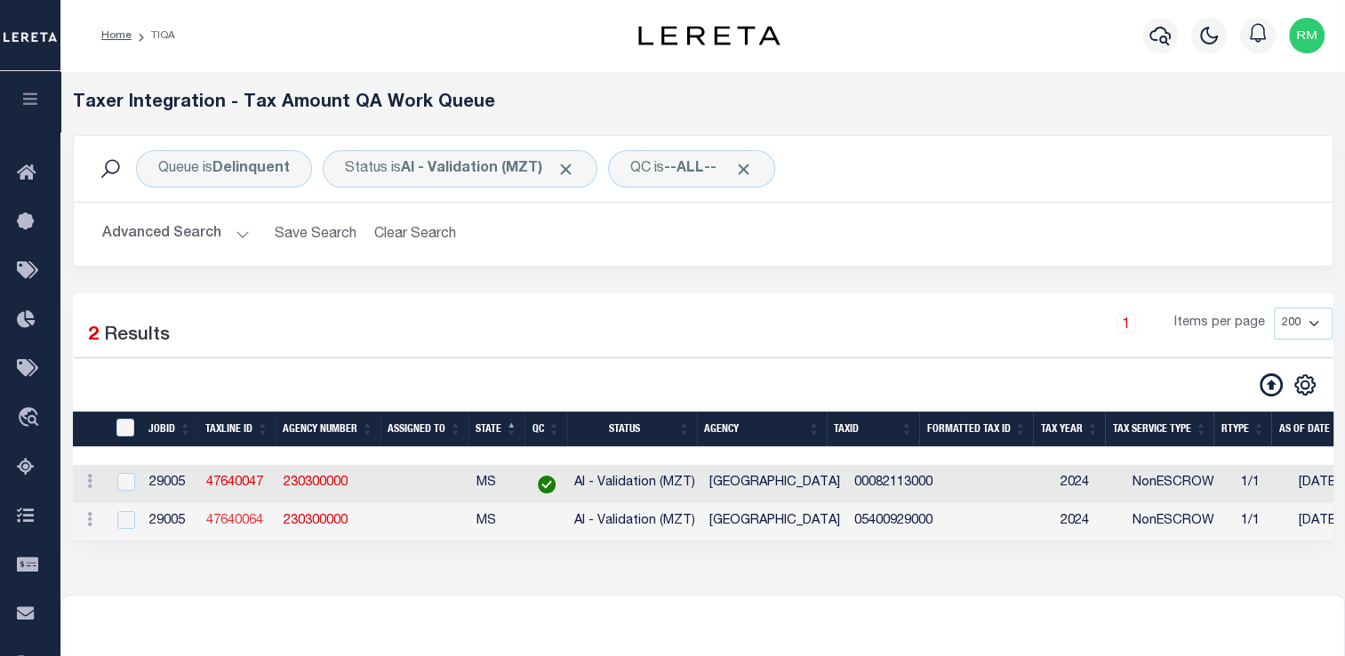
click at [228, 524] on link "47640064" at bounding box center [234, 521] width 57 height 12
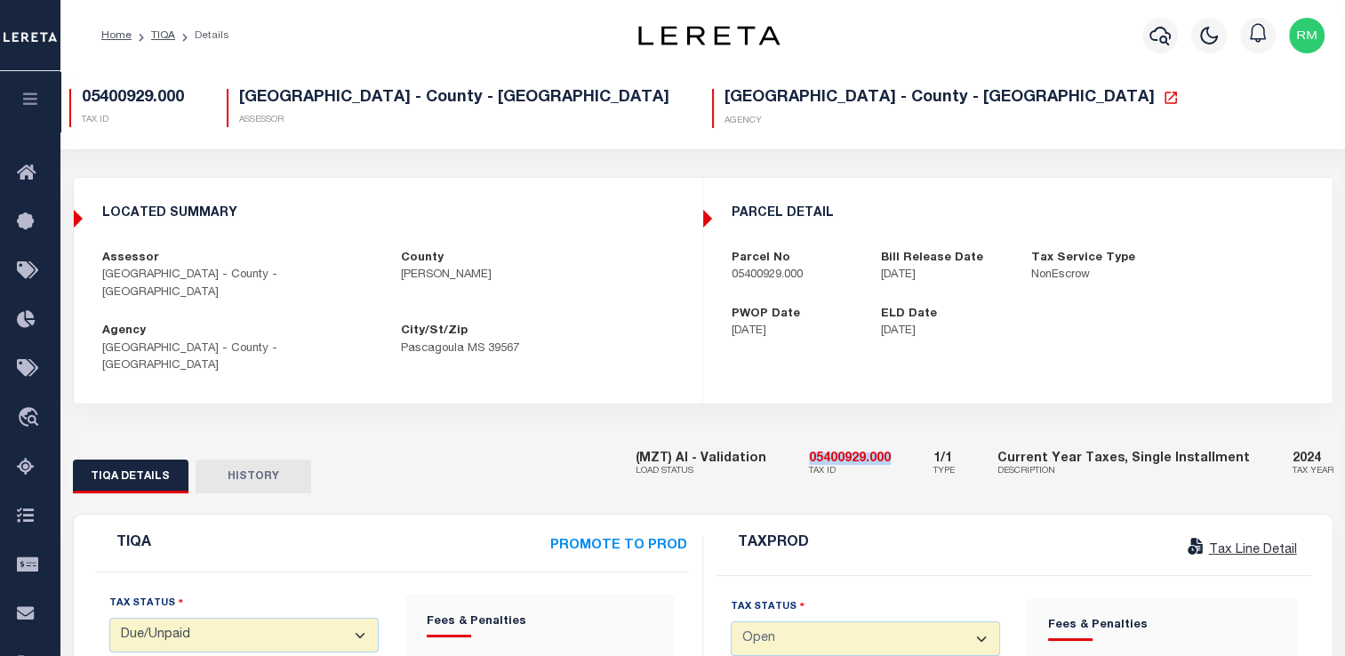
drag, startPoint x: 834, startPoint y: 428, endPoint x: 919, endPoint y: 425, distance: 85.4
click at [919, 438] on div "(MZT) AI - Validation LOAD STATUS 05400929.000 TAX ID 1/1 TYPE Current Year Tax…" at bounding box center [985, 465] width 698 height 54
copy h5 "05400929.000"
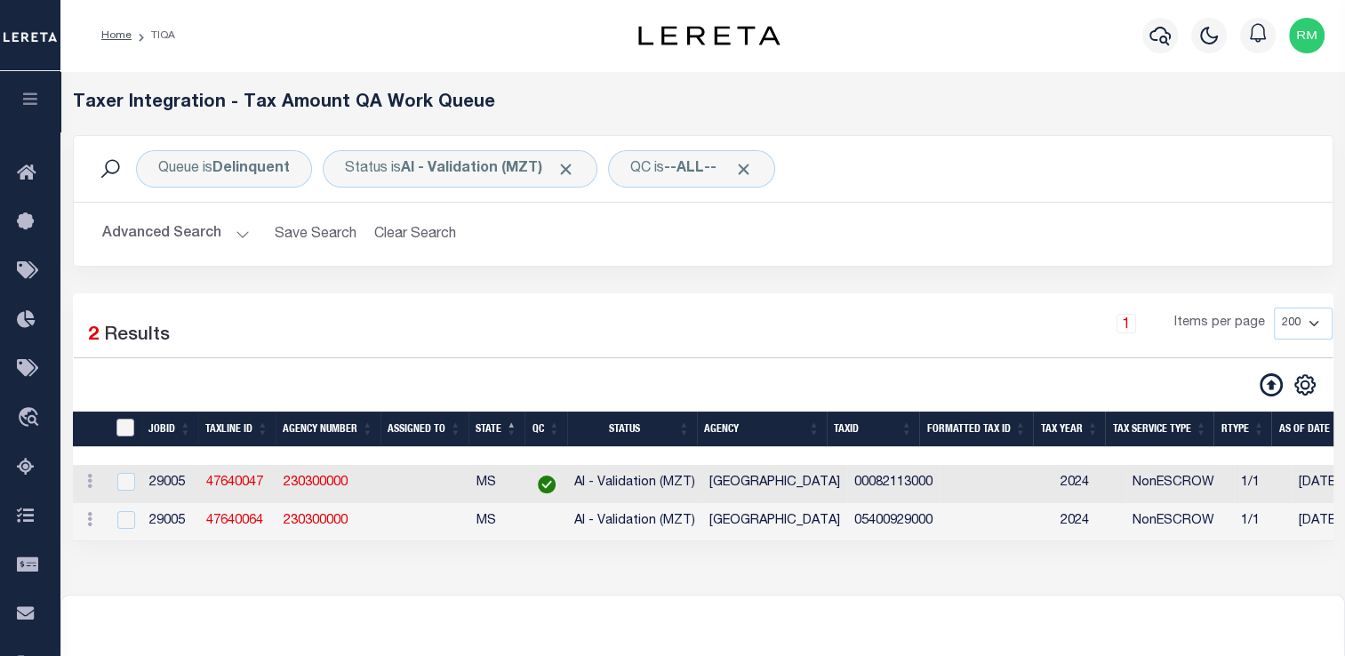
click at [118, 433] on input "TaxID" at bounding box center [125, 428] width 18 height 18
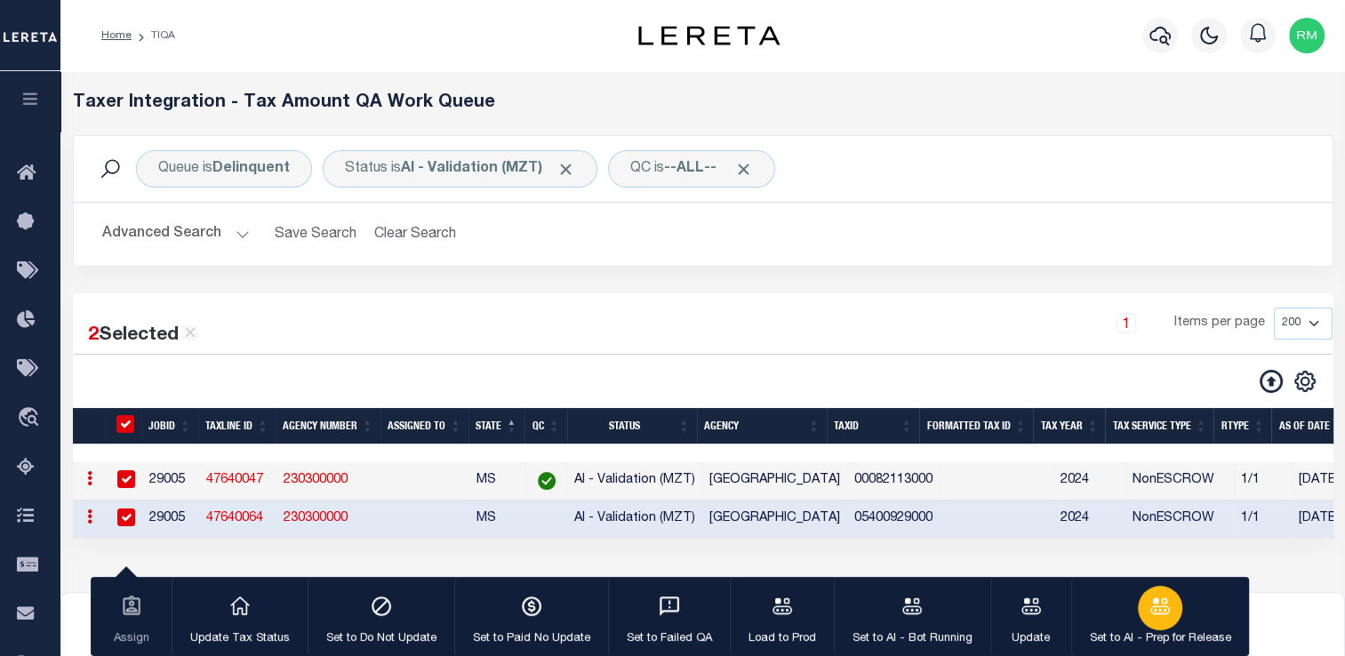
click at [1117, 591] on button "Set to AI - Prep for Release" at bounding box center [1160, 617] width 178 height 80
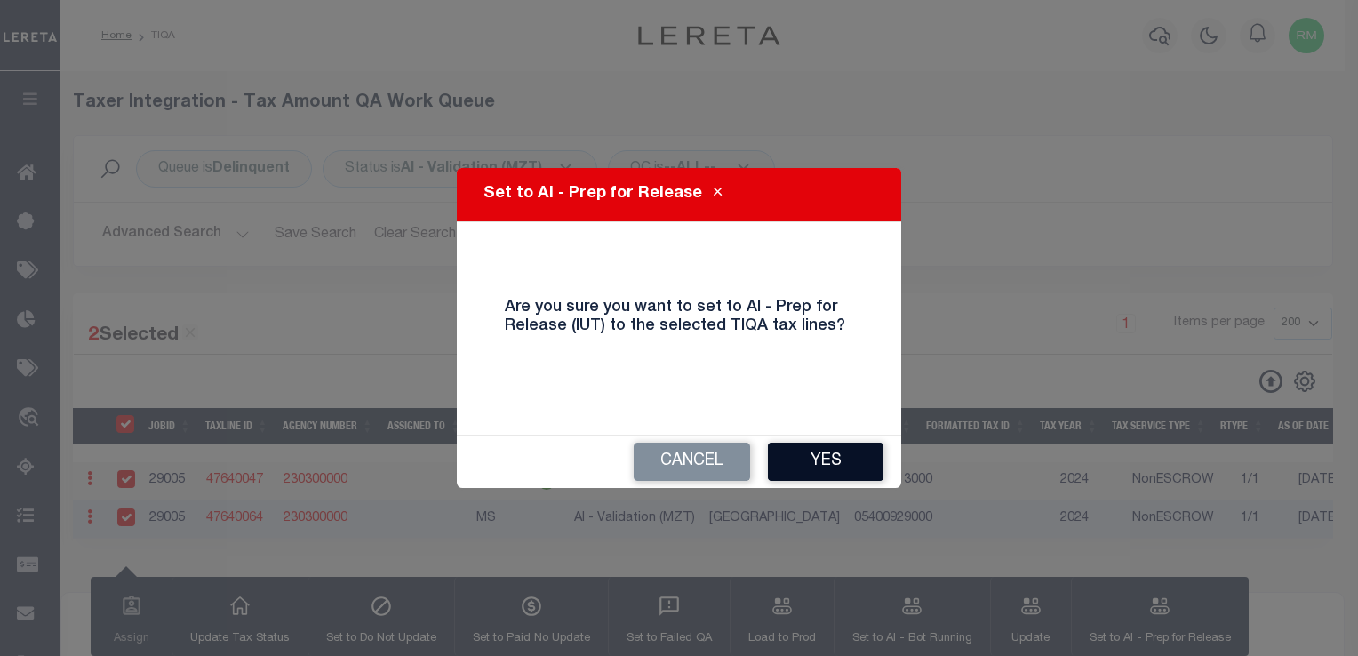
click at [812, 467] on button "Yes" at bounding box center [826, 462] width 116 height 38
